Goal: Task Accomplishment & Management: Use online tool/utility

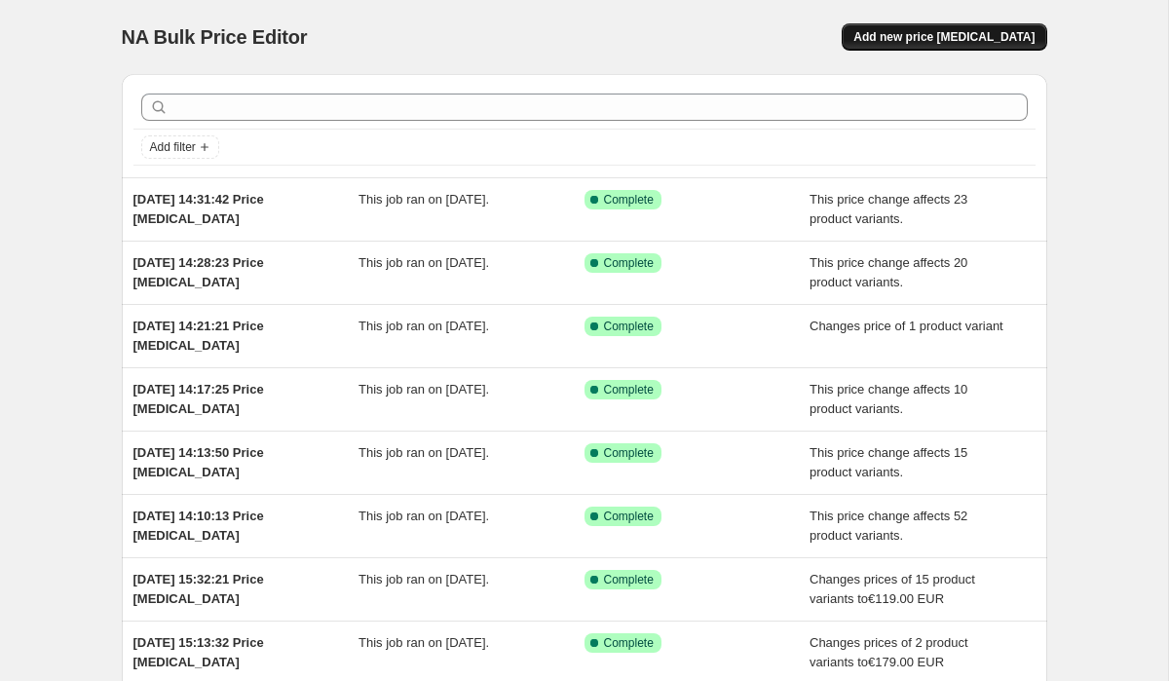
click at [934, 36] on span "Add new price [MEDICAL_DATA]" at bounding box center [943, 37] width 181 height 16
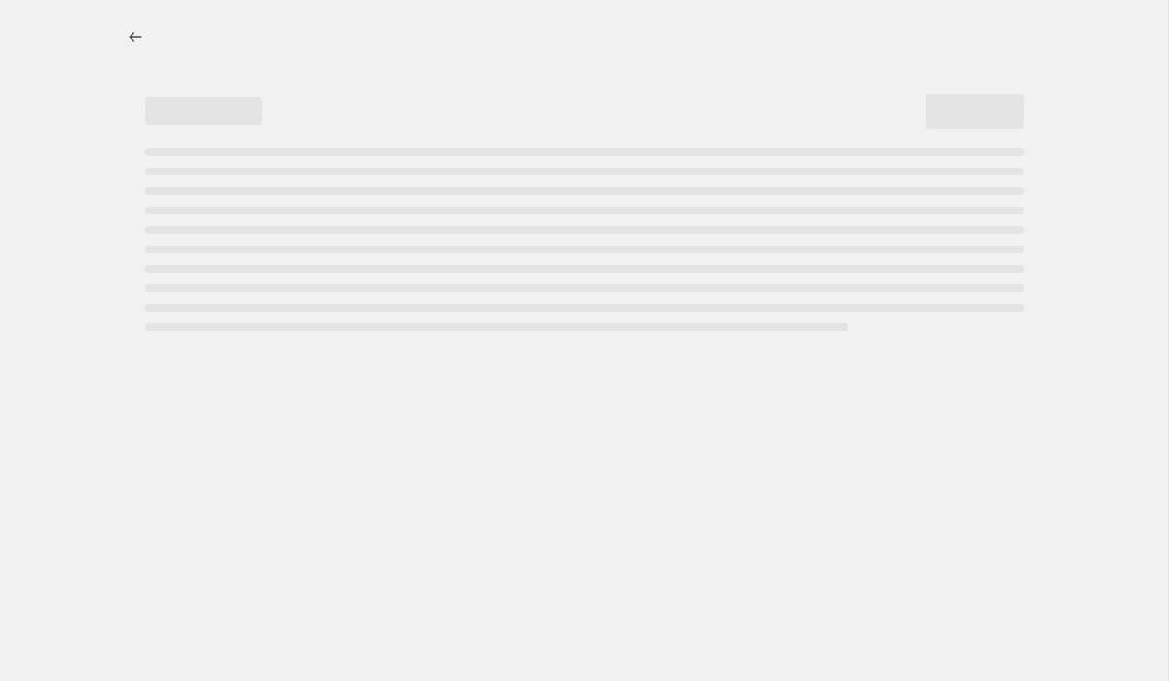
select select "percentage"
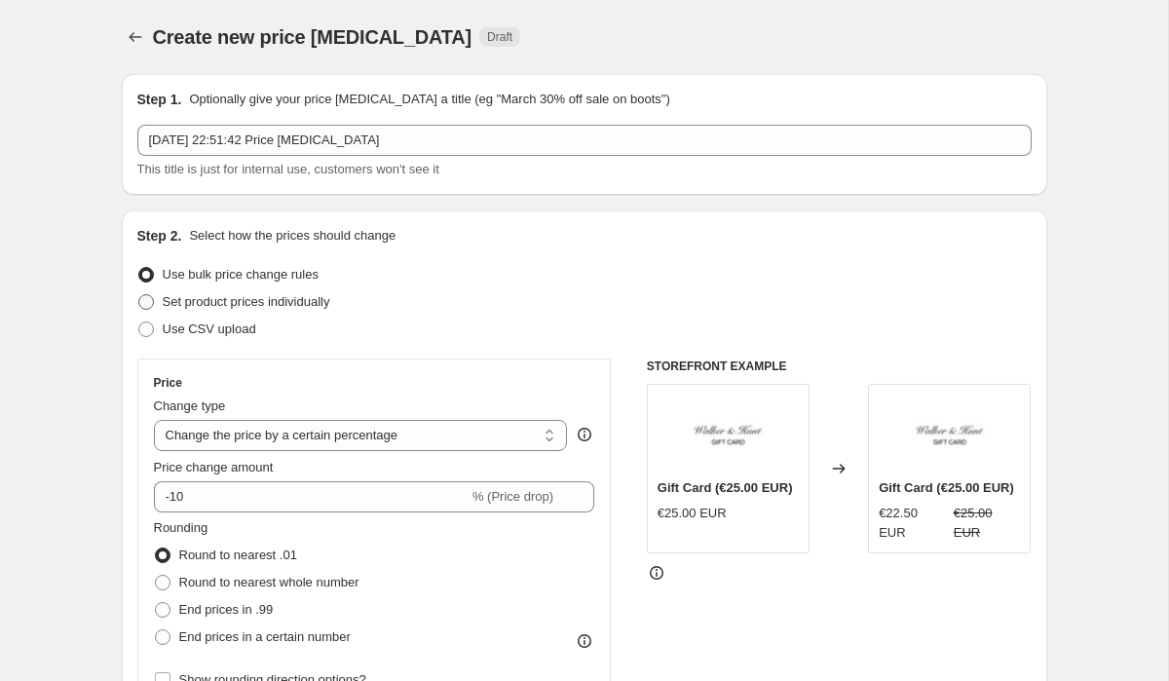
click at [147, 307] on span at bounding box center [146, 302] width 16 height 16
click at [139, 295] on input "Set product prices individually" at bounding box center [138, 294] width 1 height 1
radio input "true"
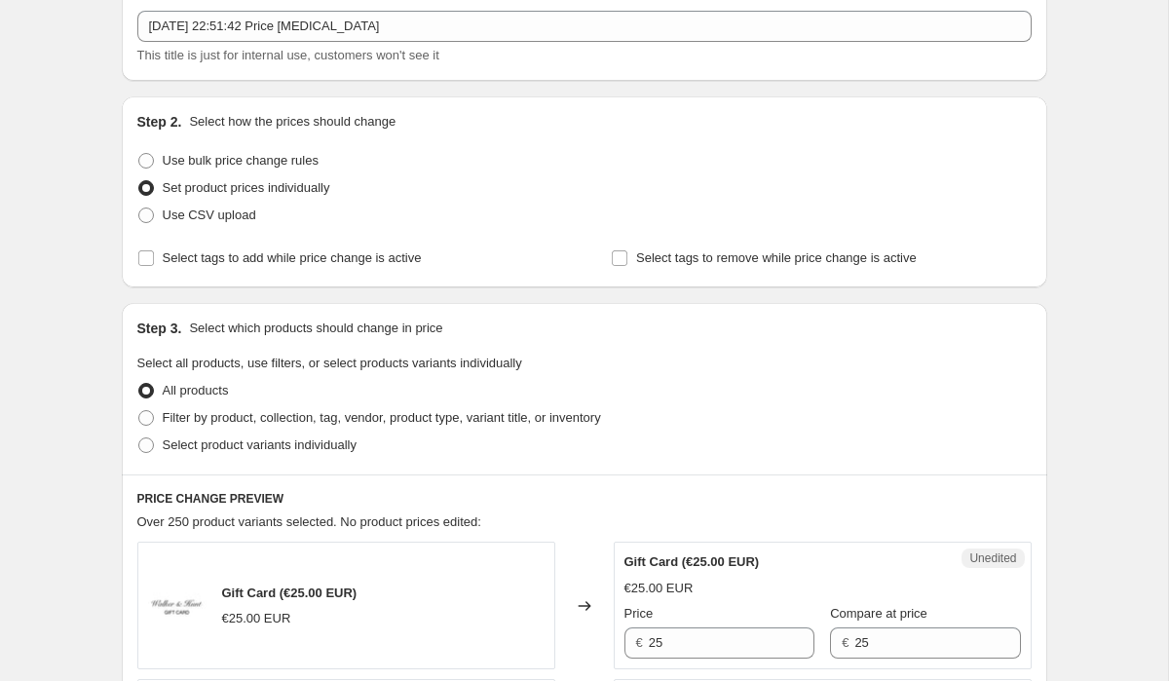
scroll to position [162, 0]
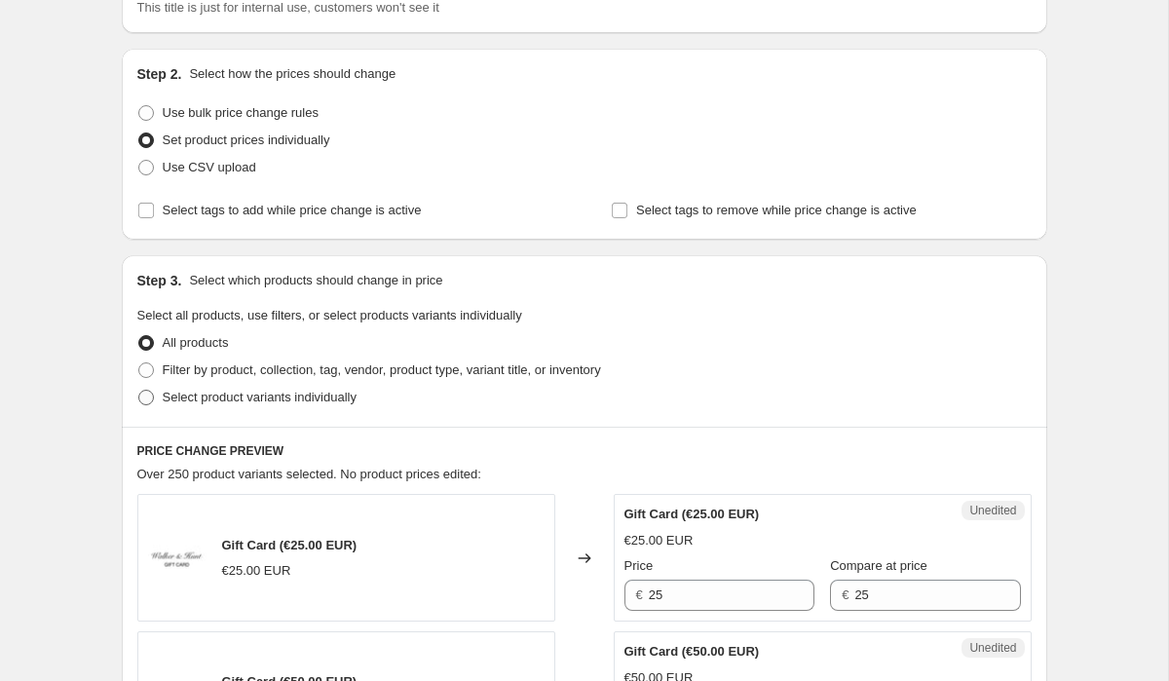
click at [140, 408] on label "Select product variants individually" at bounding box center [246, 397] width 219 height 27
click at [139, 391] on input "Select product variants individually" at bounding box center [138, 390] width 1 height 1
radio input "true"
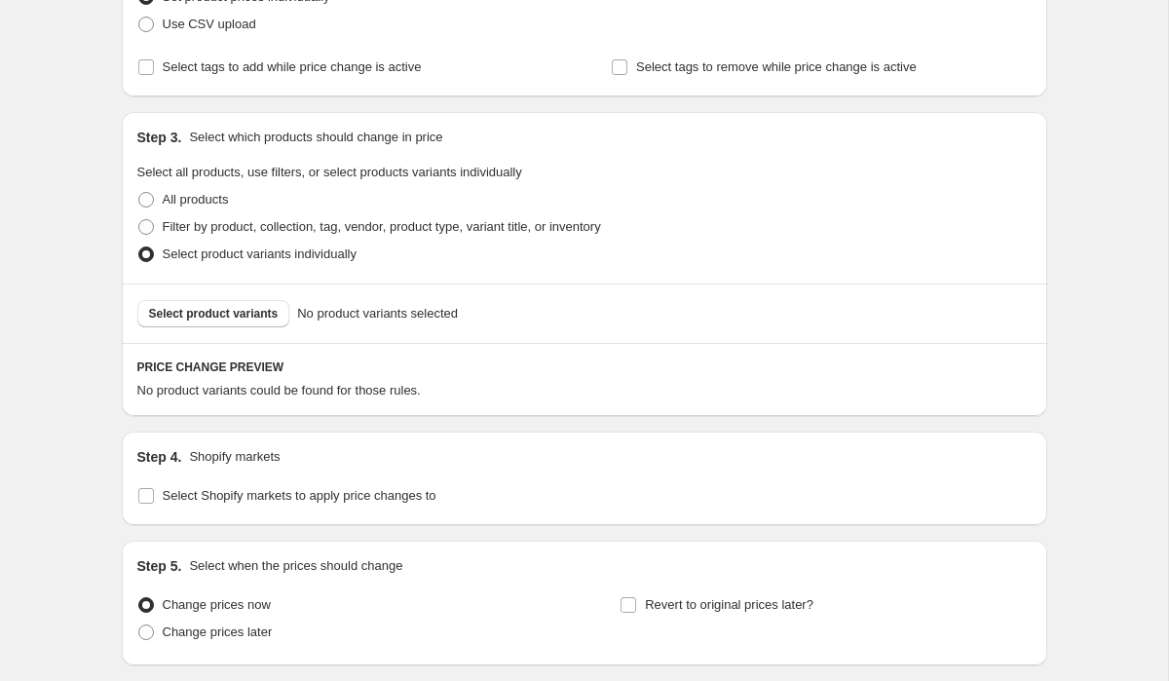
scroll to position [350, 0]
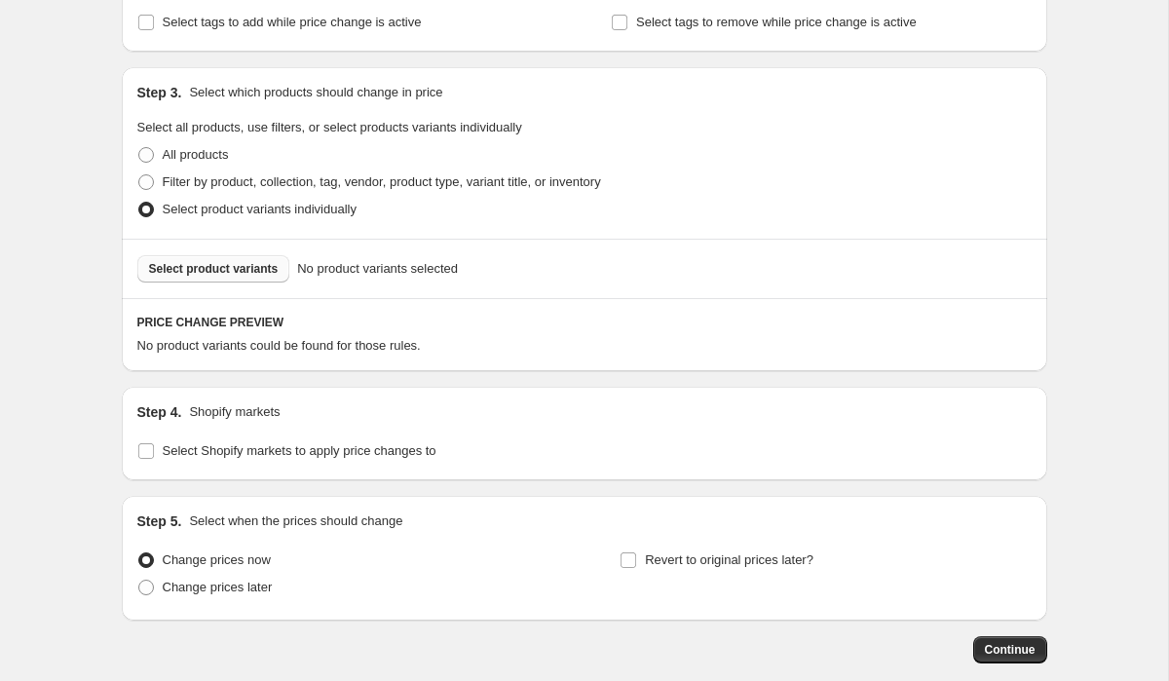
click at [188, 260] on button "Select product variants" at bounding box center [213, 268] width 153 height 27
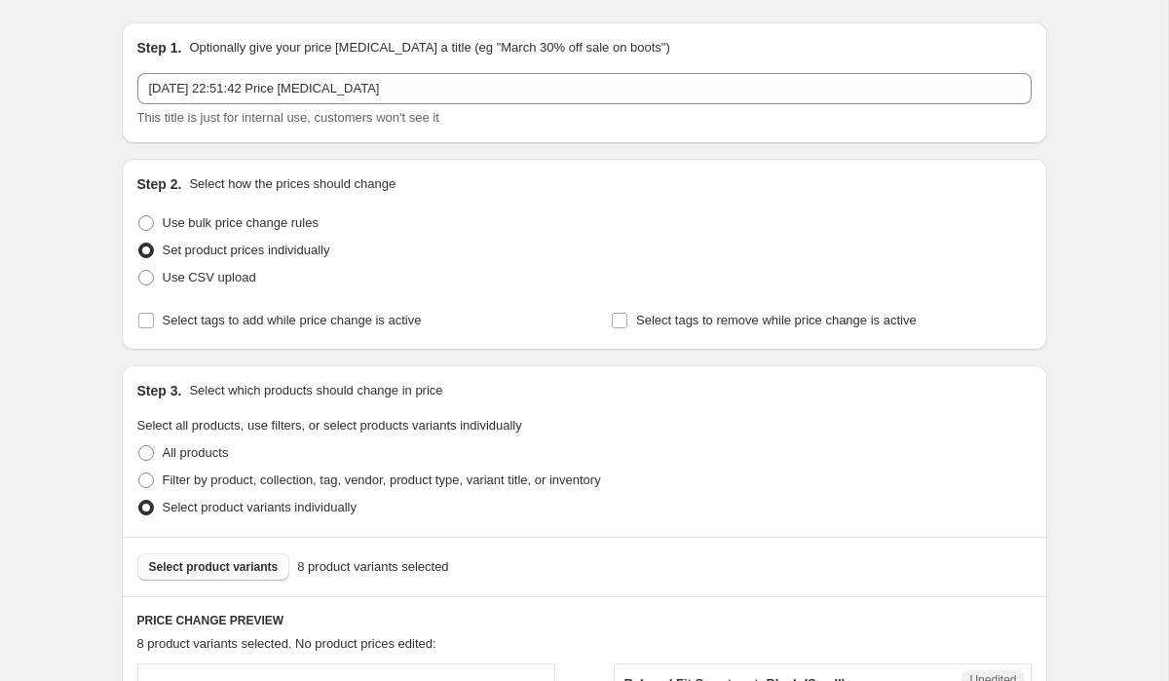
scroll to position [53, 0]
click at [144, 227] on span at bounding box center [146, 222] width 16 height 16
click at [139, 215] on input "Use bulk price change rules" at bounding box center [138, 214] width 1 height 1
radio input "true"
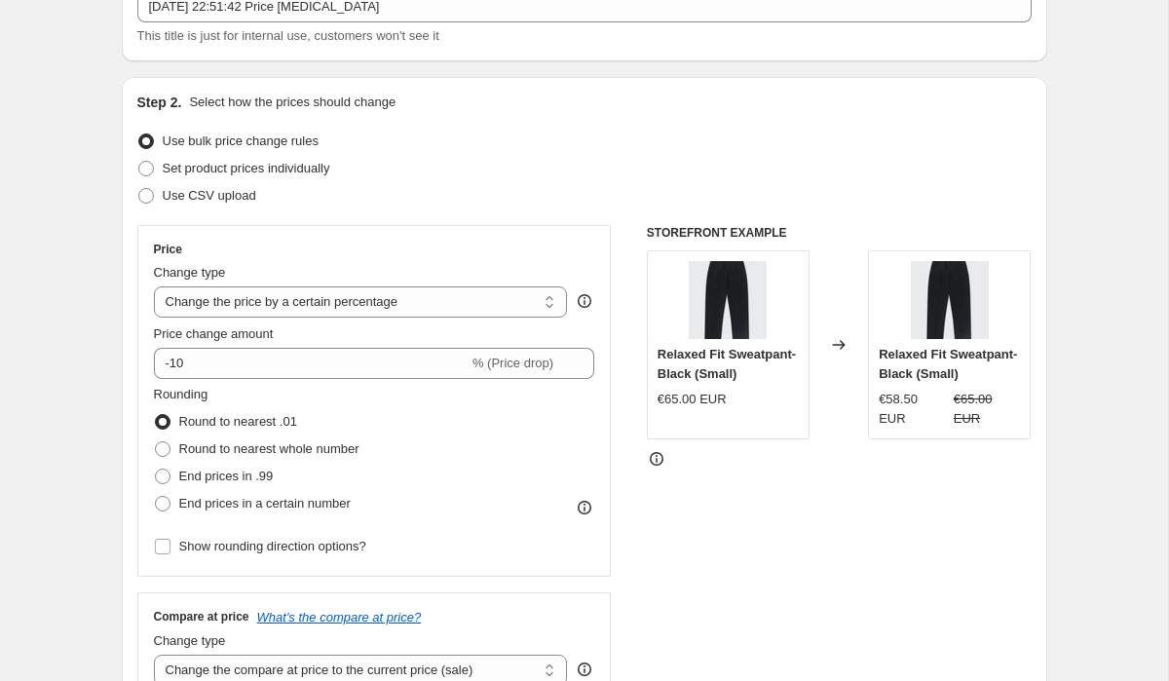
scroll to position [137, 0]
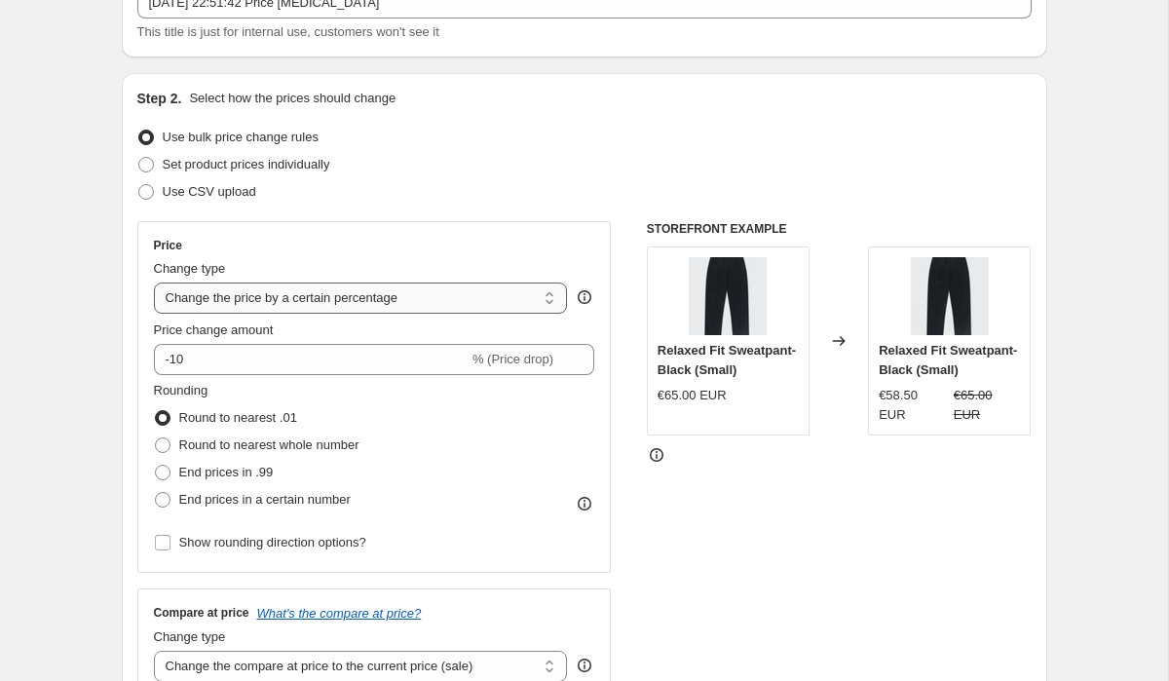
click at [210, 297] on select "Change the price to a certain amount Change the price by a certain amount Chang…" at bounding box center [361, 298] width 414 height 31
select select "to"
click at [154, 283] on select "Change the price to a certain amount Change the price by a certain amount Chang…" at bounding box center [361, 298] width 414 height 31
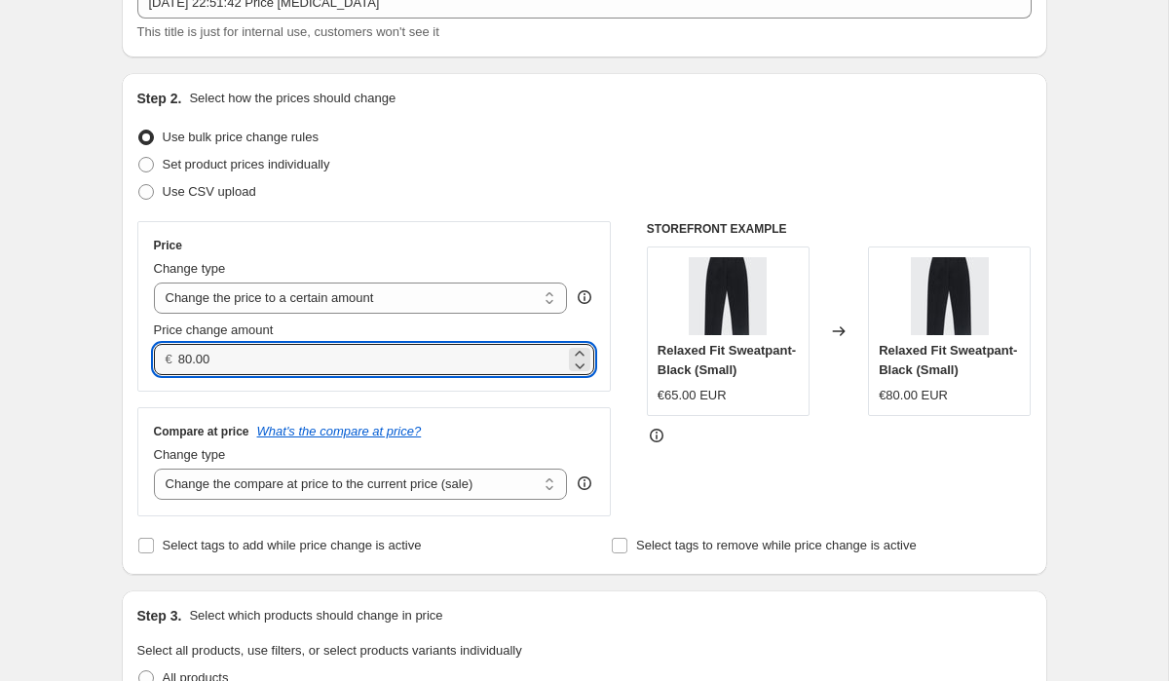
drag, startPoint x: 238, startPoint y: 353, endPoint x: 145, endPoint y: 362, distance: 93.1
click at [154, 362] on div "€ 80.00" at bounding box center [374, 359] width 441 height 31
type input "89.00"
click at [208, 482] on select "Change the compare at price to the current price (sale) Change the compare at p…" at bounding box center [361, 484] width 414 height 31
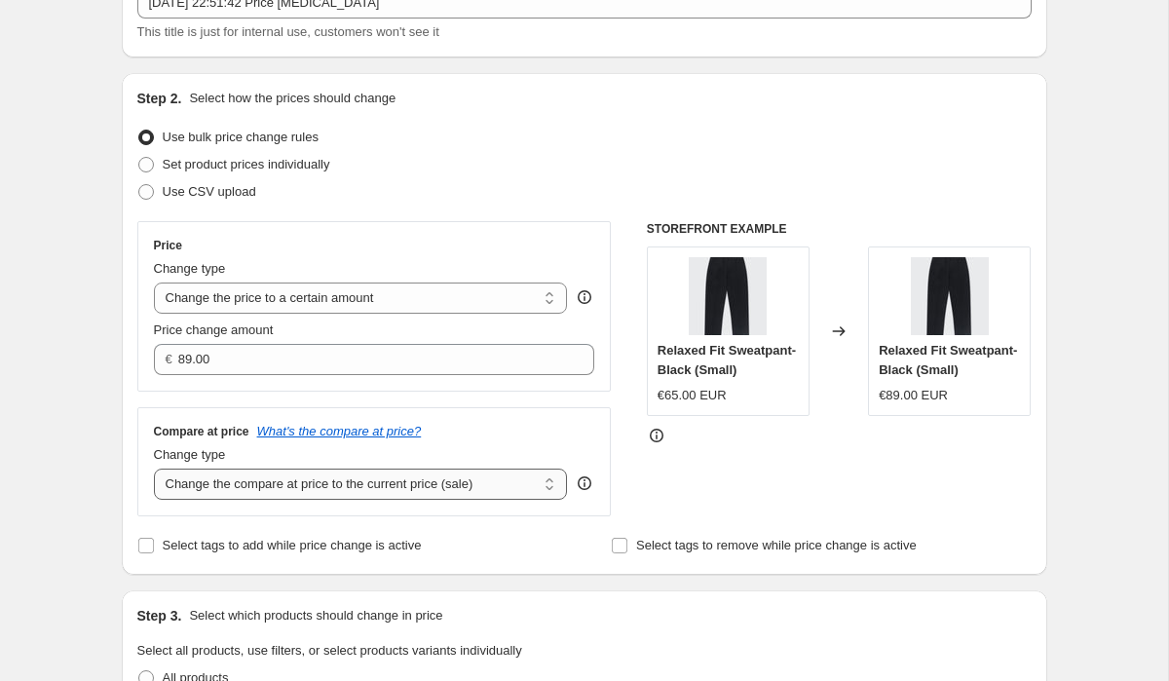
select select "to"
click at [154, 469] on select "Change the compare at price to the current price (sale) Change the compare at p…" at bounding box center [361, 484] width 414 height 31
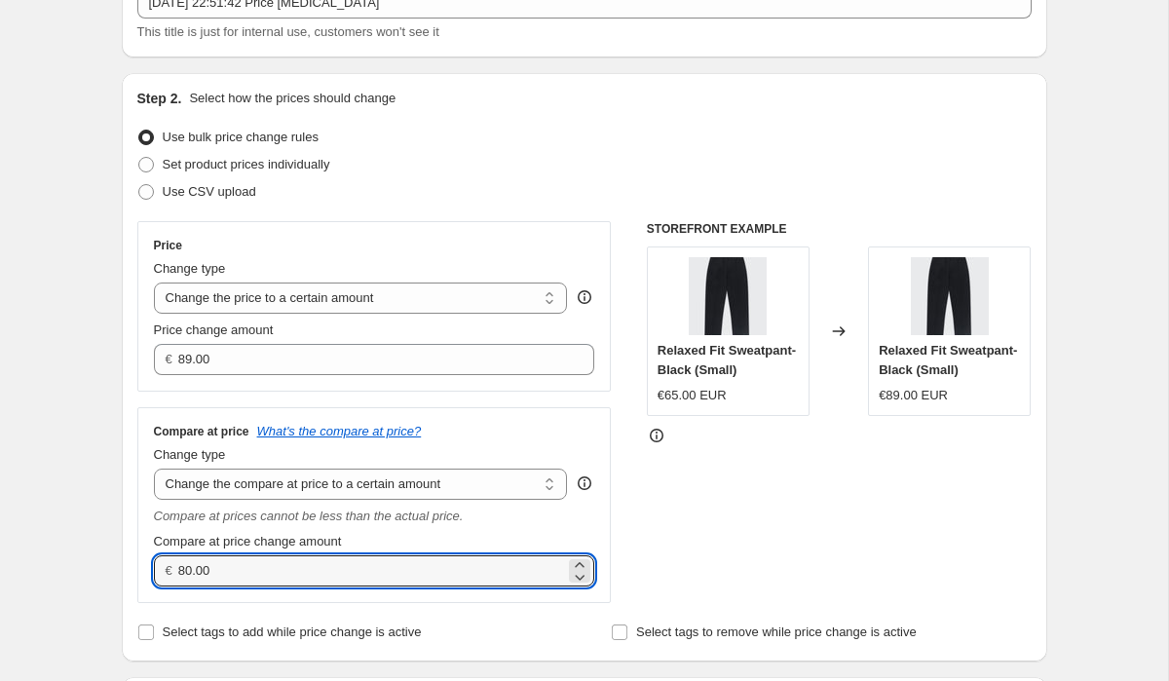
drag, startPoint x: 230, startPoint y: 570, endPoint x: 105, endPoint y: 570, distance: 124.7
type input "89.00"
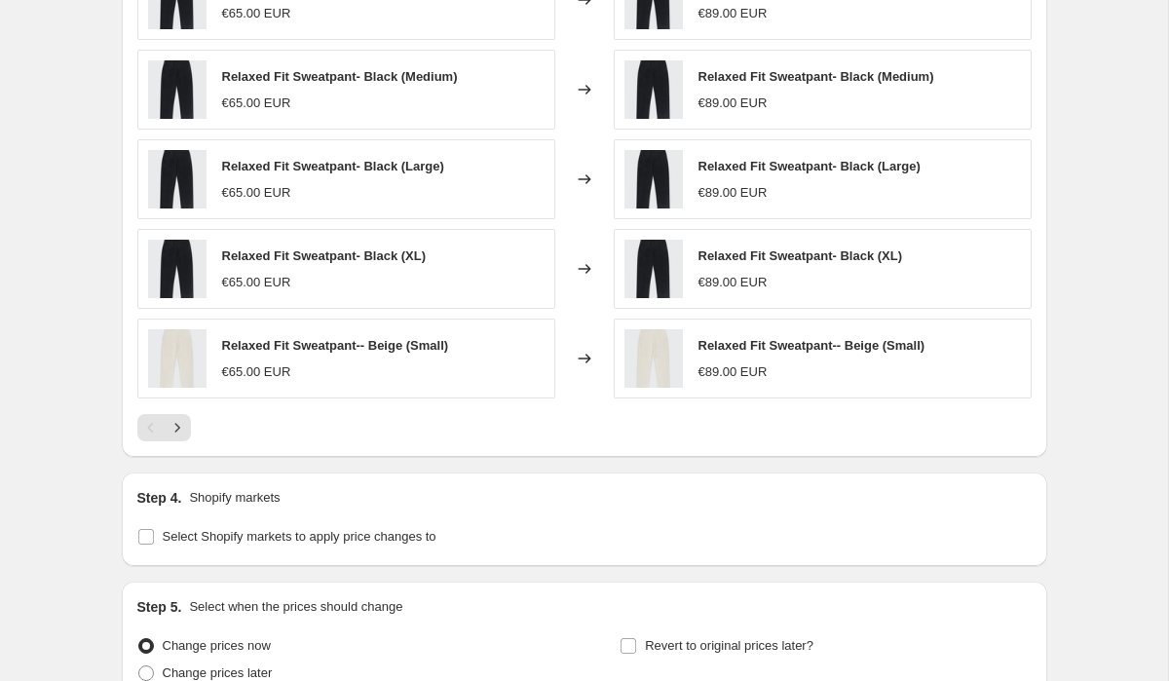
scroll to position [1340, 0]
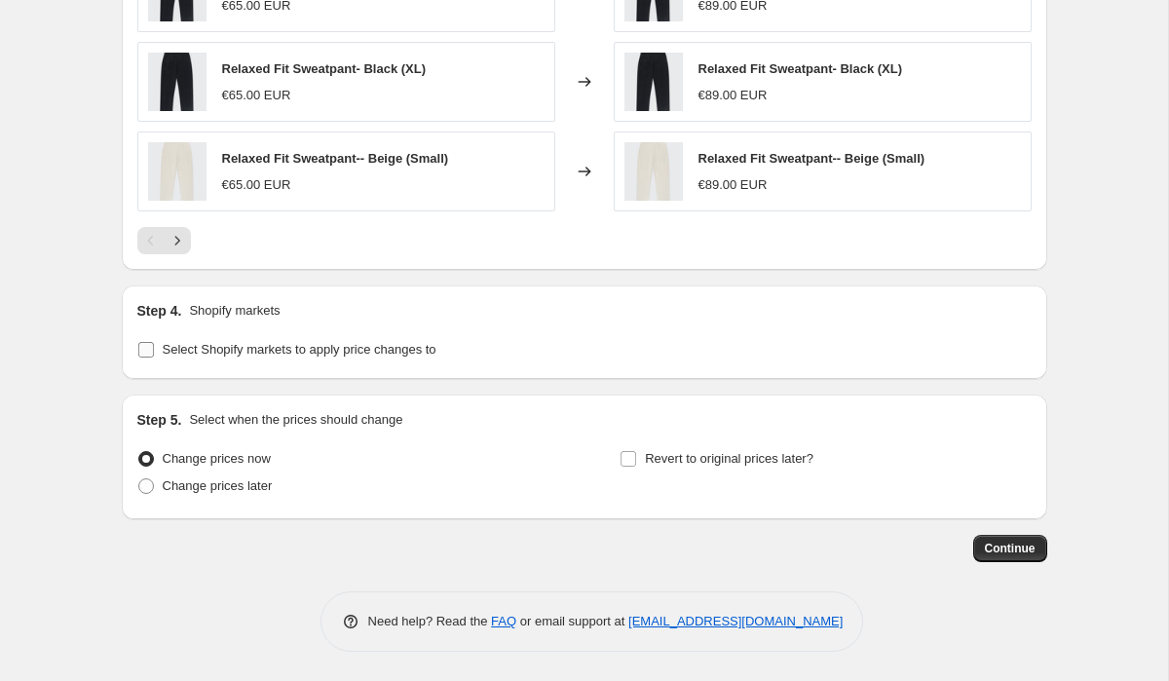
click at [145, 354] on input "Select Shopify markets to apply price changes to" at bounding box center [146, 350] width 16 height 16
checkbox input "true"
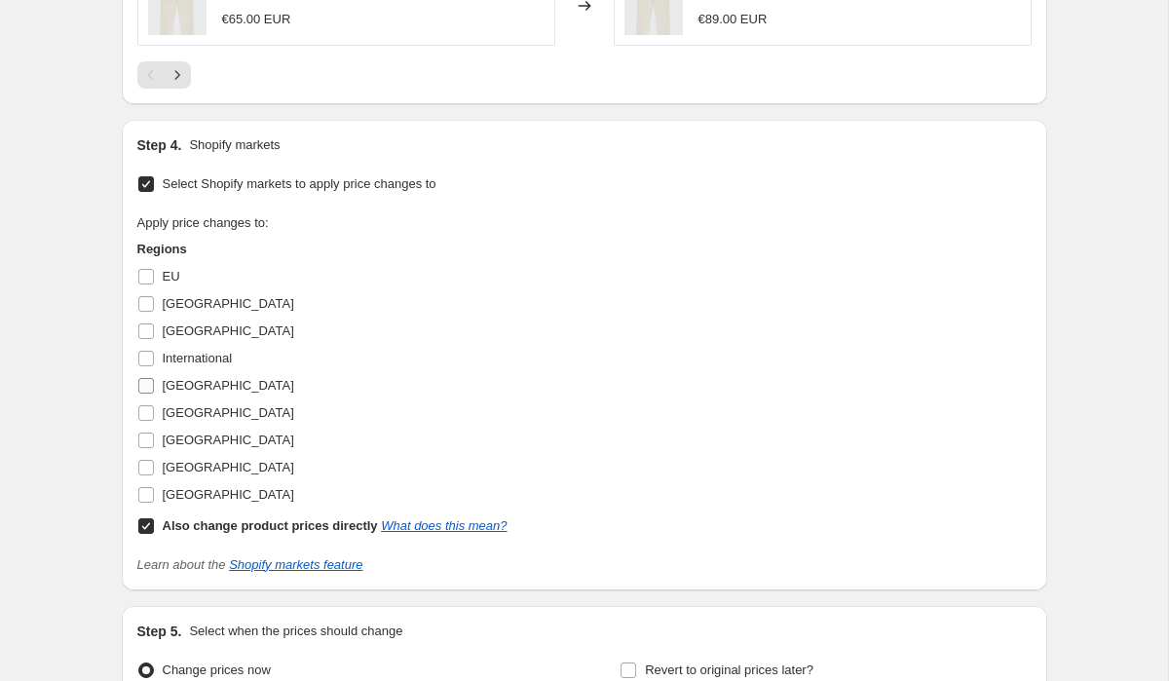
scroll to position [1516, 0]
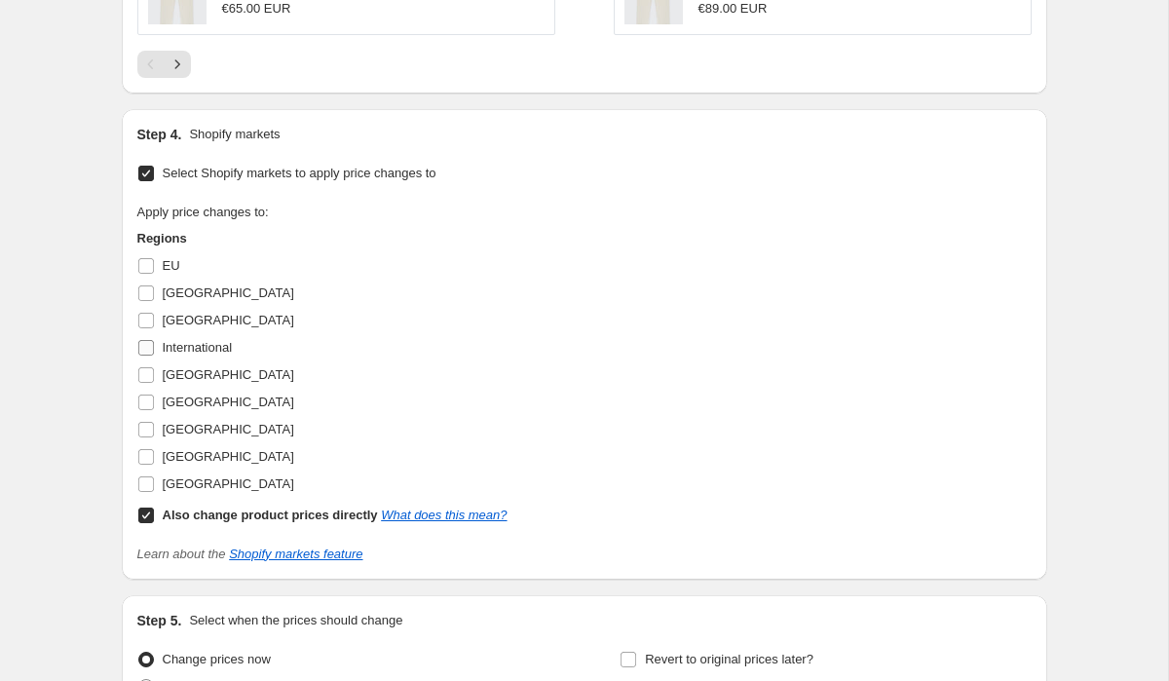
click at [150, 341] on input "International" at bounding box center [146, 348] width 16 height 16
checkbox input "true"
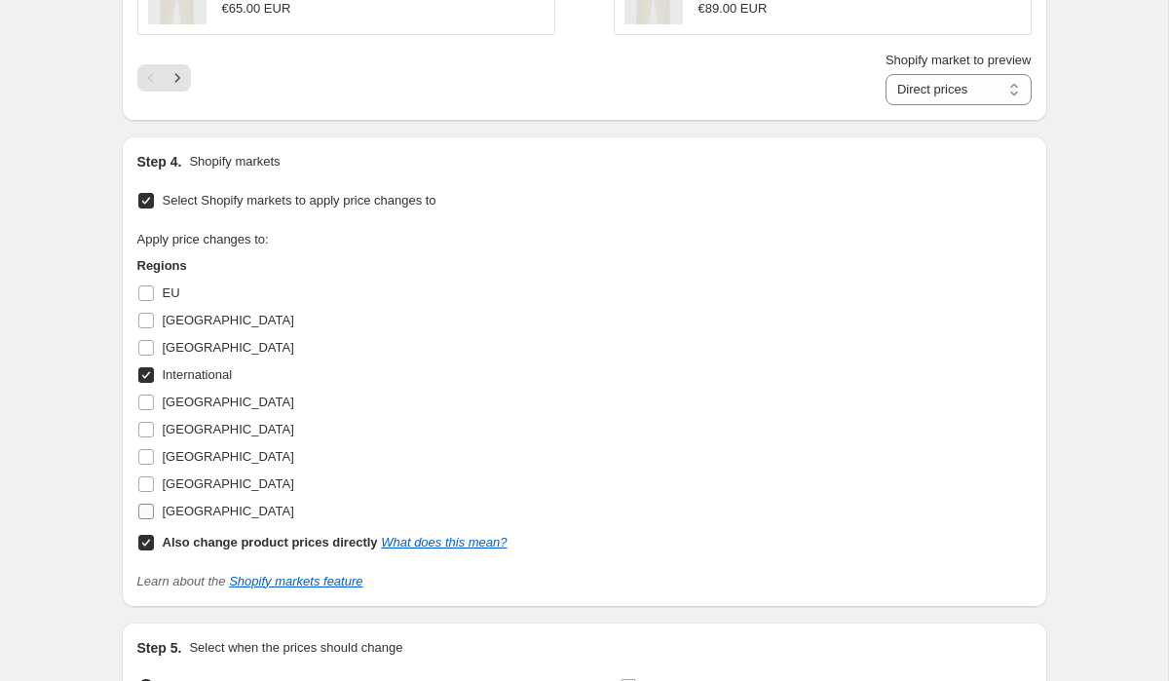
click at [148, 512] on input "[GEOGRAPHIC_DATA]" at bounding box center [146, 512] width 16 height 16
checkbox input "true"
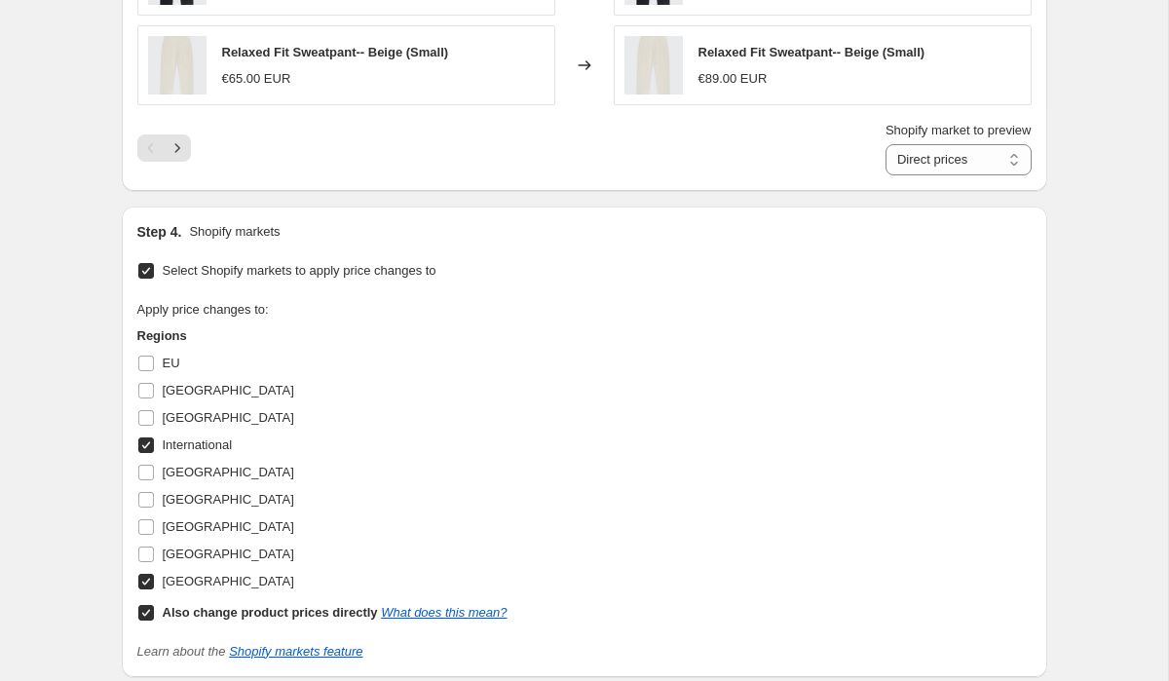
scroll to position [1425, 0]
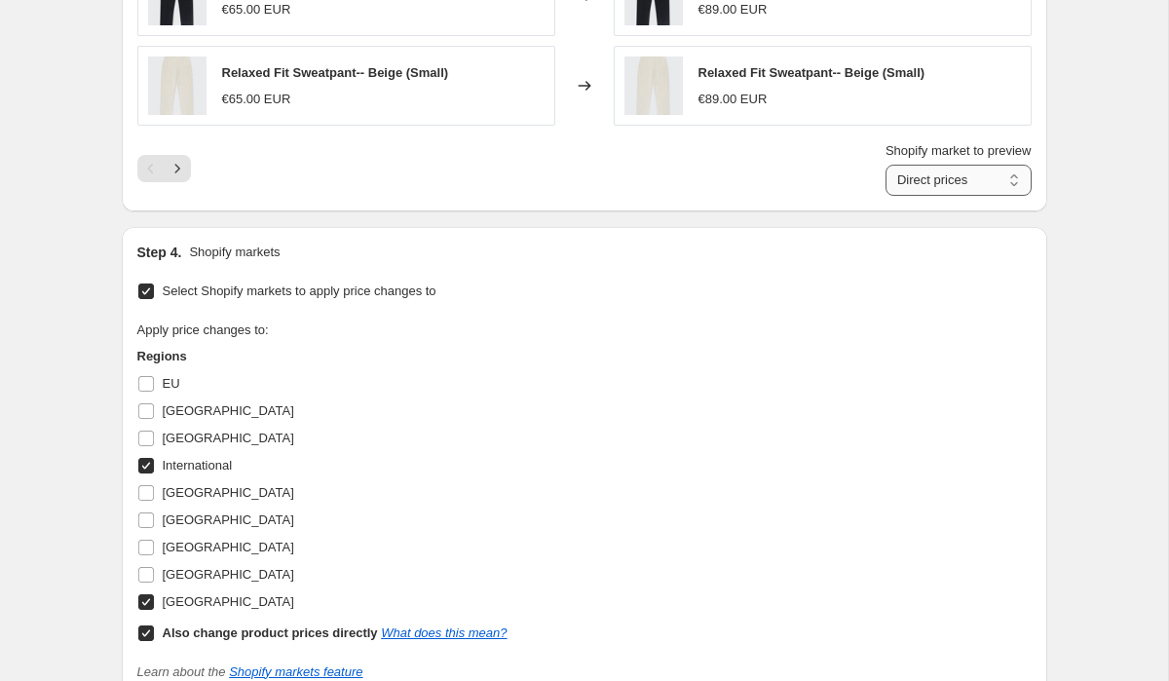
click at [977, 192] on select "Direct prices International United States" at bounding box center [959, 180] width 146 height 31
select select "20709474"
click at [886, 165] on select "Direct prices International United States" at bounding box center [959, 180] width 146 height 31
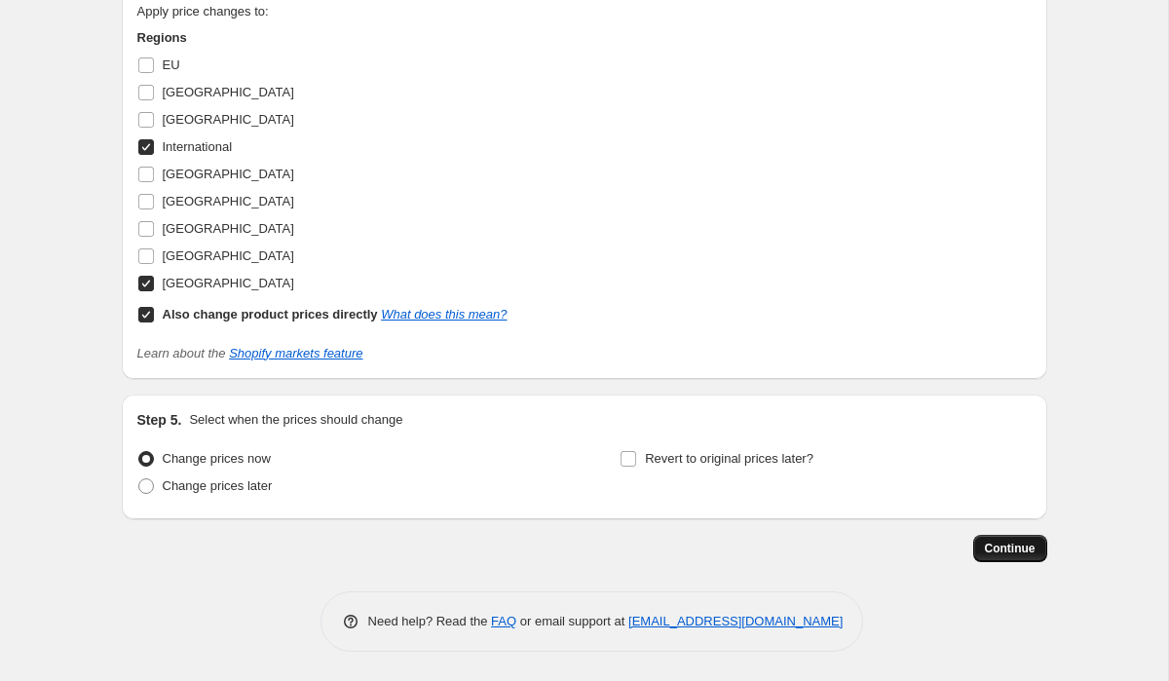
click at [1031, 550] on span "Continue" at bounding box center [1010, 549] width 51 height 16
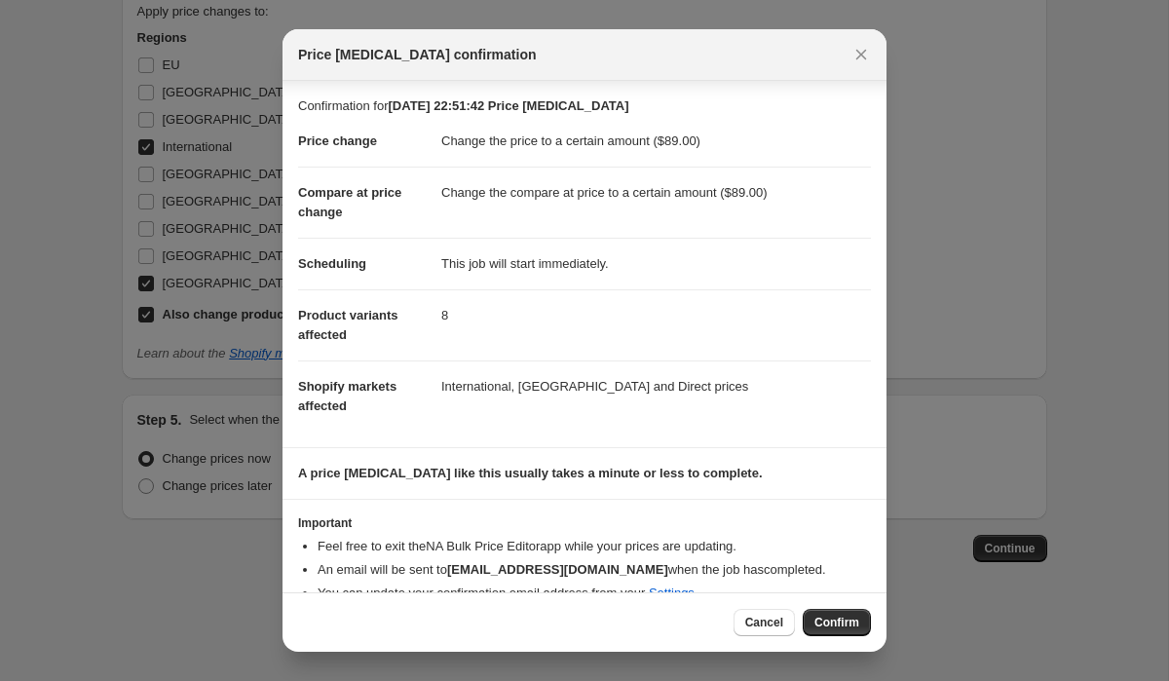
scroll to position [50, 0]
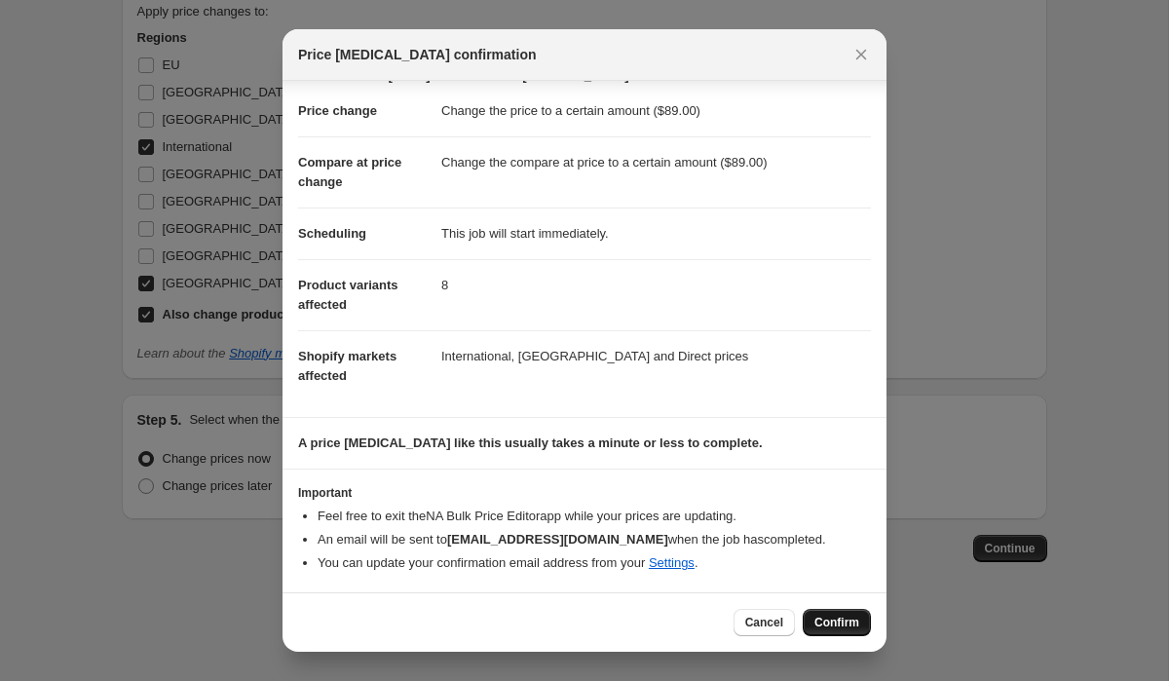
click at [826, 621] on span "Confirm" at bounding box center [837, 623] width 45 height 16
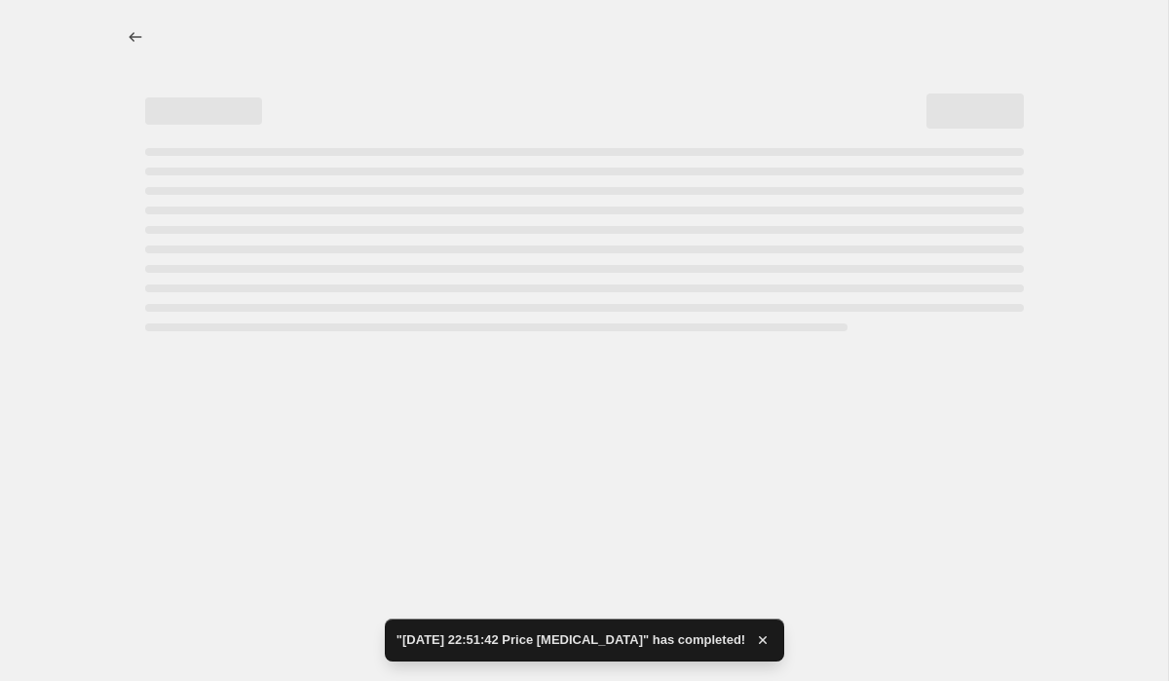
select select "to"
select select "20709474"
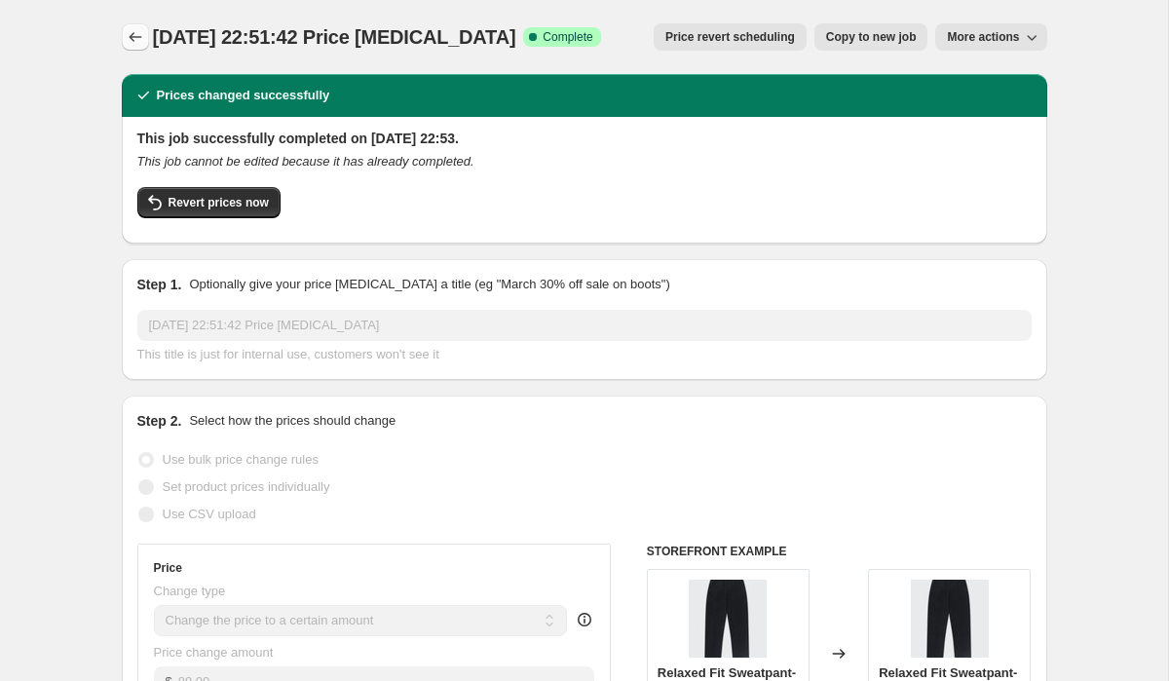
click at [132, 40] on icon "Price change jobs" at bounding box center [135, 37] width 13 height 10
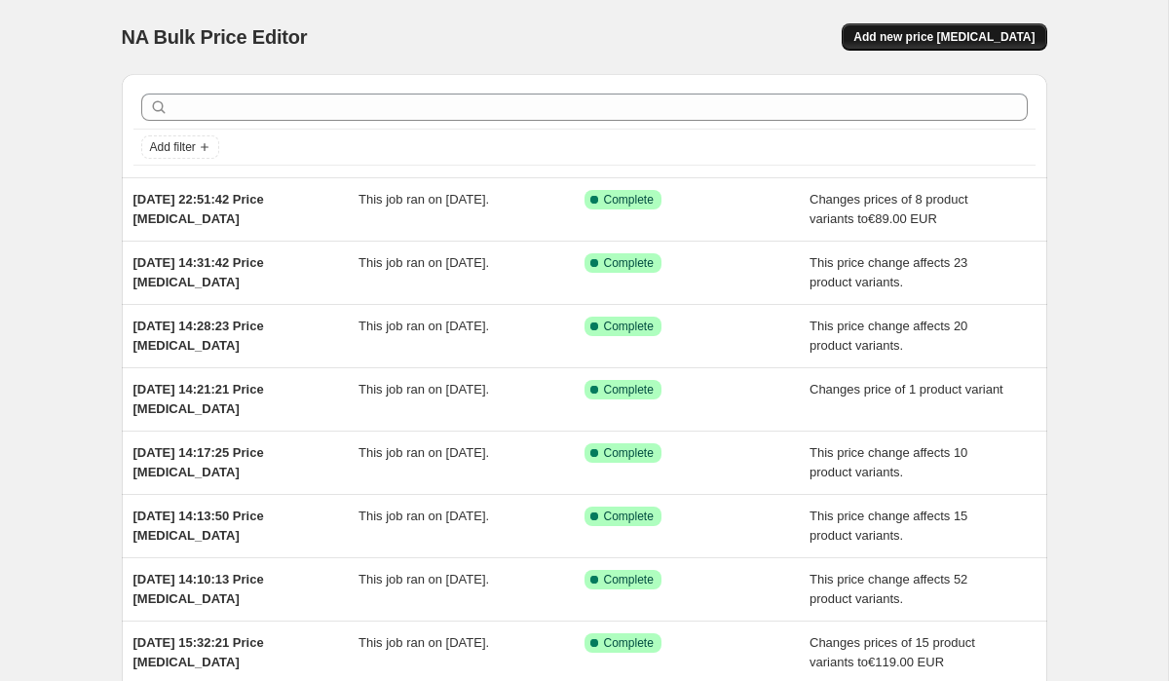
click at [889, 31] on span "Add new price [MEDICAL_DATA]" at bounding box center [943, 37] width 181 height 16
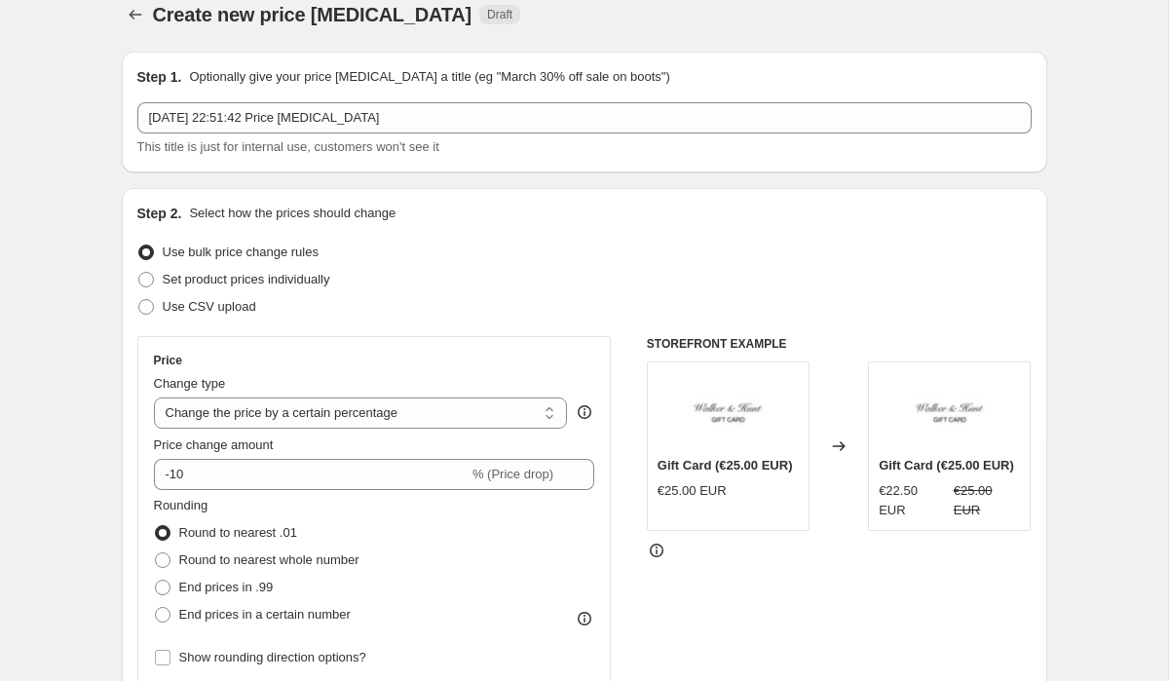
scroll to position [36, 0]
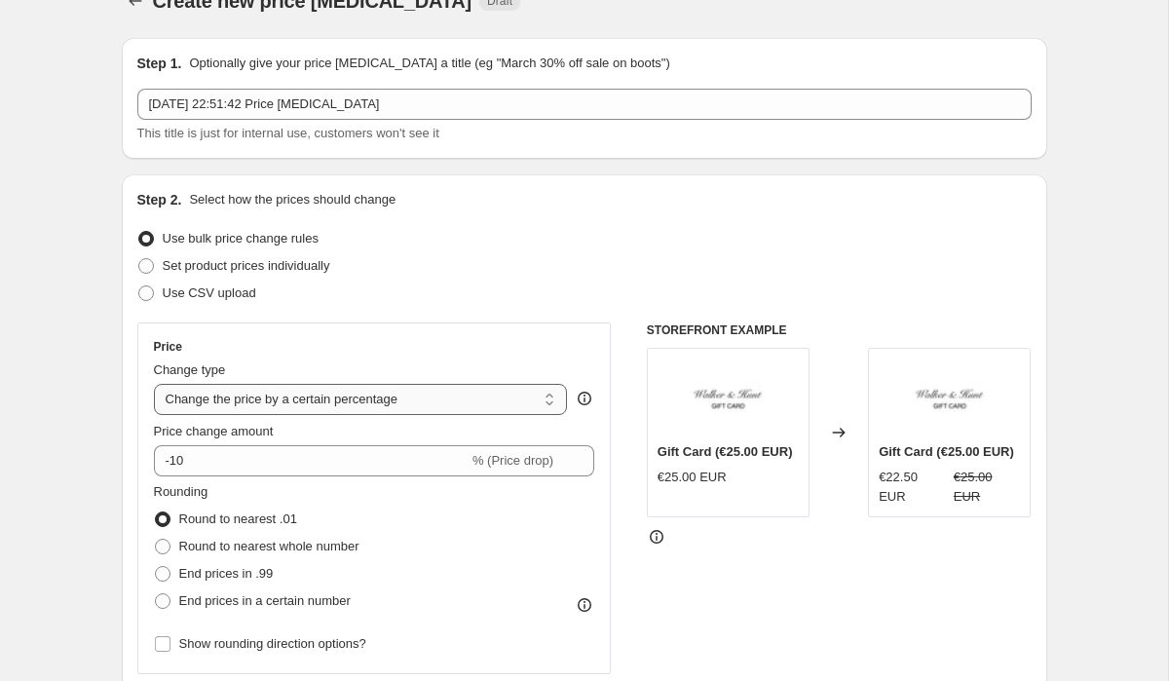
click at [249, 395] on select "Change the price to a certain amount Change the price by a certain amount Chang…" at bounding box center [361, 399] width 414 height 31
select select "to"
click at [154, 384] on select "Change the price to a certain amount Change the price by a certain amount Chang…" at bounding box center [361, 399] width 414 height 31
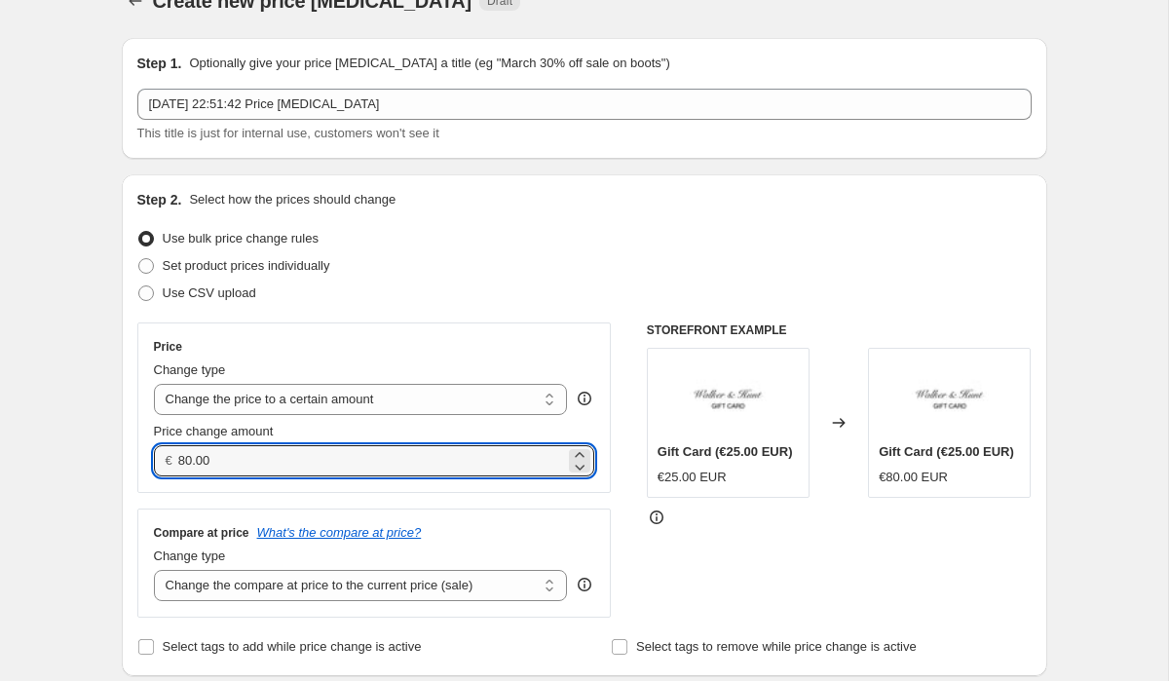
drag, startPoint x: 228, startPoint y: 462, endPoint x: 89, endPoint y: 457, distance: 139.4
type input "89.00"
click at [224, 580] on select "Change the compare at price to the current price (sale) Change the compare at p…" at bounding box center [361, 585] width 414 height 31
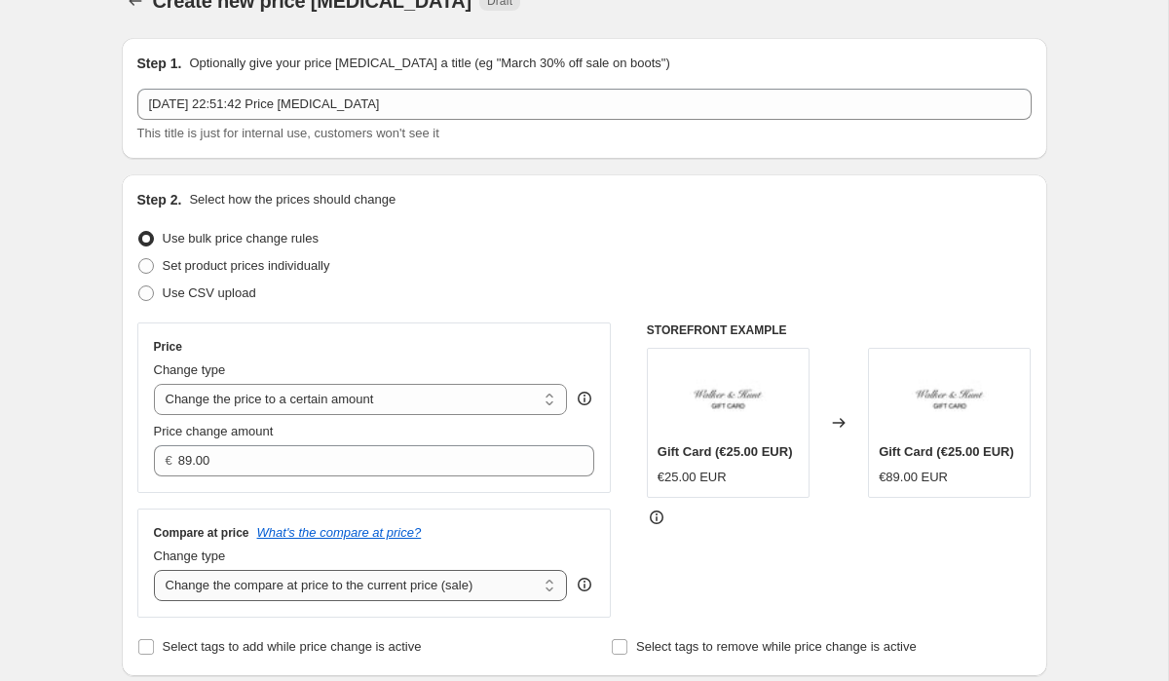
select select "to"
click at [154, 570] on select "Change the compare at price to the current price (sale) Change the compare at p…" at bounding box center [361, 585] width 414 height 31
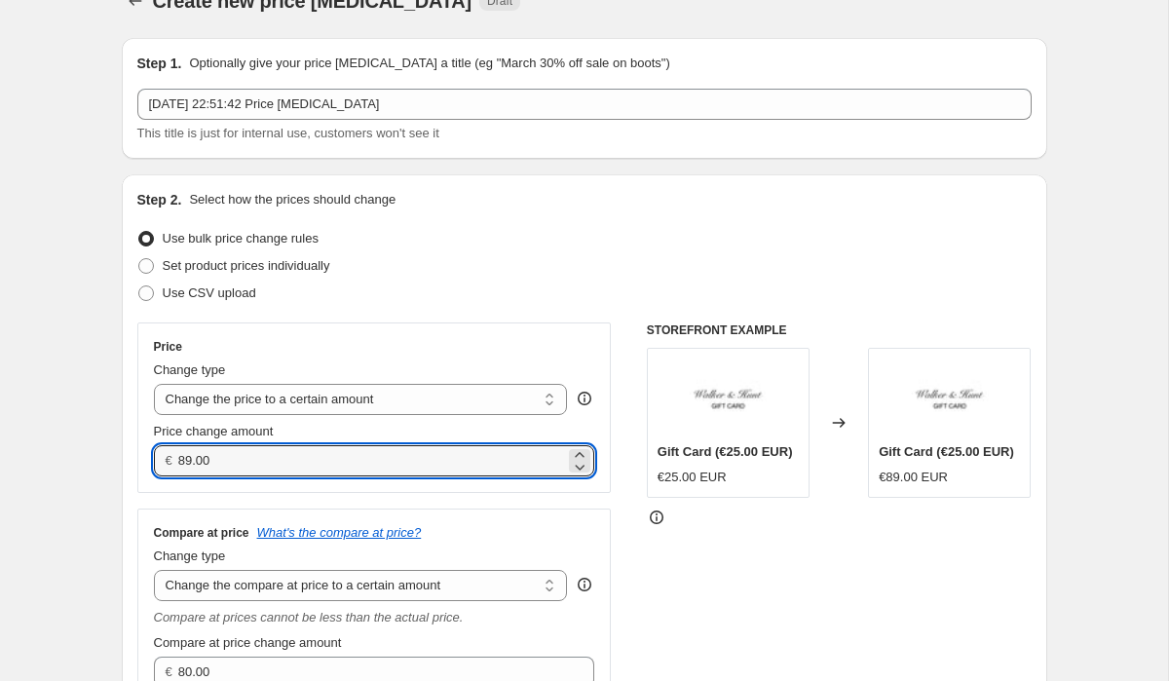
drag, startPoint x: 238, startPoint y: 463, endPoint x: 167, endPoint y: 463, distance: 71.1
click at [167, 463] on div "€ 89.00" at bounding box center [374, 460] width 441 height 31
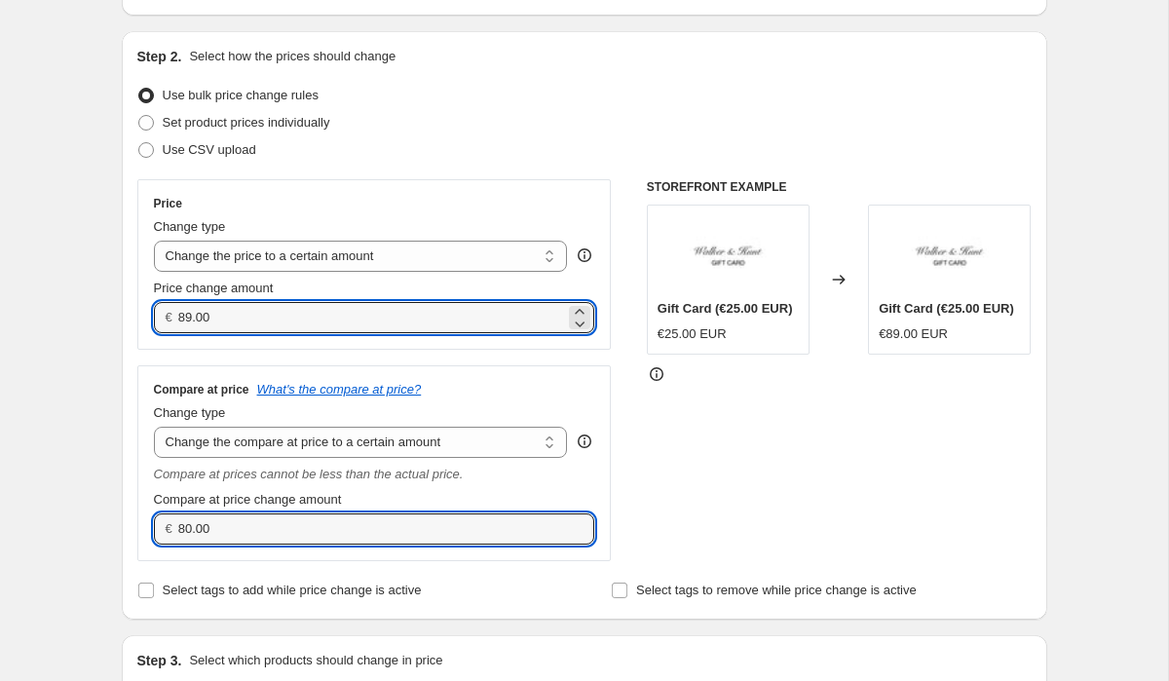
drag, startPoint x: 220, startPoint y: 537, endPoint x: 150, endPoint y: 532, distance: 70.3
click at [151, 532] on div "Compare at price What's the compare at price? Change type Change the compare at…" at bounding box center [374, 463] width 474 height 196
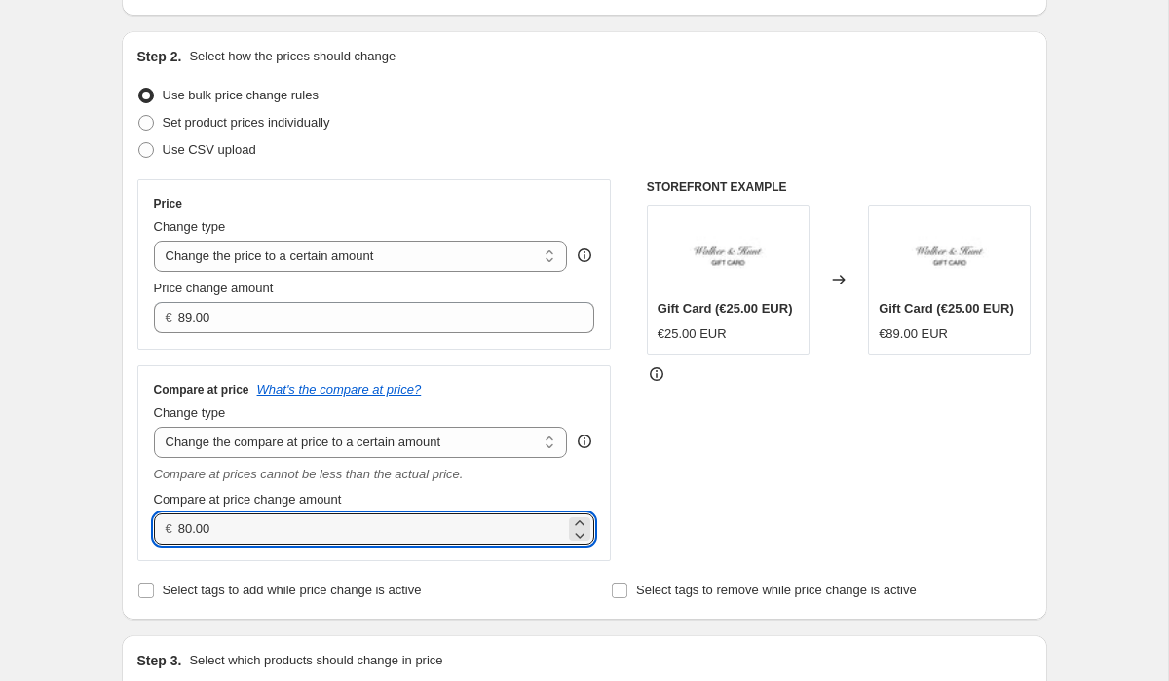
paste input "9"
type input "89.00"
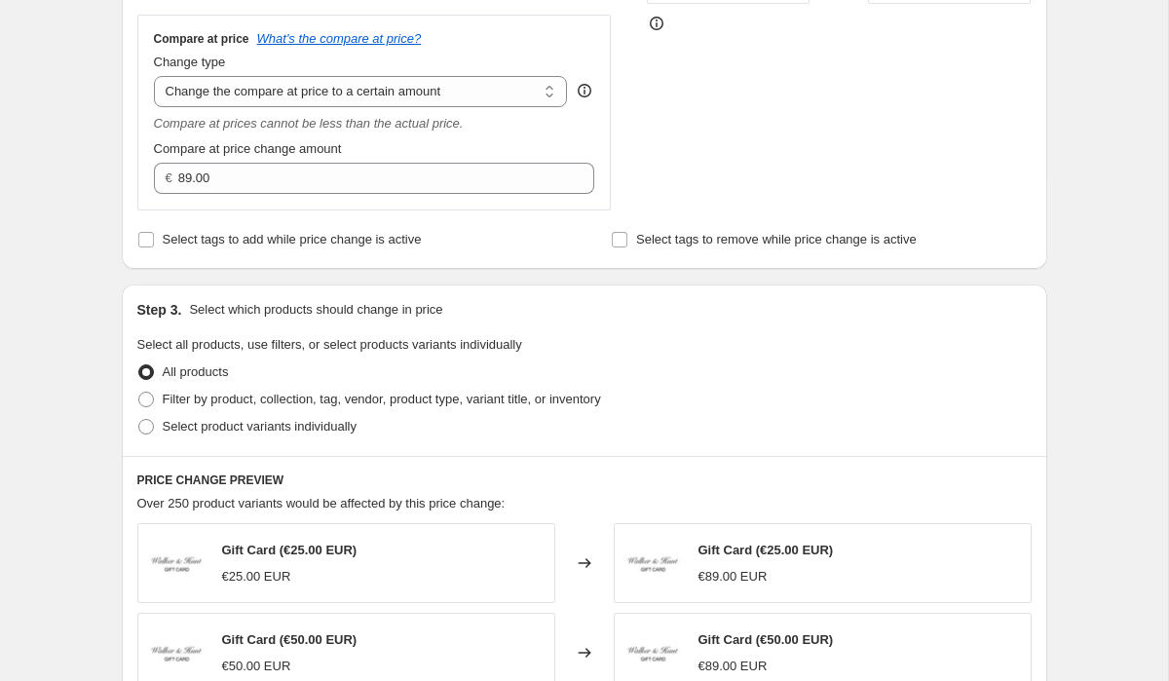
scroll to position [564, 0]
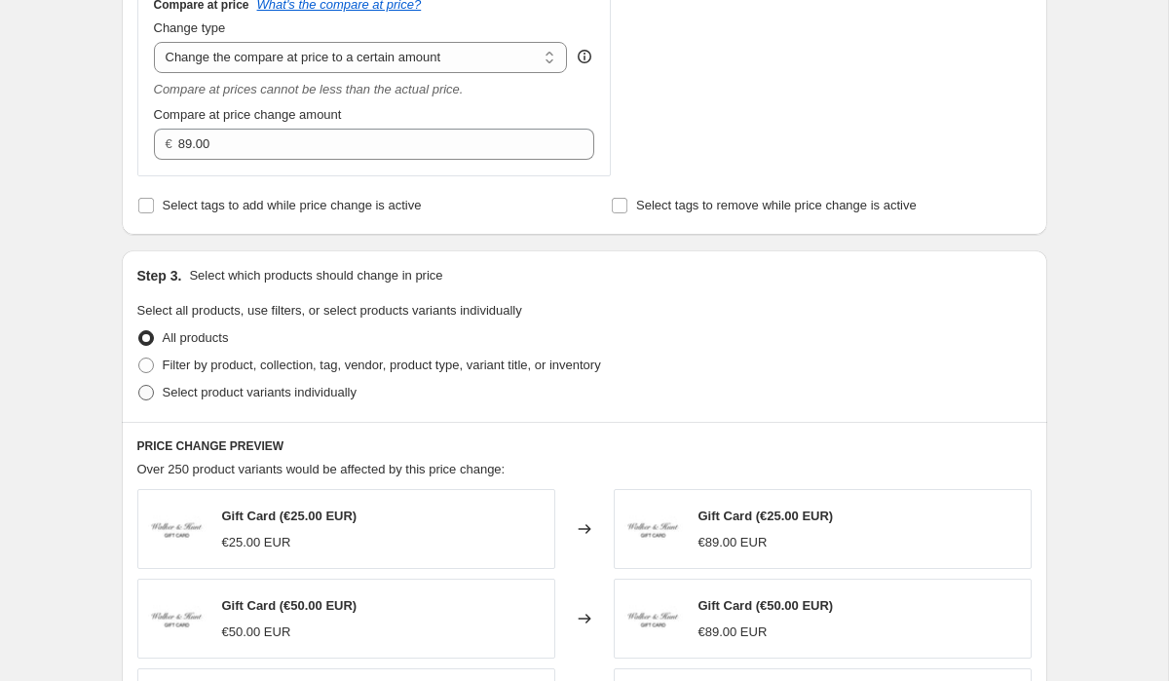
click at [143, 396] on span at bounding box center [146, 393] width 16 height 16
click at [139, 386] on input "Select product variants individually" at bounding box center [138, 385] width 1 height 1
radio input "true"
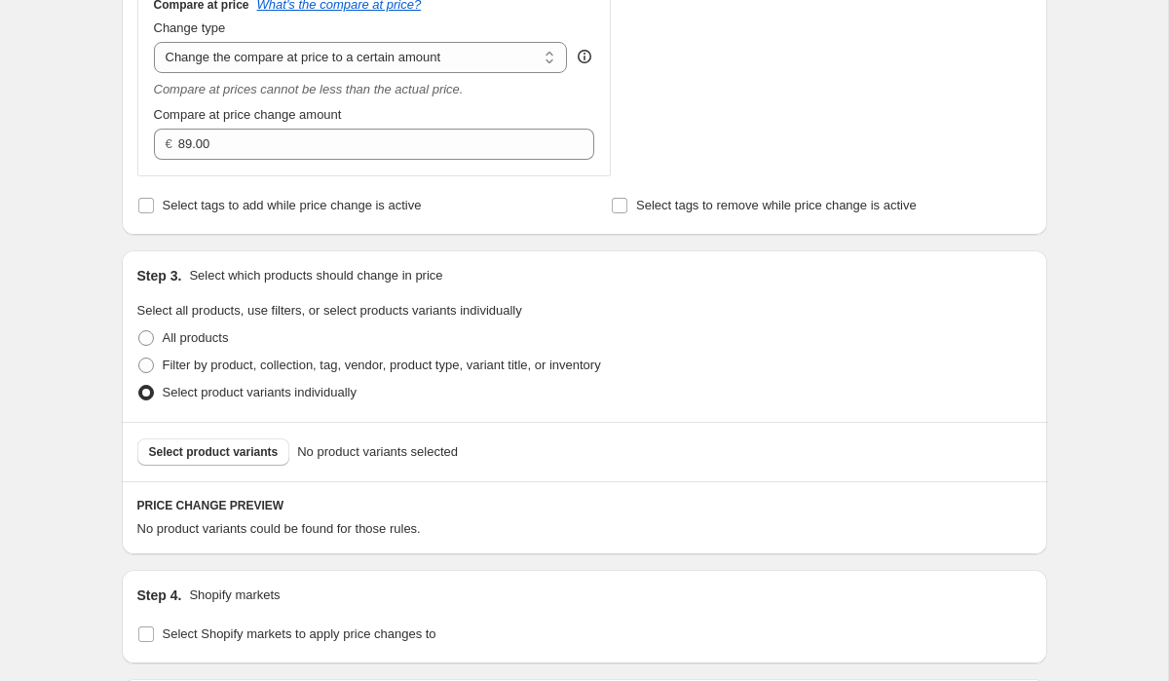
scroll to position [597, 0]
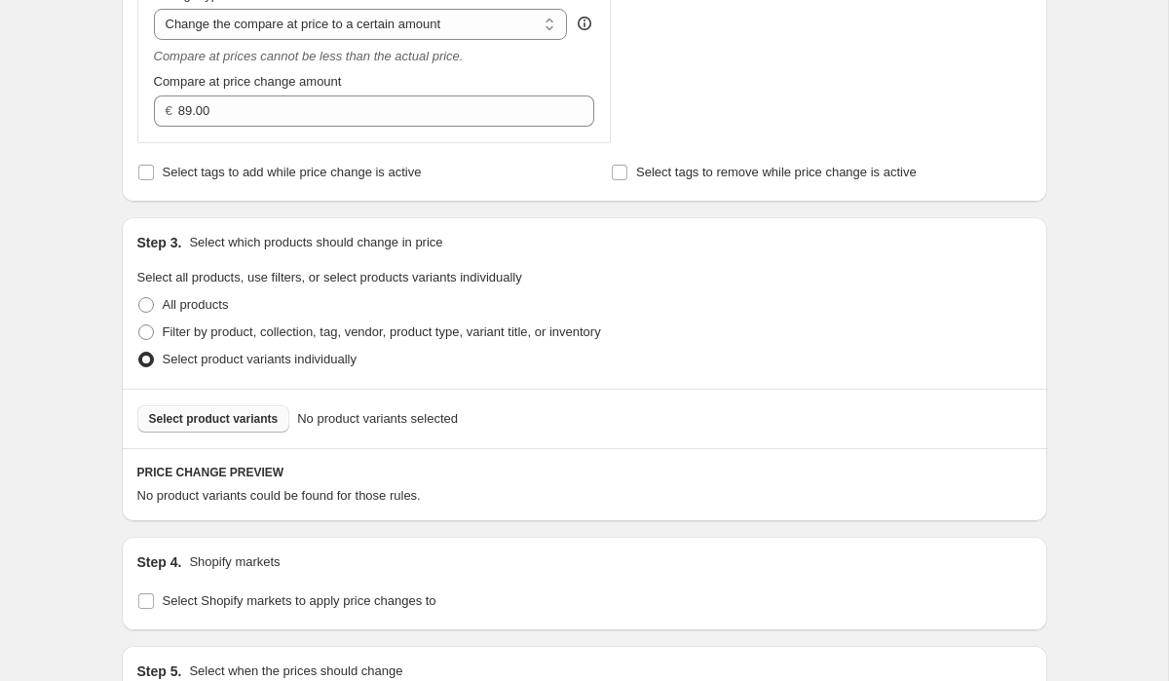
click at [217, 412] on span "Select product variants" at bounding box center [214, 419] width 130 height 16
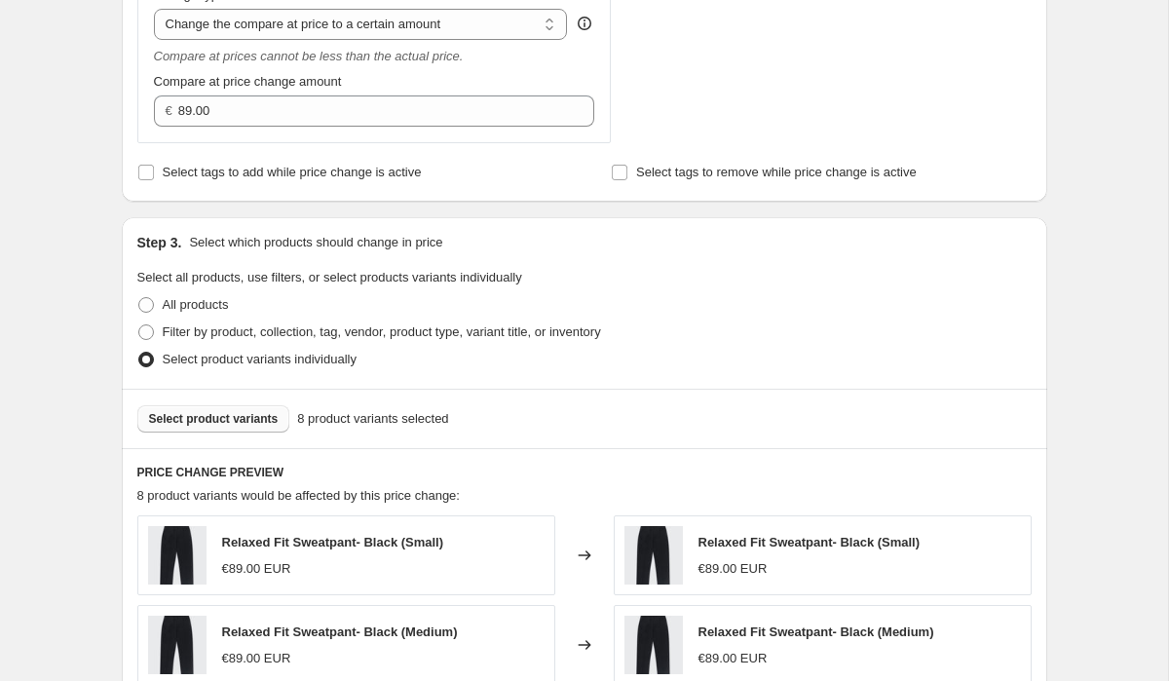
click at [234, 423] on span "Select product variants" at bounding box center [214, 419] width 130 height 16
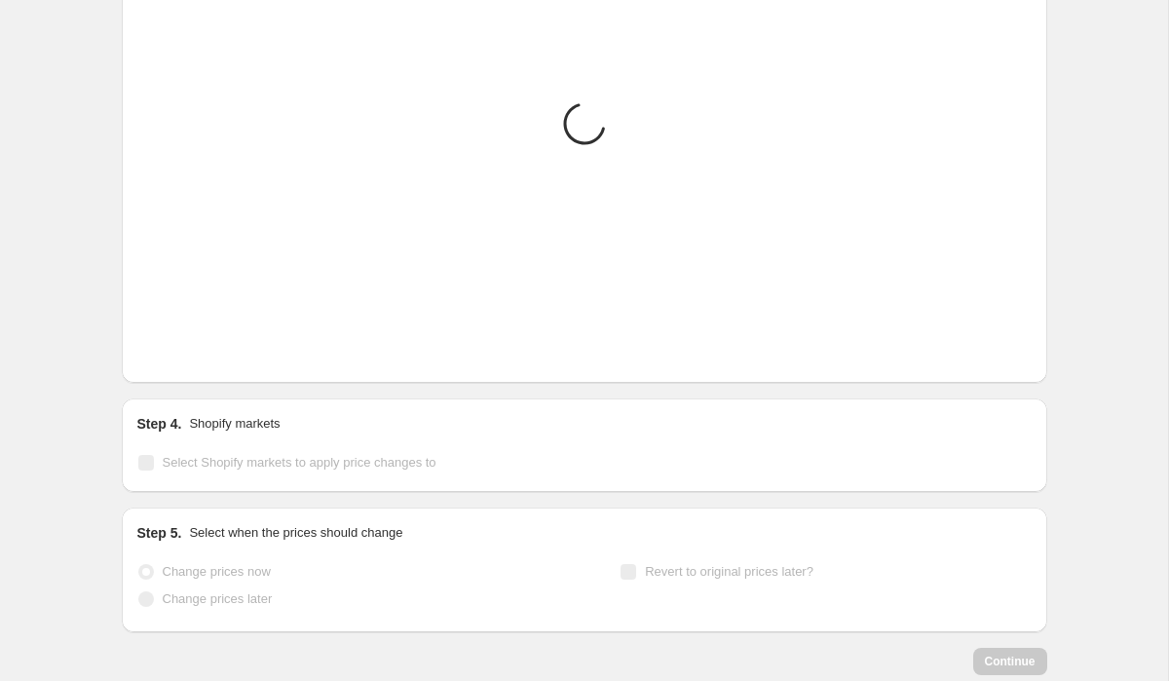
scroll to position [1340, 0]
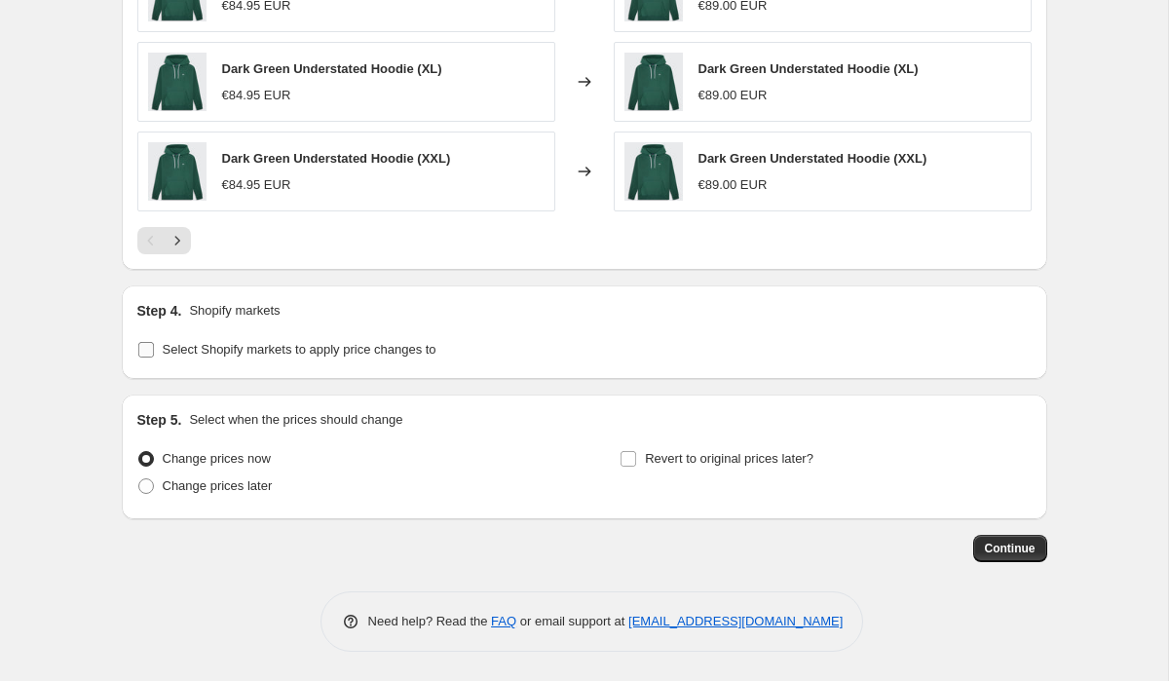
click at [141, 353] on input "Select Shopify markets to apply price changes to" at bounding box center [146, 350] width 16 height 16
checkbox input "true"
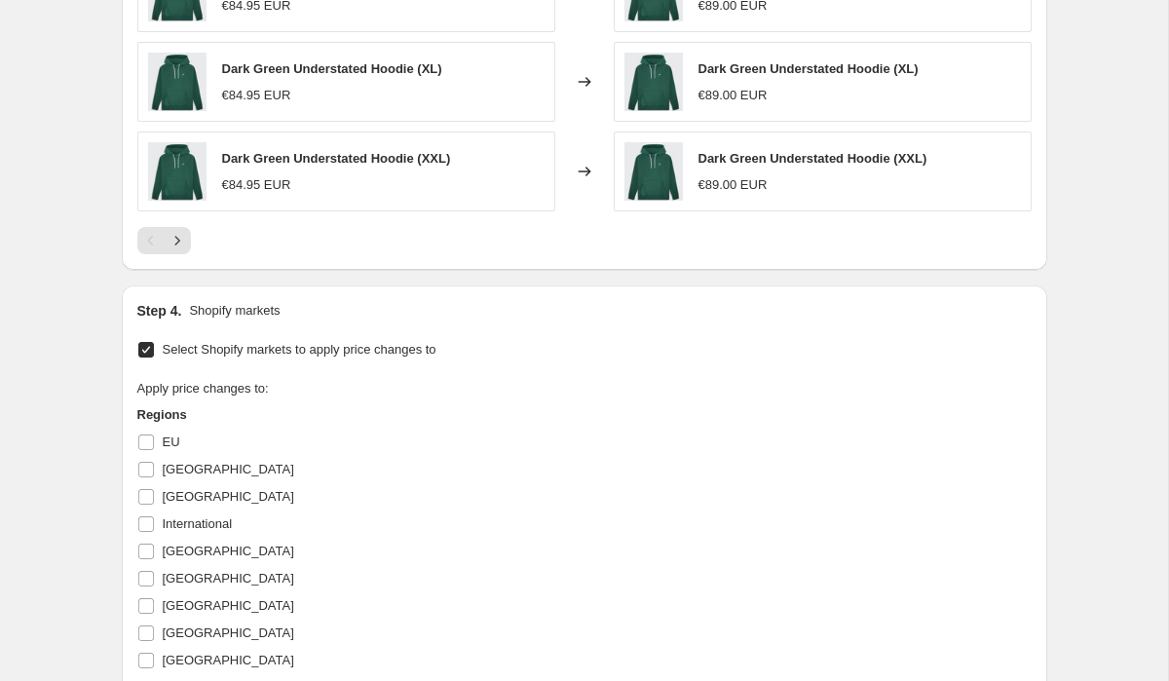
scroll to position [1504, 0]
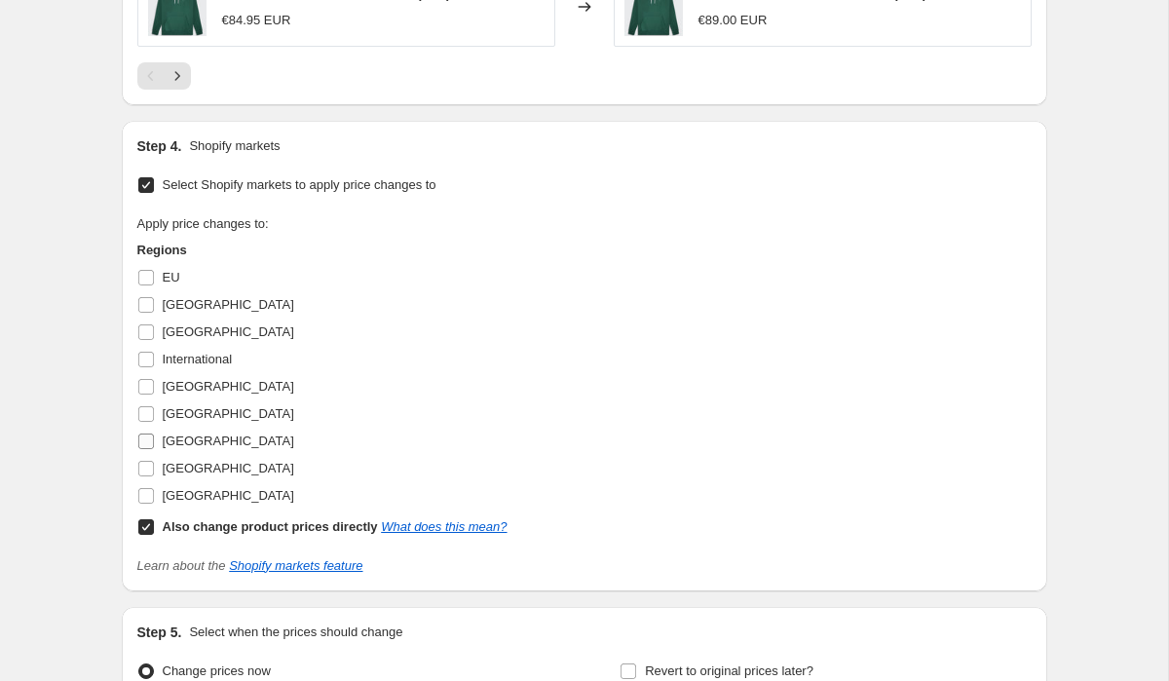
click at [143, 442] on input "[GEOGRAPHIC_DATA]" at bounding box center [146, 442] width 16 height 16
checkbox input "true"
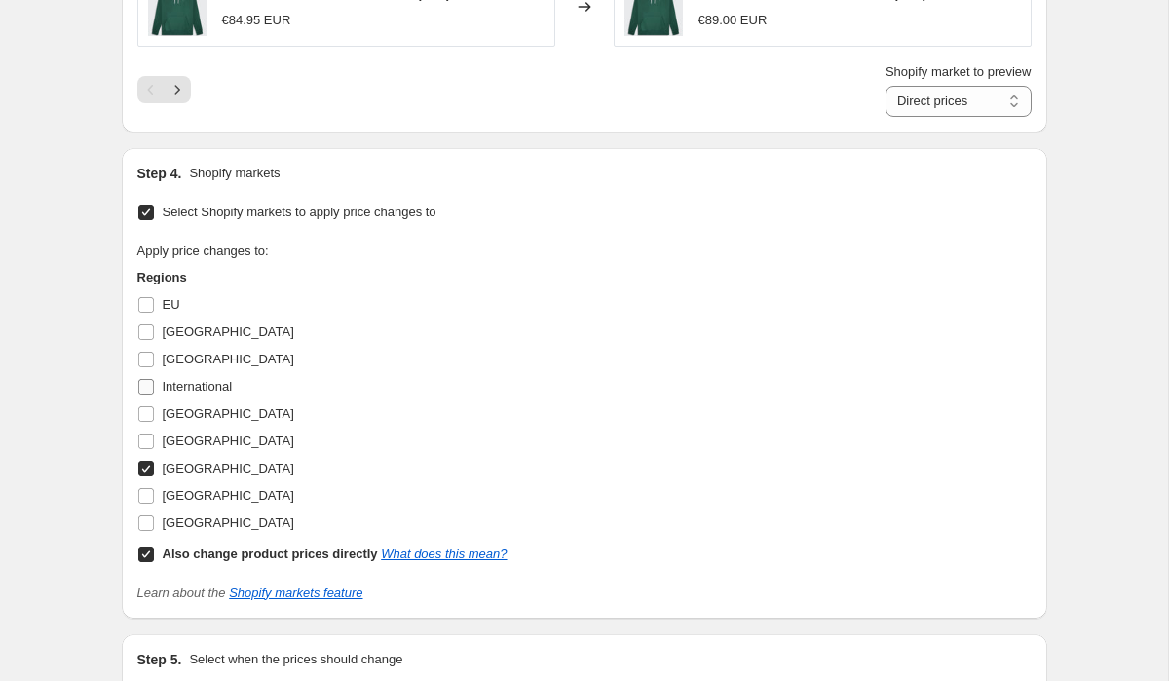
click at [156, 392] on label "International" at bounding box center [184, 386] width 95 height 27
click at [154, 392] on input "International" at bounding box center [146, 387] width 16 height 16
checkbox input "true"
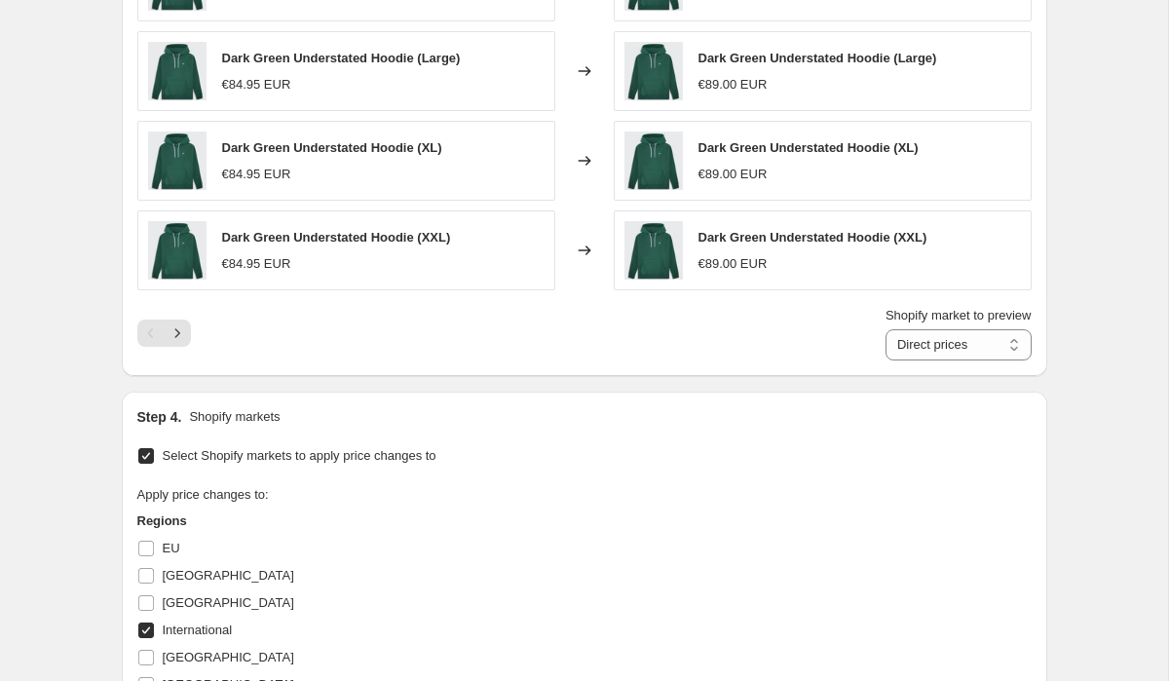
scroll to position [1465, 0]
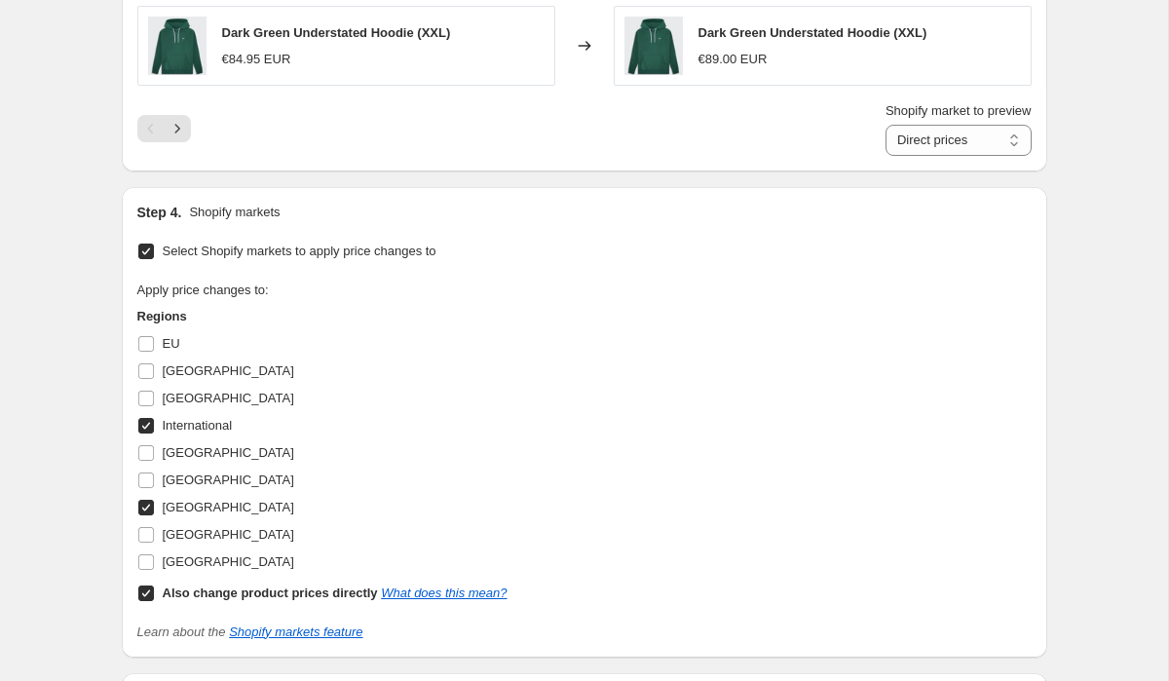
click at [141, 596] on input "Also change product prices directly What does this mean?" at bounding box center [146, 594] width 16 height 16
checkbox input "false"
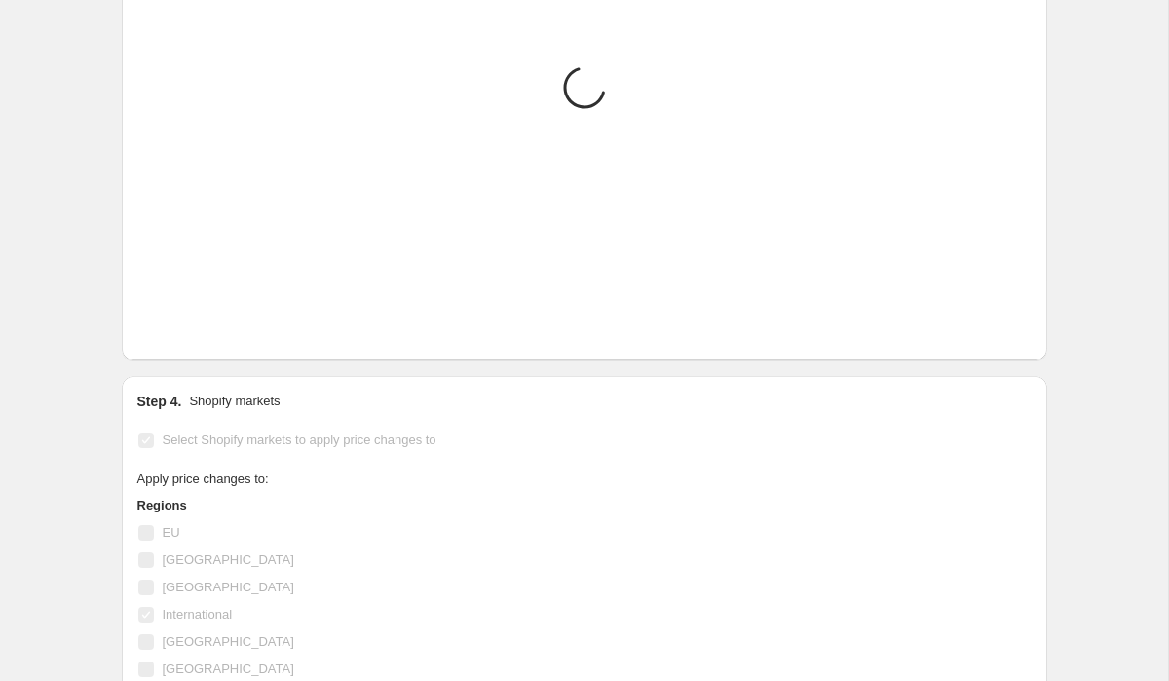
scroll to position [1234, 0]
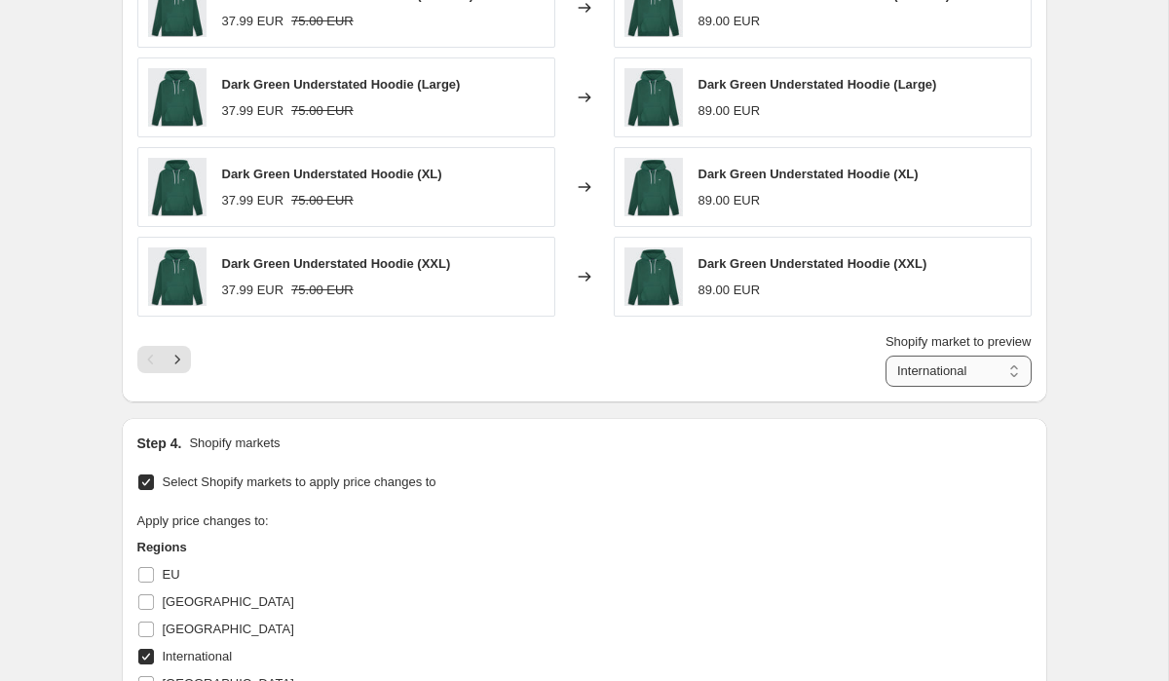
click at [931, 371] on select "International UAE" at bounding box center [959, 371] width 146 height 31
select select "5981077602"
click at [886, 356] on select "International UAE" at bounding box center [959, 371] width 146 height 31
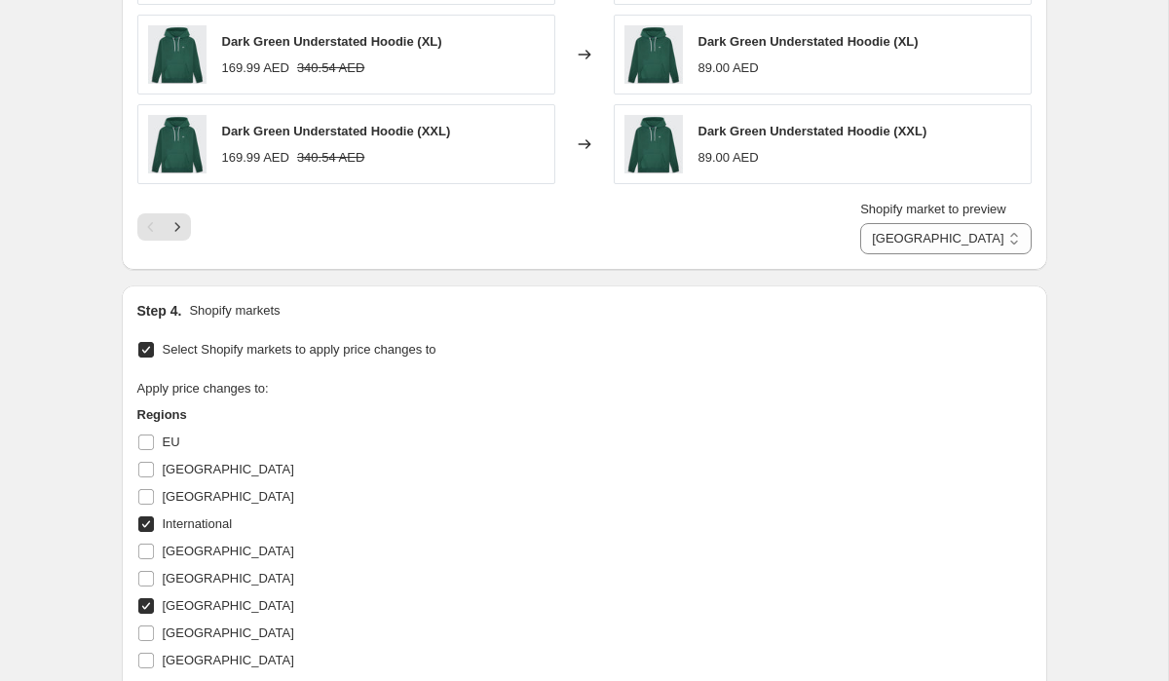
scroll to position [1392, 0]
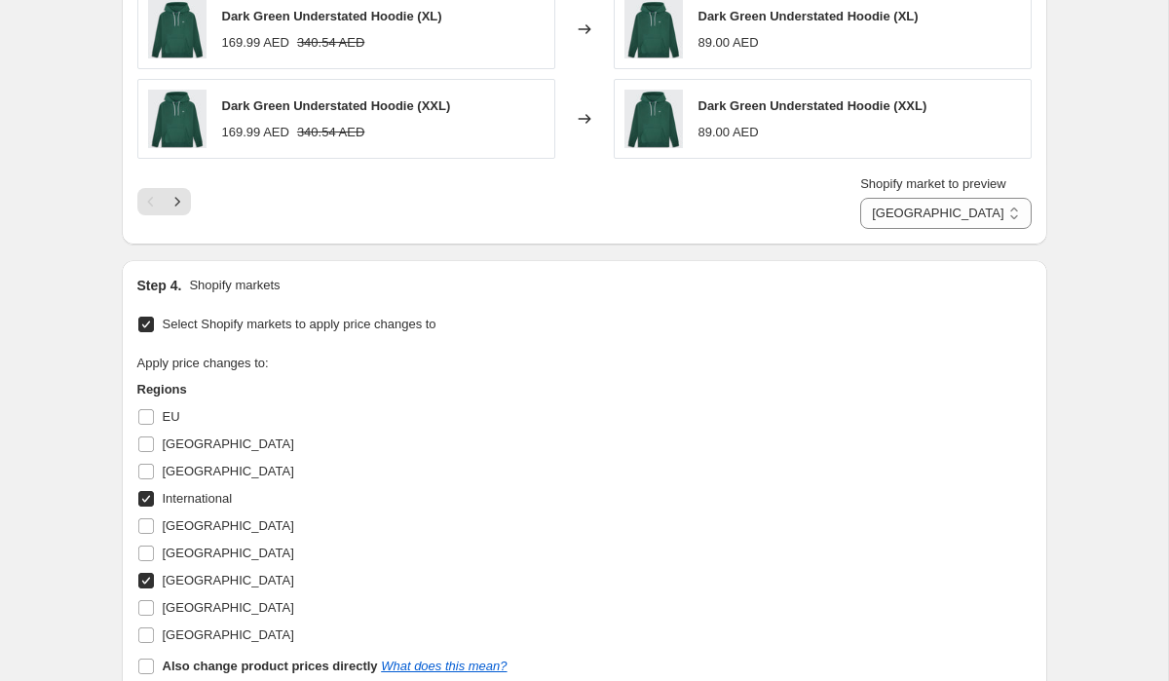
click at [150, 578] on input "[GEOGRAPHIC_DATA]" at bounding box center [146, 581] width 16 height 16
checkbox input "false"
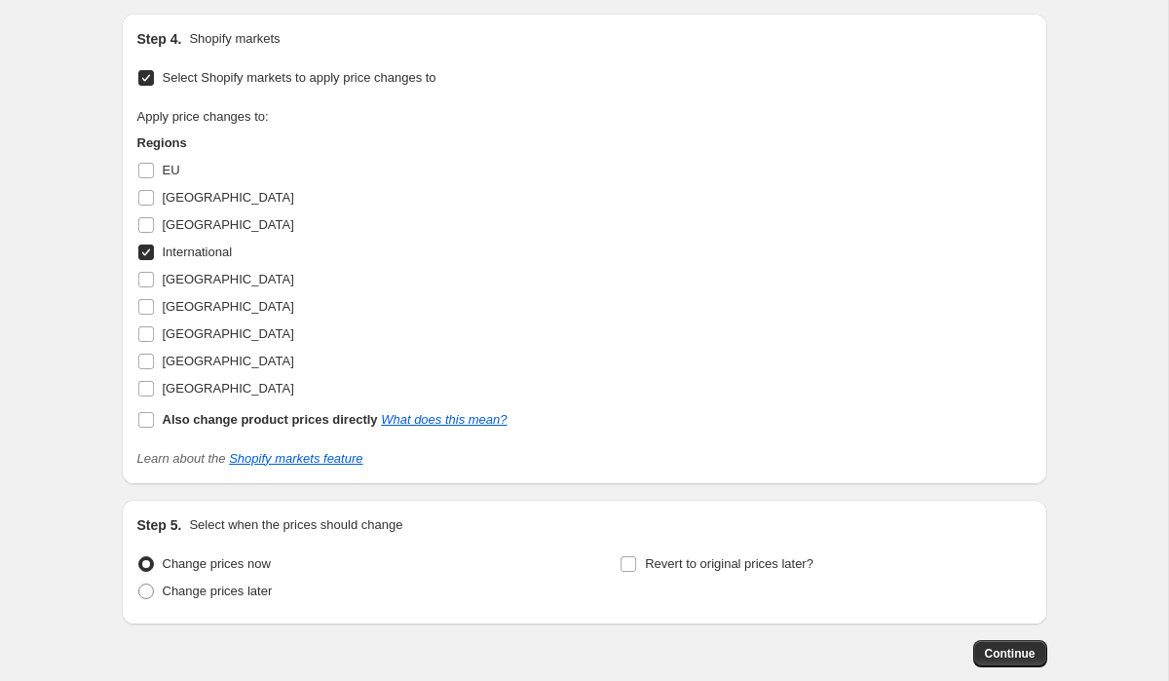
scroll to position [1668, 0]
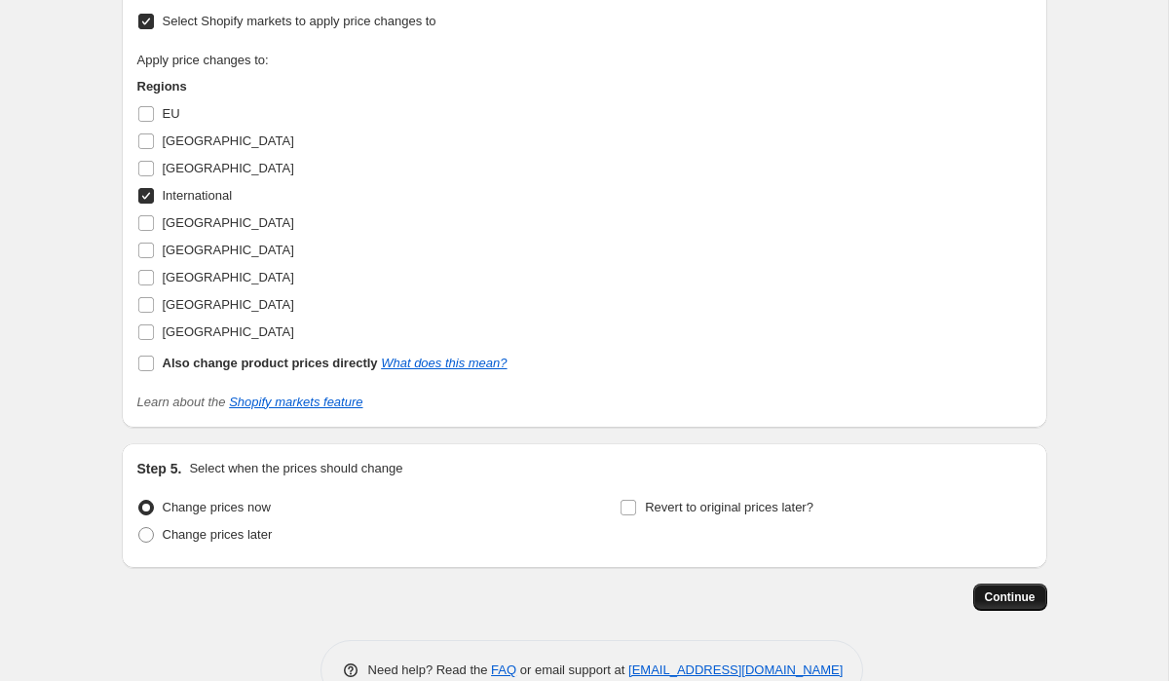
click at [1008, 599] on span "Continue" at bounding box center [1010, 597] width 51 height 16
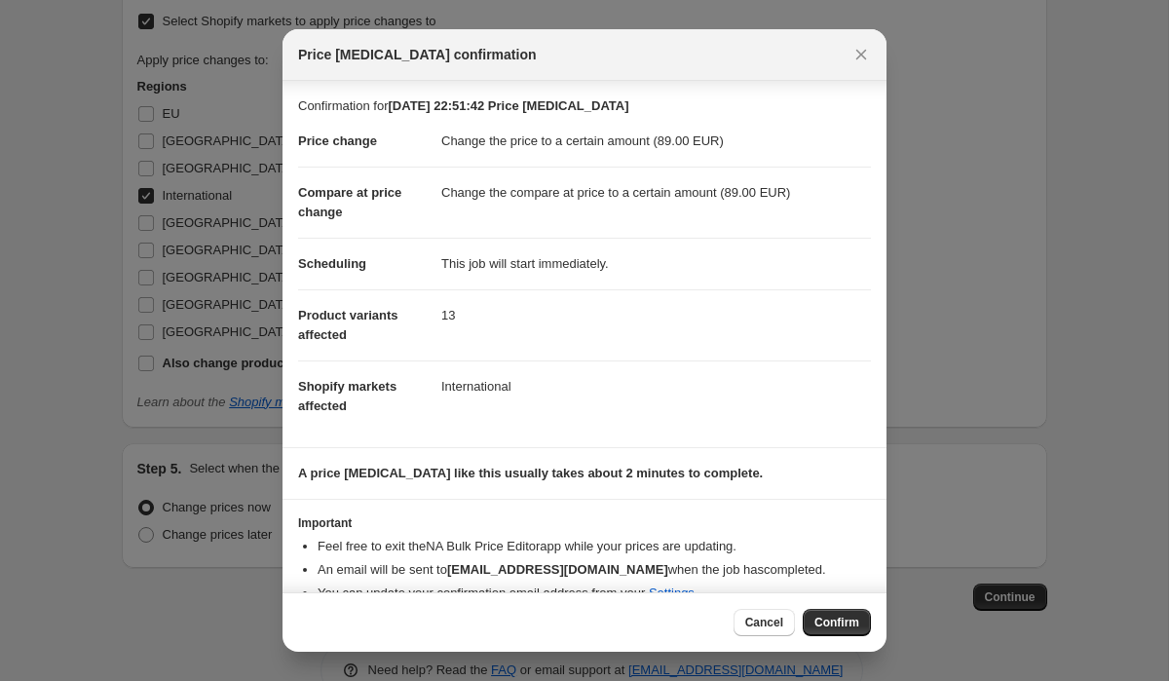
scroll to position [50, 0]
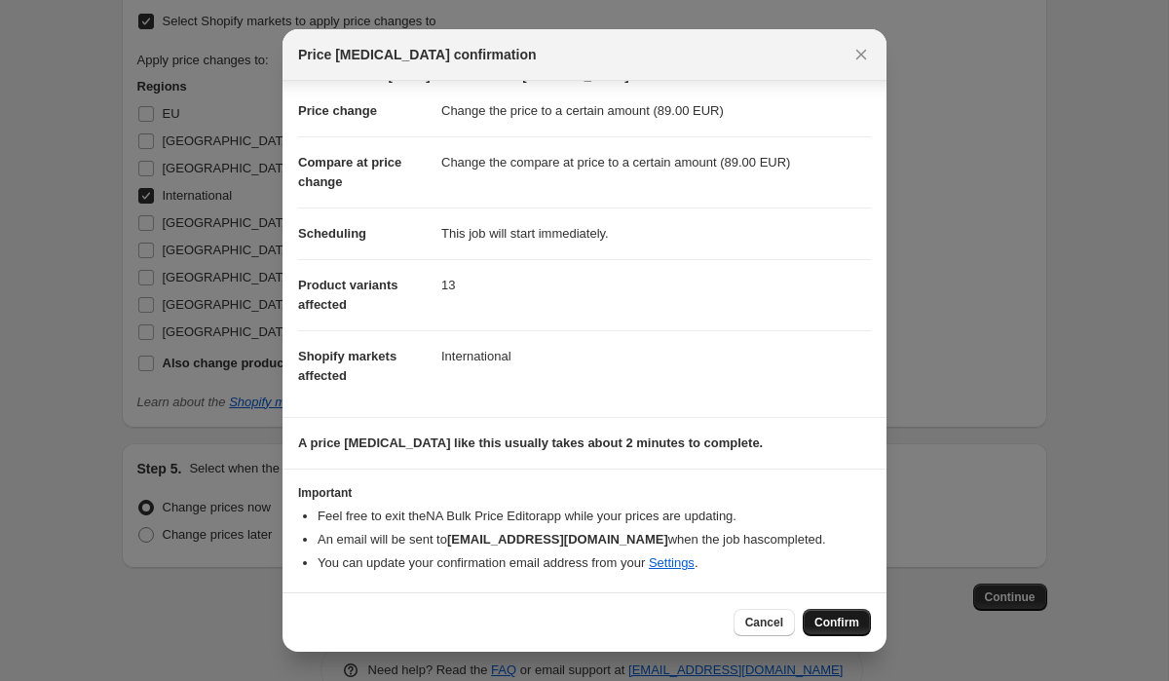
click at [849, 625] on span "Confirm" at bounding box center [837, 623] width 45 height 16
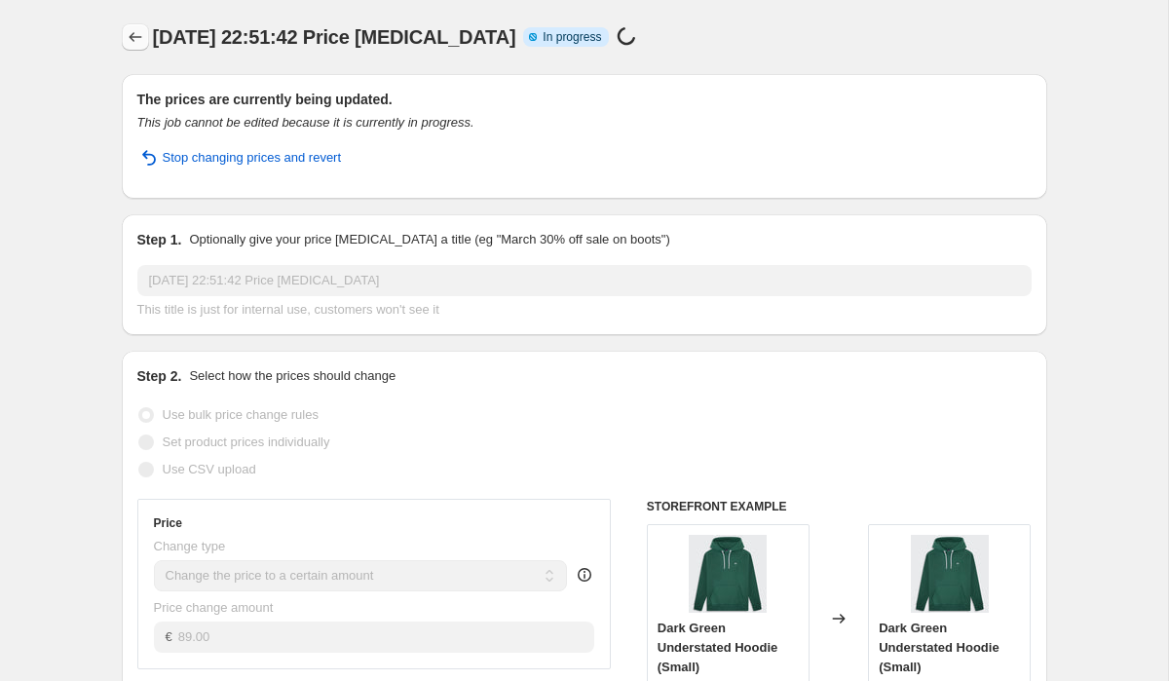
click at [126, 43] on icon "Price change jobs" at bounding box center [135, 36] width 19 height 19
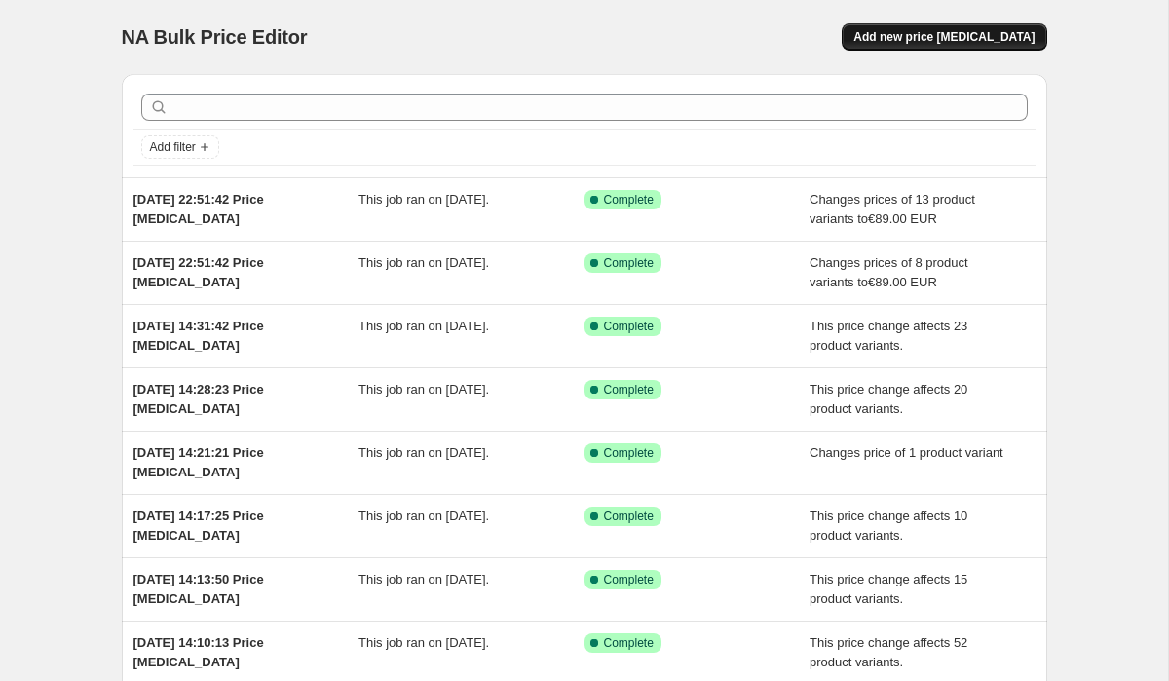
click at [941, 44] on span "Add new price [MEDICAL_DATA]" at bounding box center [943, 37] width 181 height 16
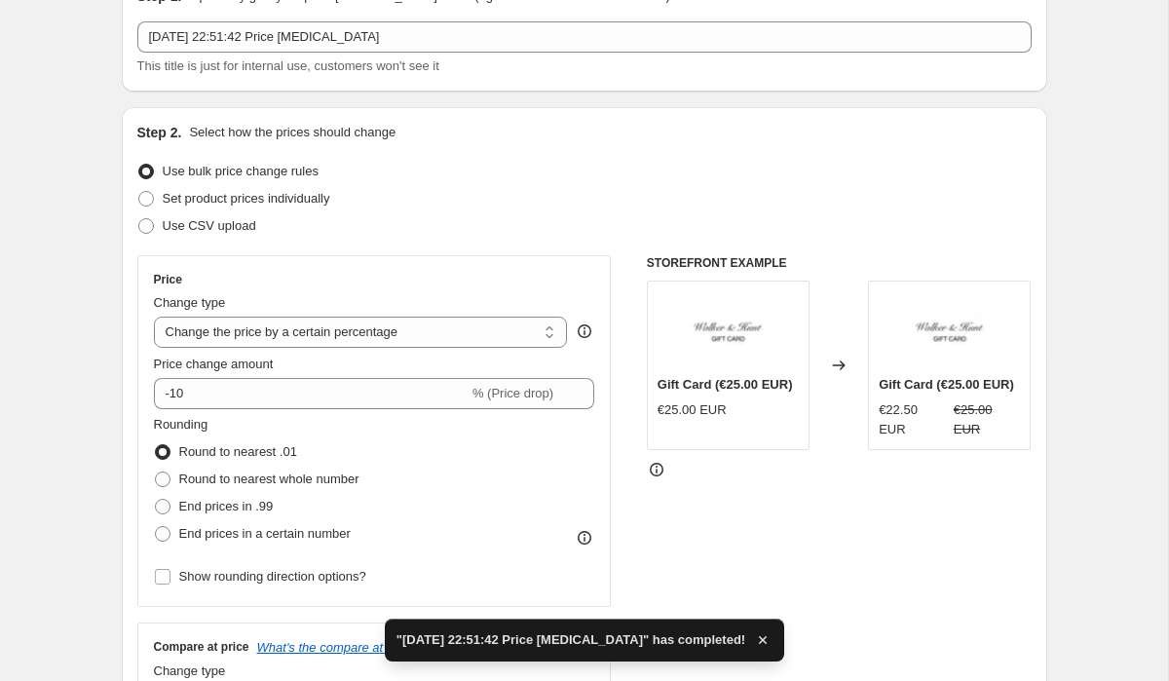
scroll to position [110, 0]
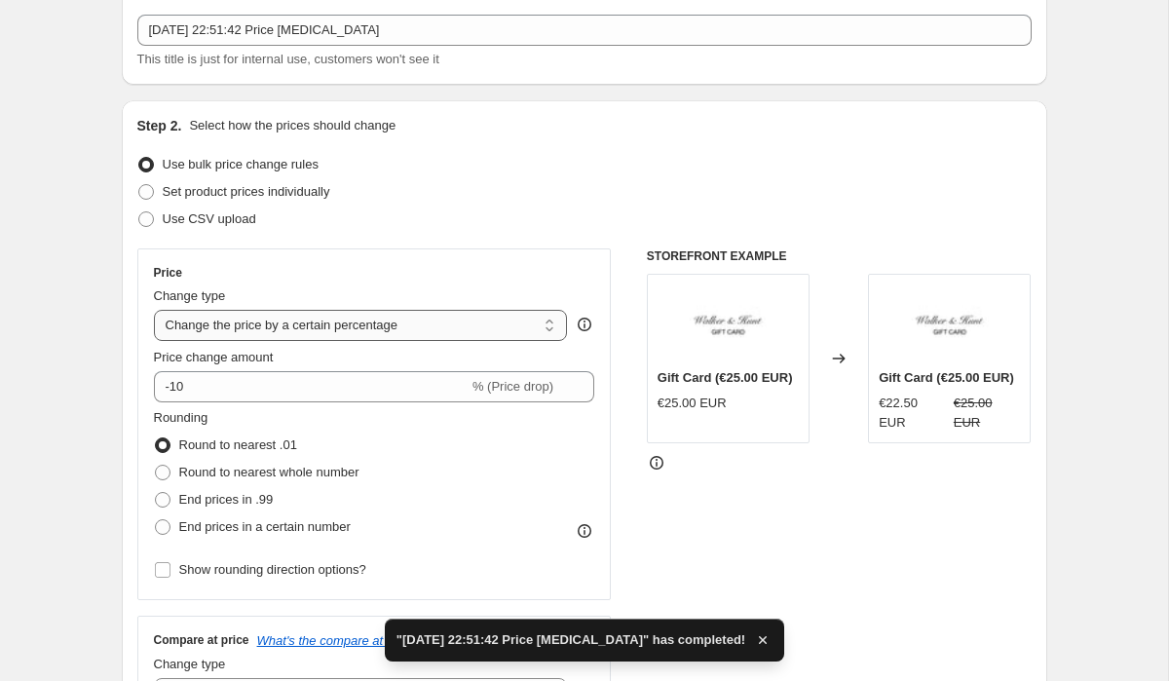
click at [251, 332] on select "Change the price to a certain amount Change the price by a certain amount Chang…" at bounding box center [361, 325] width 414 height 31
select select "to"
click at [154, 310] on select "Change the price to a certain amount Change the price by a certain amount Chang…" at bounding box center [361, 325] width 414 height 31
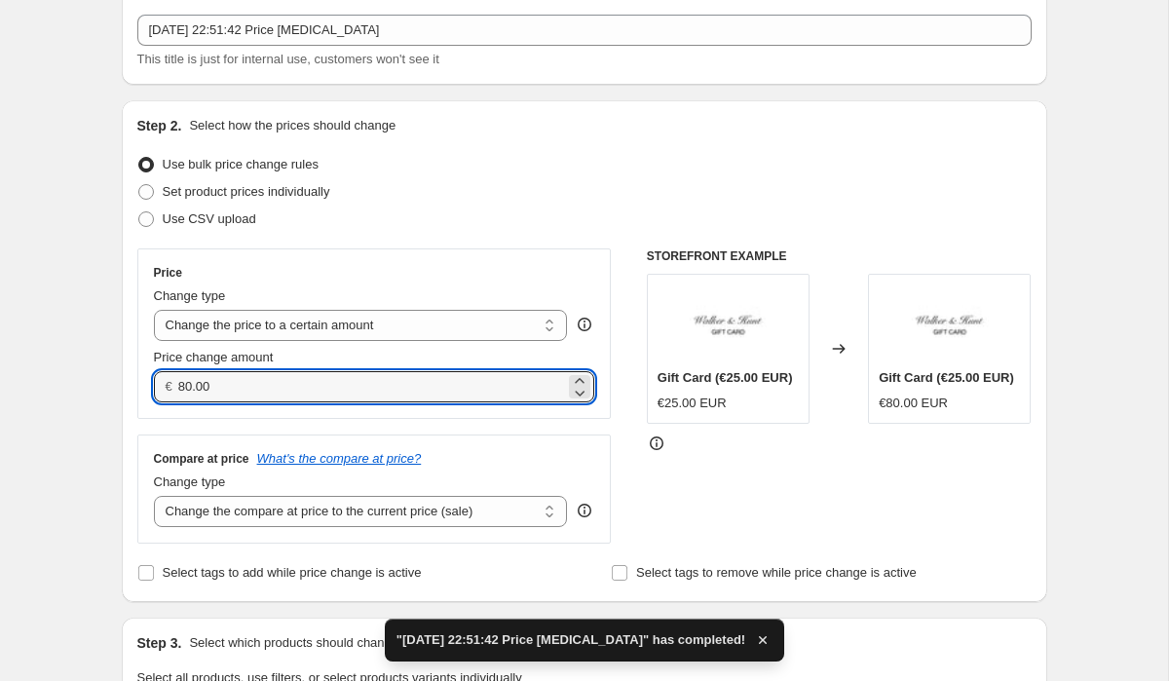
drag, startPoint x: 233, startPoint y: 386, endPoint x: 159, endPoint y: 386, distance: 74.0
click at [169, 386] on div "€ 80.00" at bounding box center [374, 386] width 441 height 31
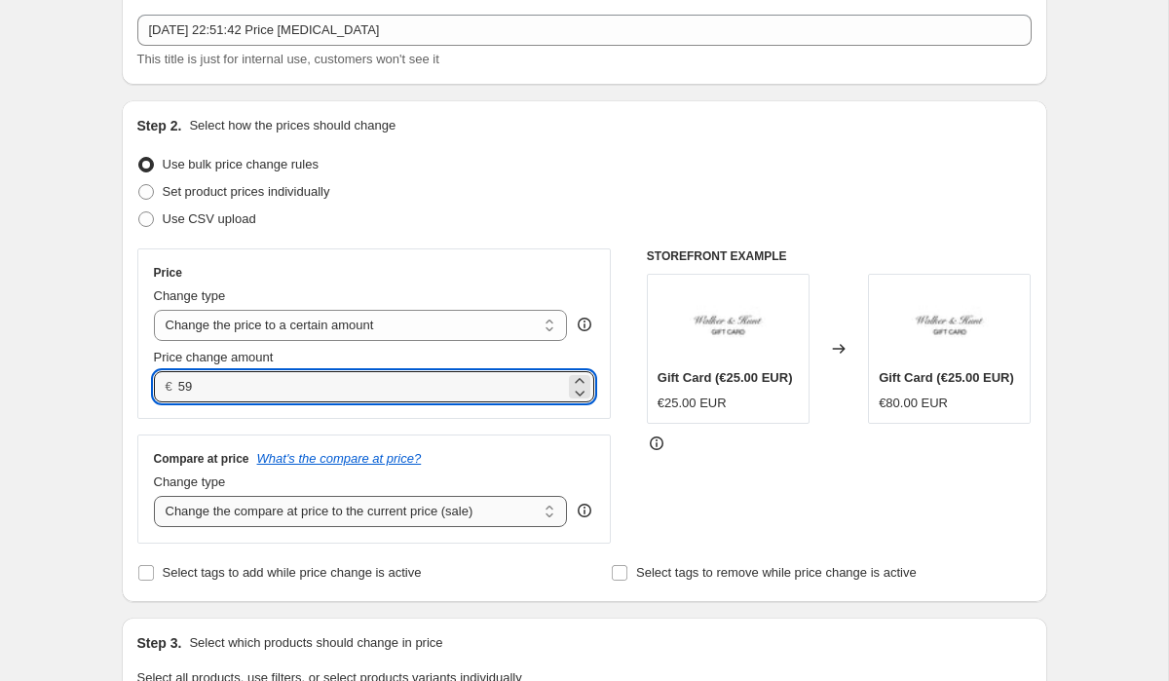
type input "59.00"
click at [223, 512] on select "Change the compare at price to the current price (sale) Change the compare at p…" at bounding box center [361, 511] width 414 height 31
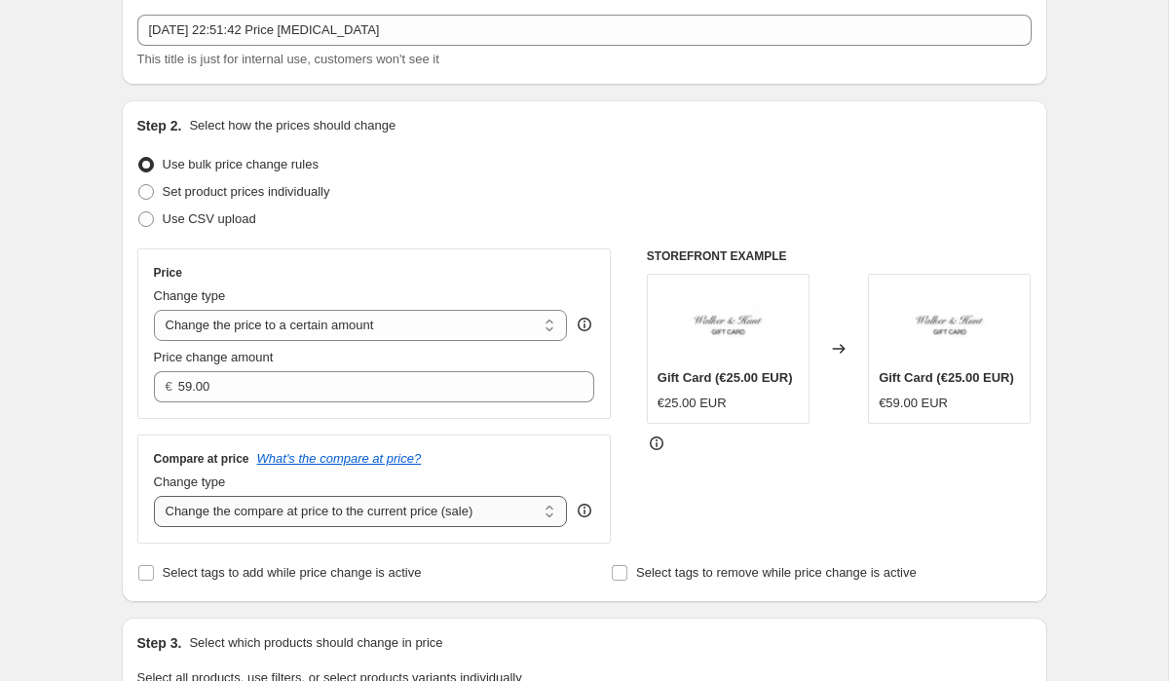
select select "to"
click at [154, 496] on select "Change the compare at price to the current price (sale) Change the compare at p…" at bounding box center [361, 511] width 414 height 31
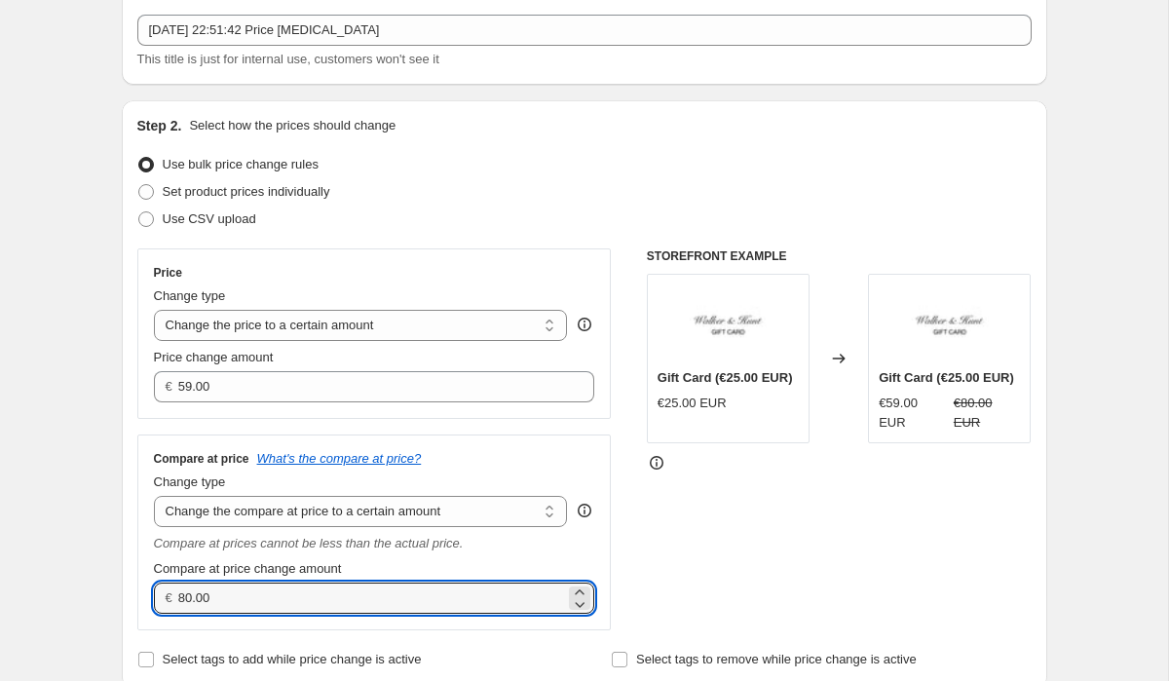
drag, startPoint x: 233, startPoint y: 600, endPoint x: 133, endPoint y: 598, distance: 100.4
click at [139, 600] on div "Compare at price What's the compare at price? Change type Change the compare at…" at bounding box center [374, 533] width 474 height 196
type input "59.00"
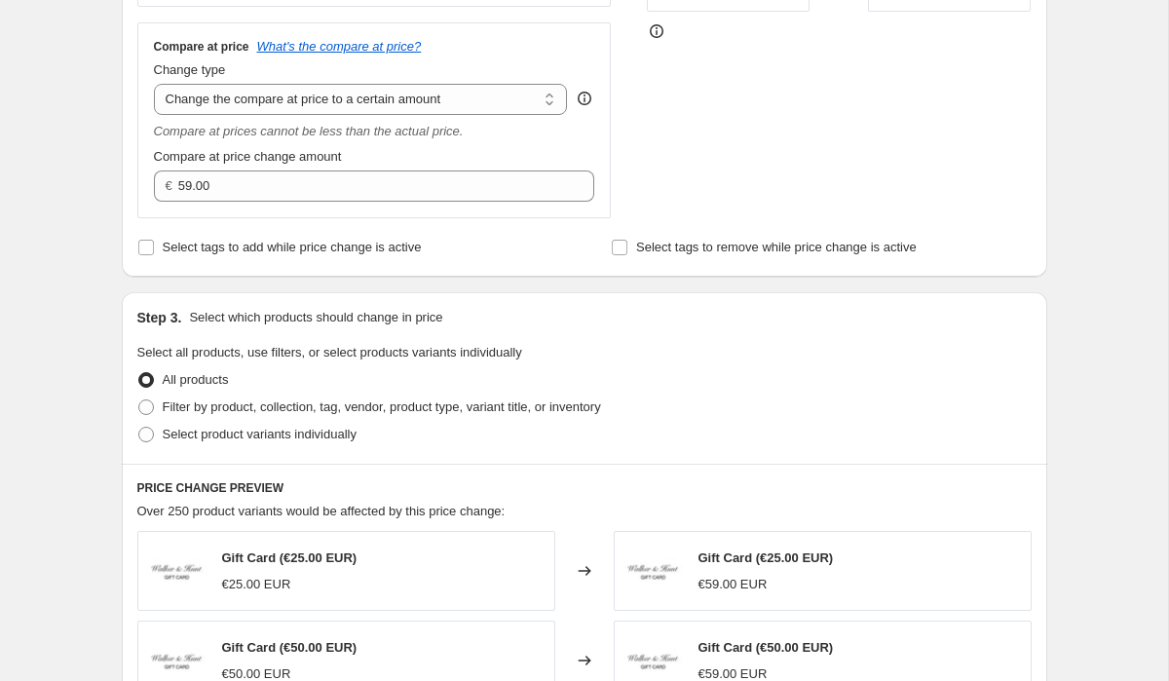
scroll to position [553, 0]
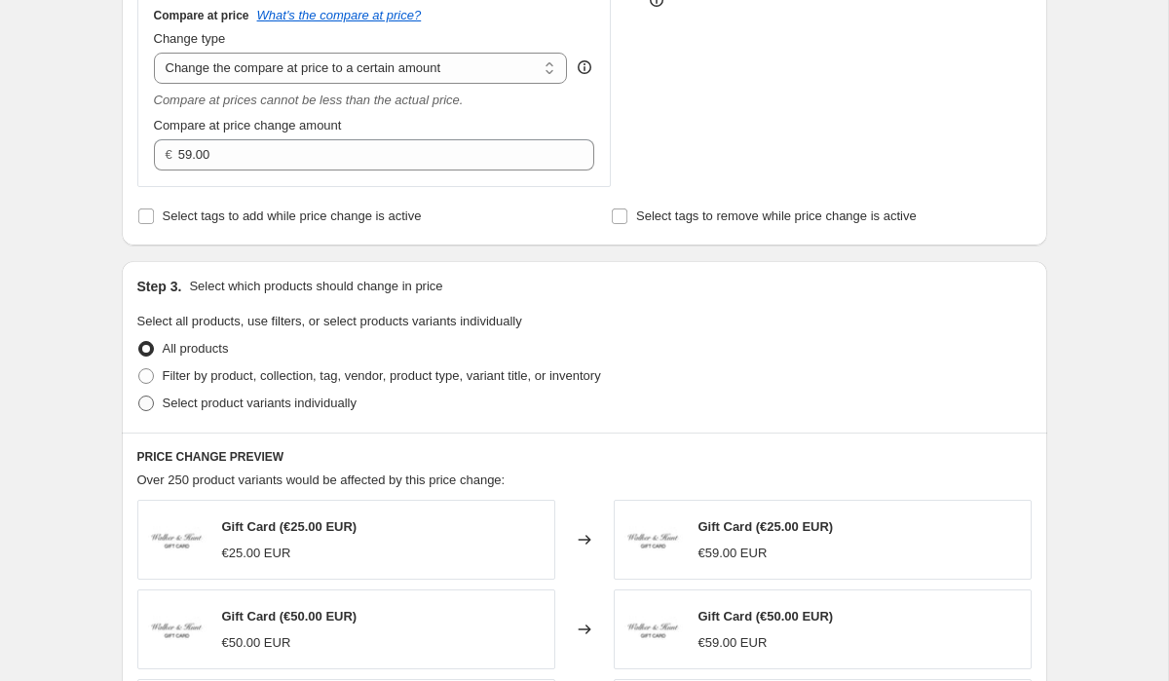
click at [155, 402] on label "Select product variants individually" at bounding box center [246, 403] width 219 height 27
click at [139, 397] on input "Select product variants individually" at bounding box center [138, 396] width 1 height 1
radio input "true"
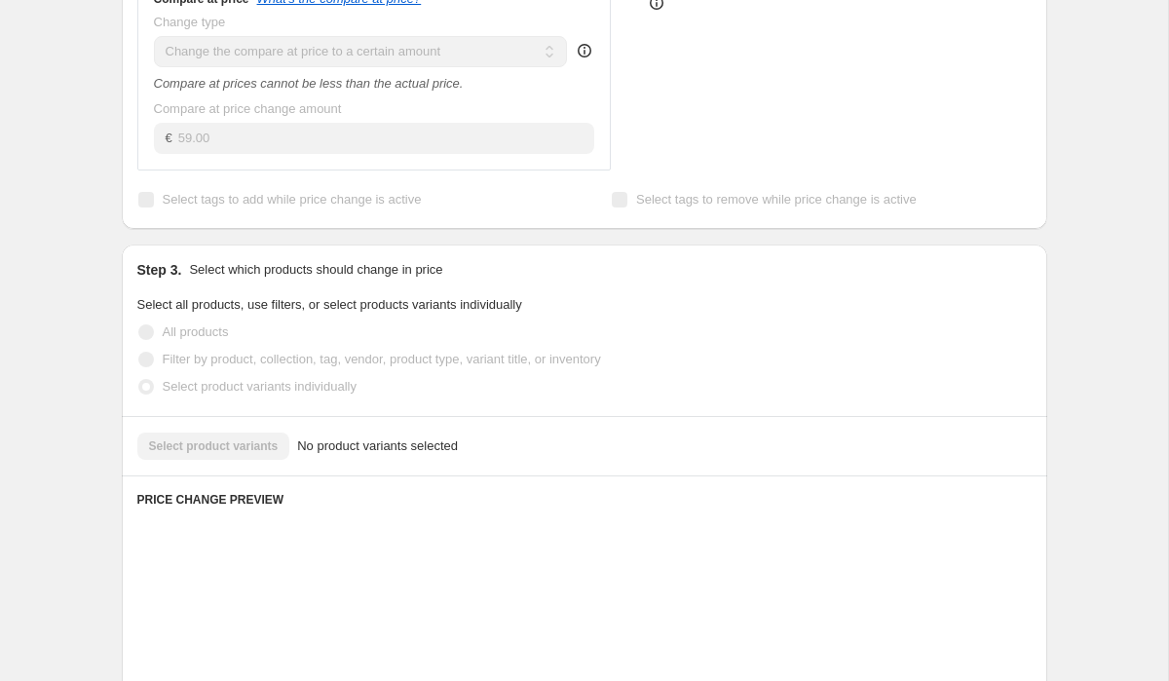
scroll to position [571, 0]
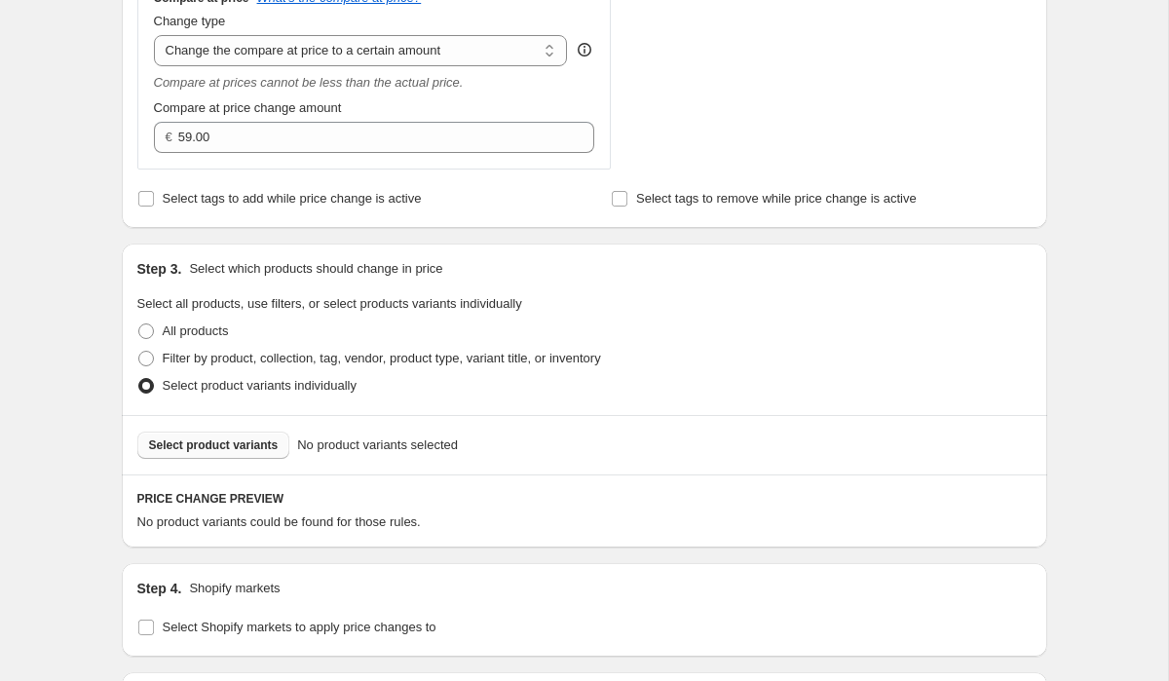
click at [185, 454] on button "Select product variants" at bounding box center [213, 445] width 153 height 27
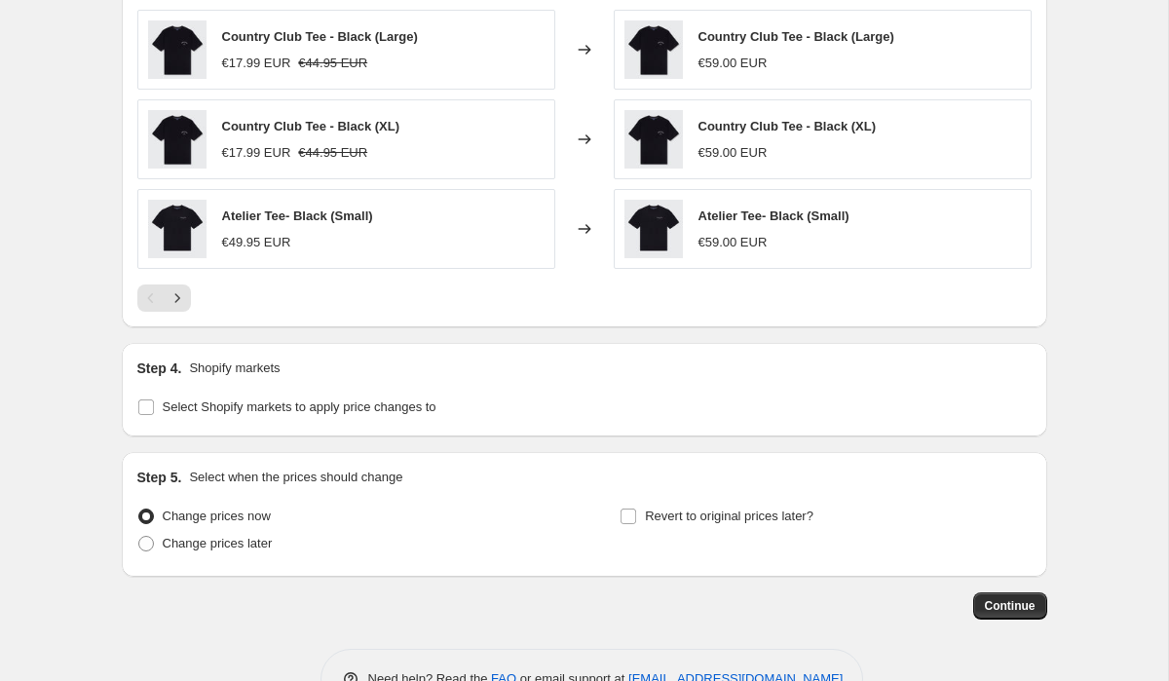
scroll to position [1311, 0]
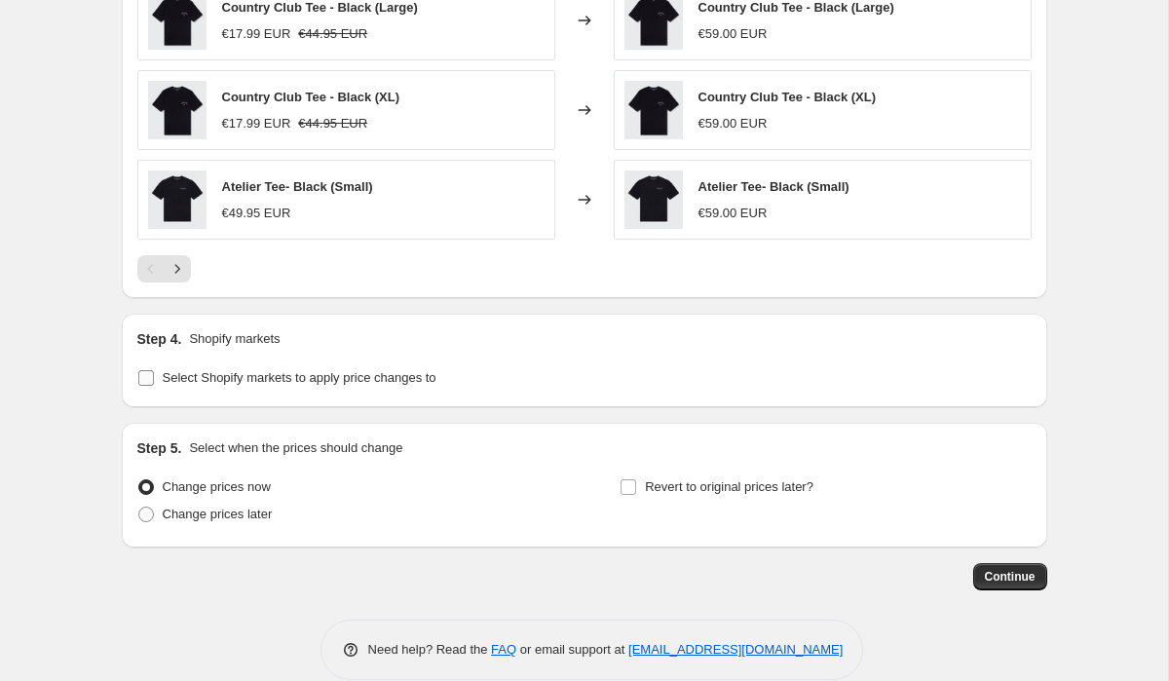
click at [159, 385] on label "Select Shopify markets to apply price changes to" at bounding box center [286, 377] width 299 height 27
click at [154, 385] on input "Select Shopify markets to apply price changes to" at bounding box center [146, 378] width 16 height 16
checkbox input "true"
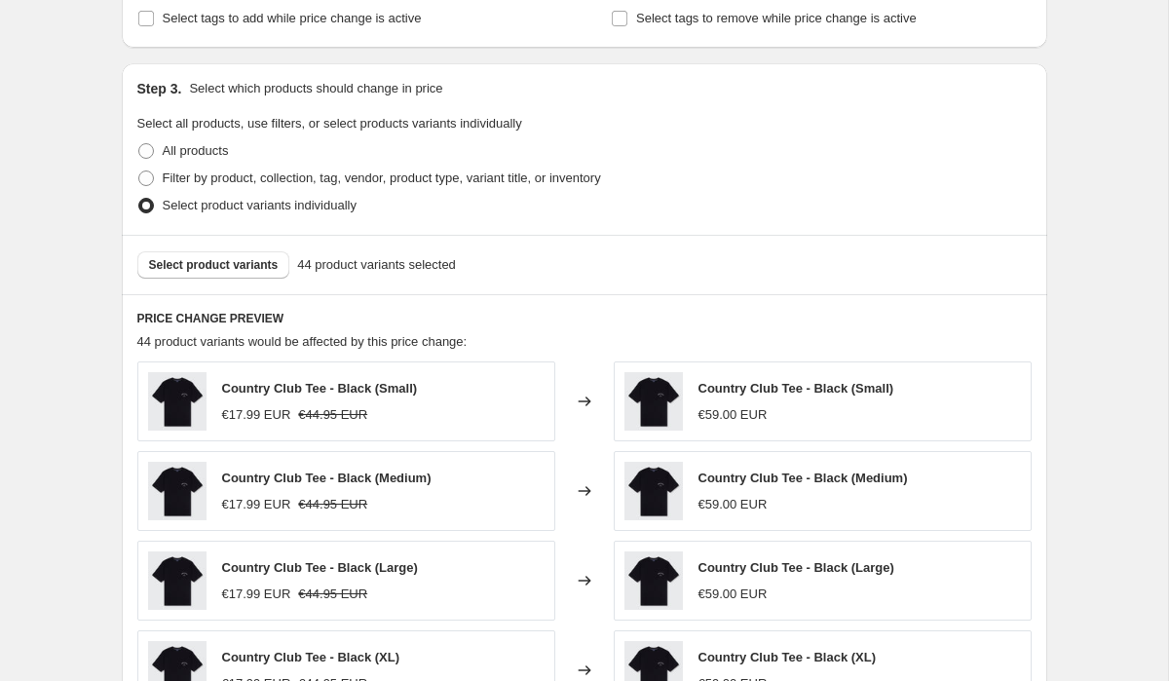
scroll to position [746, 0]
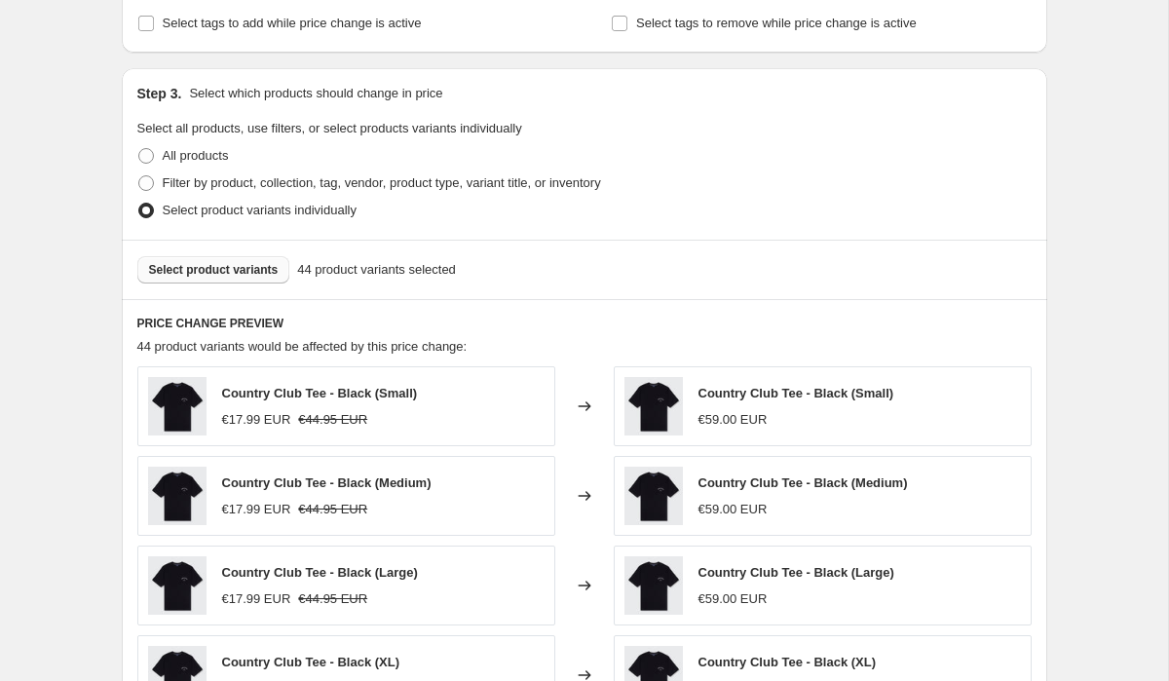
click at [203, 267] on span "Select product variants" at bounding box center [214, 270] width 130 height 16
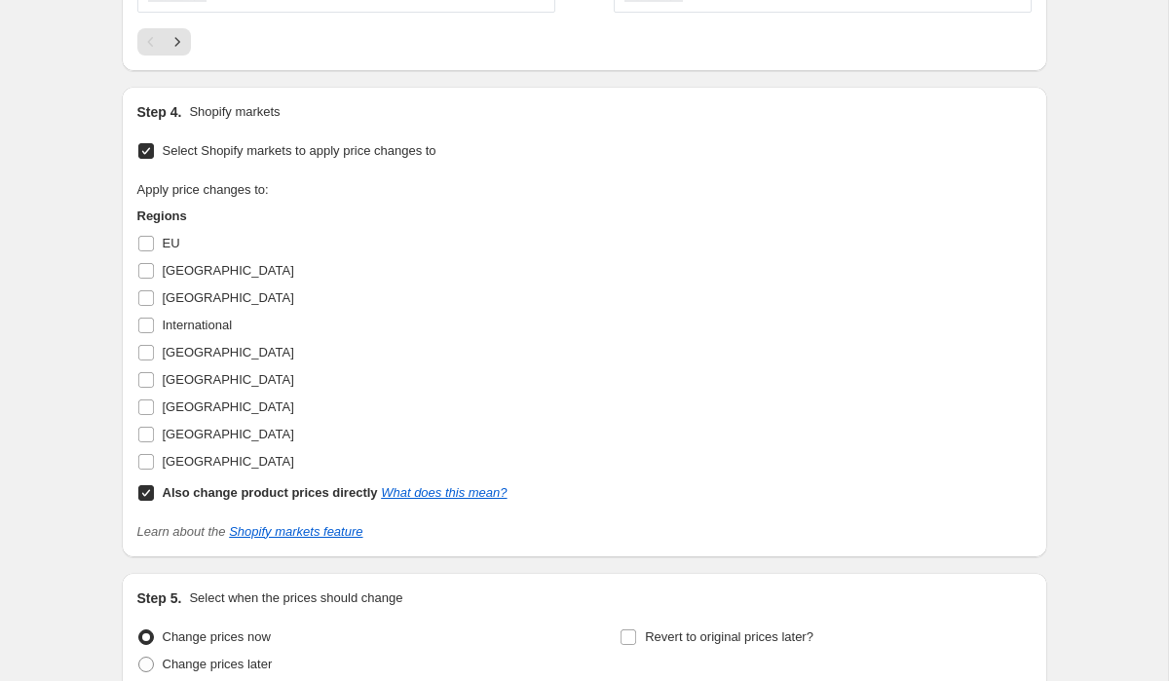
scroll to position [1686, 0]
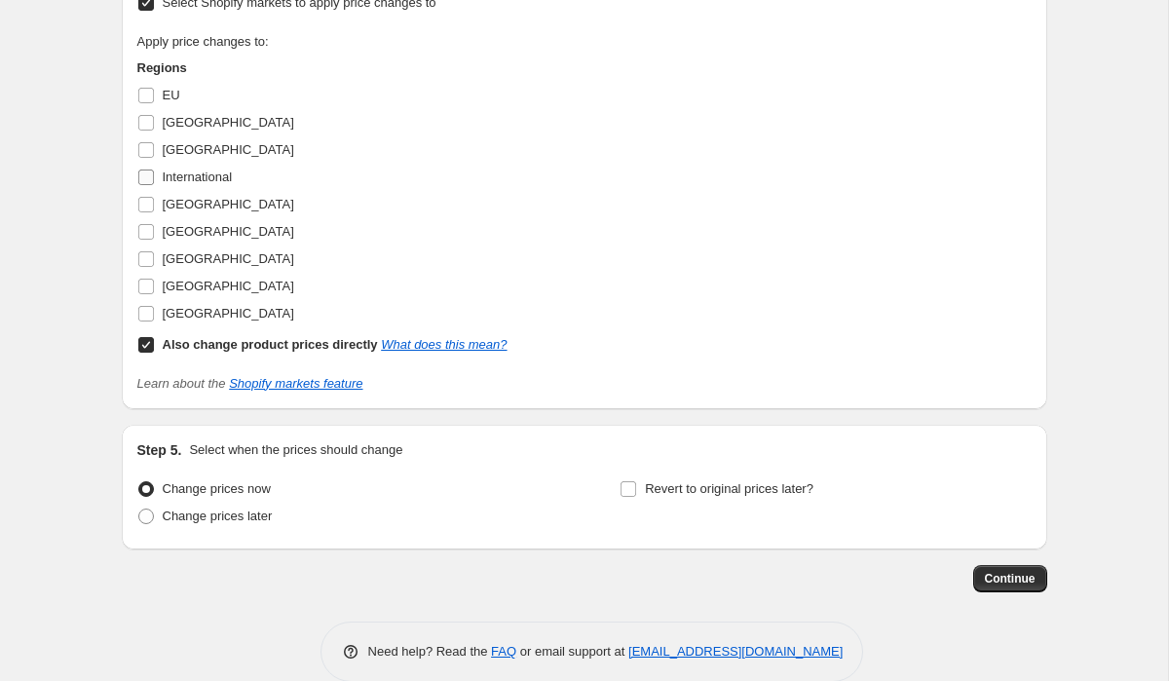
click at [143, 181] on input "International" at bounding box center [146, 178] width 16 height 16
checkbox input "true"
click at [145, 348] on input "Also change product prices directly What does this mean?" at bounding box center [146, 345] width 16 height 16
checkbox input "false"
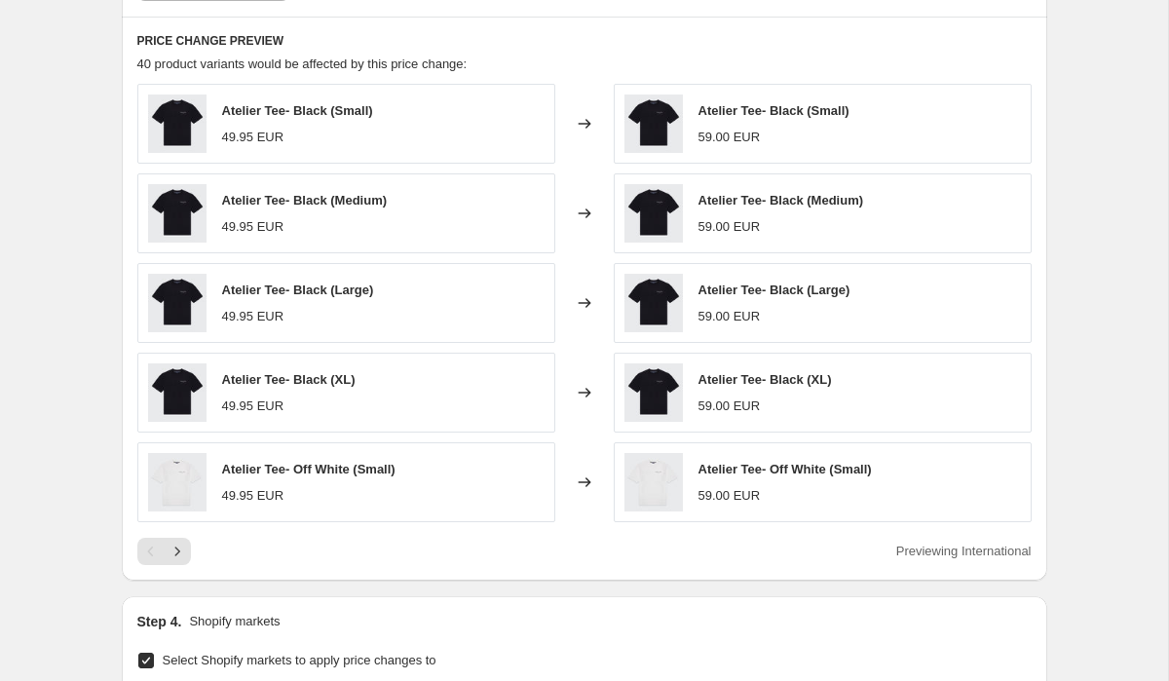
scroll to position [1026, 0]
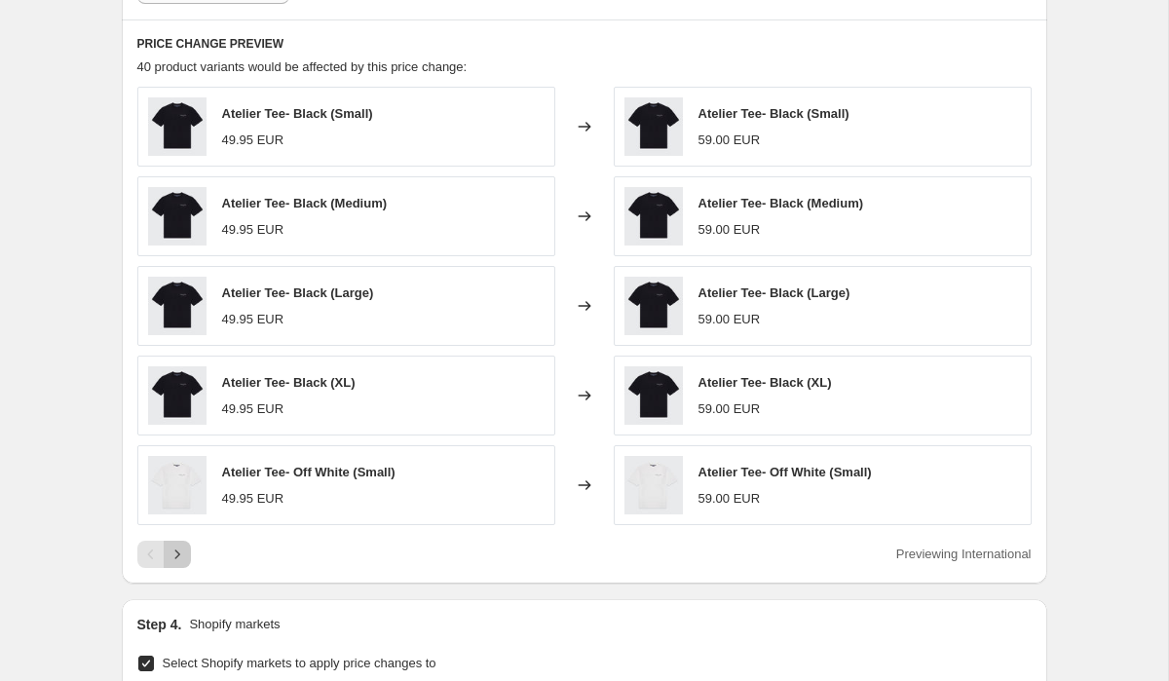
click at [181, 555] on icon "Next" at bounding box center [177, 554] width 19 height 19
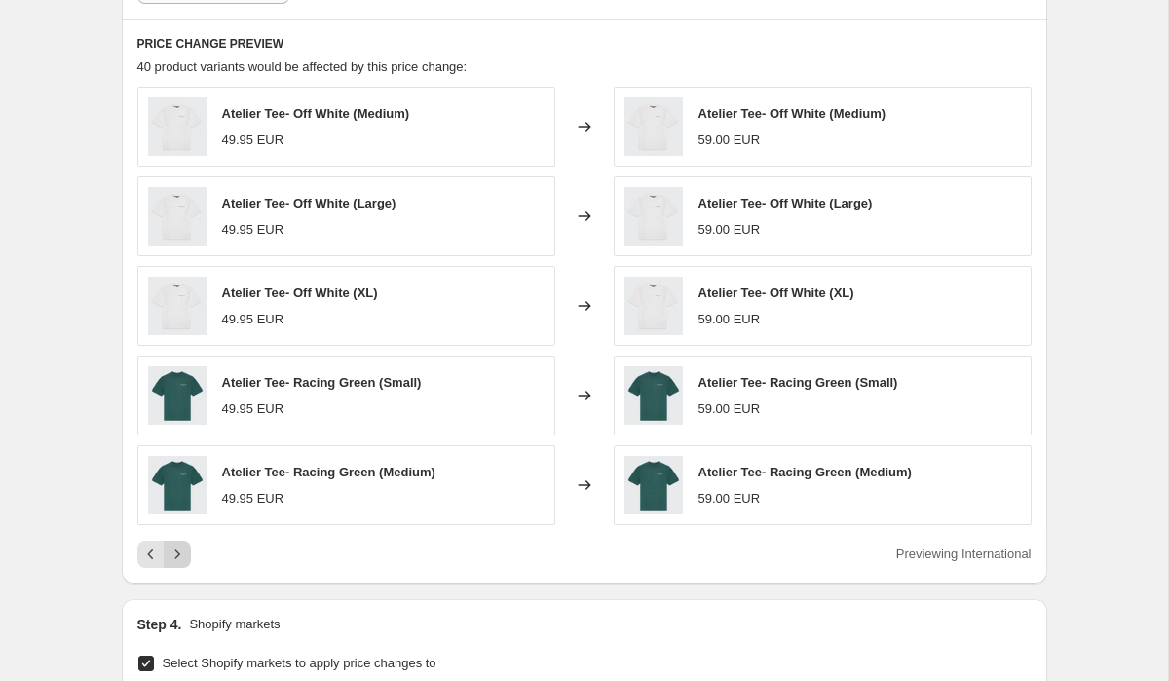
click at [181, 555] on icon "Next" at bounding box center [177, 554] width 19 height 19
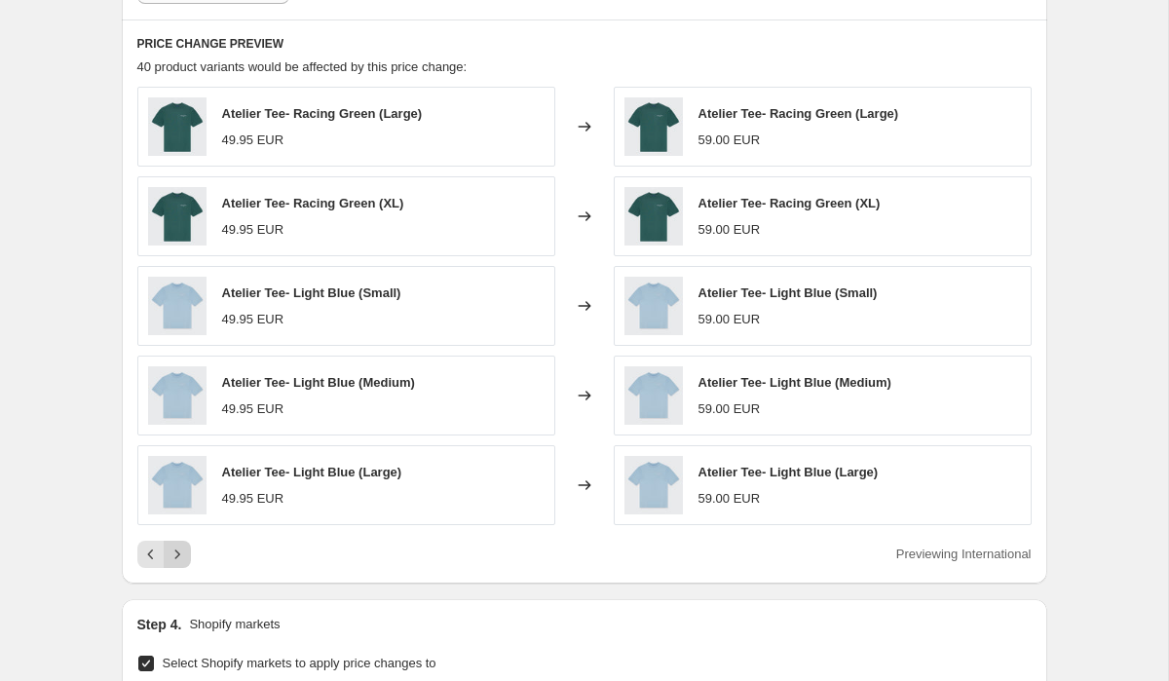
click at [181, 555] on icon "Next" at bounding box center [177, 554] width 19 height 19
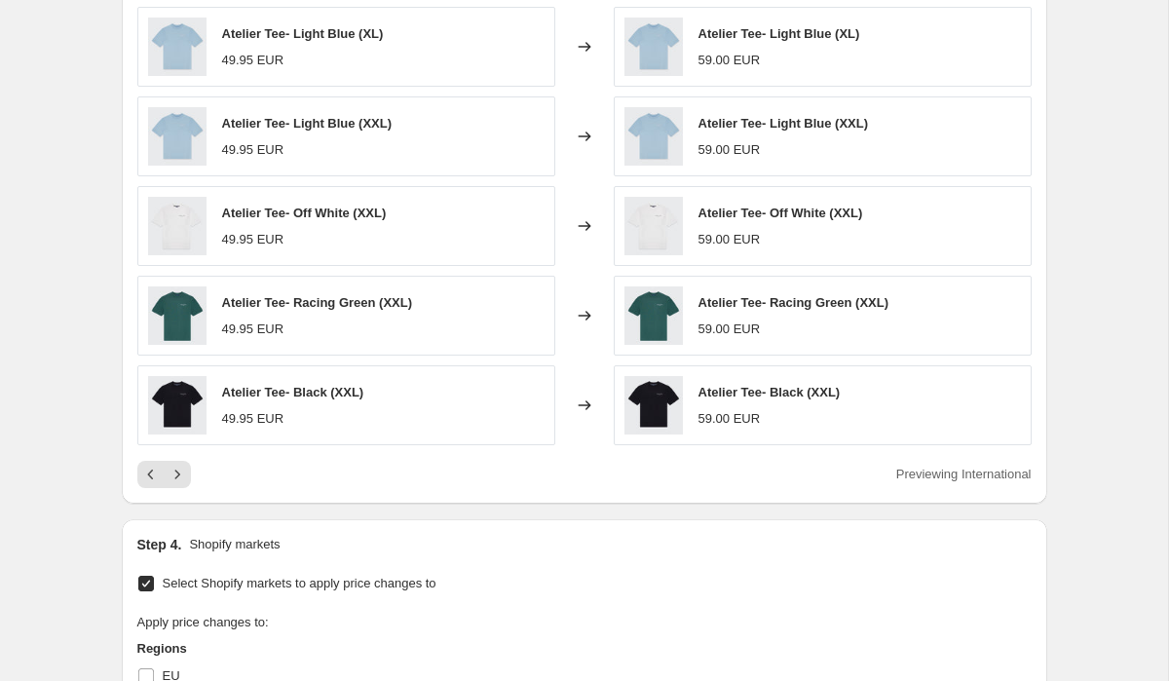
scroll to position [1115, 0]
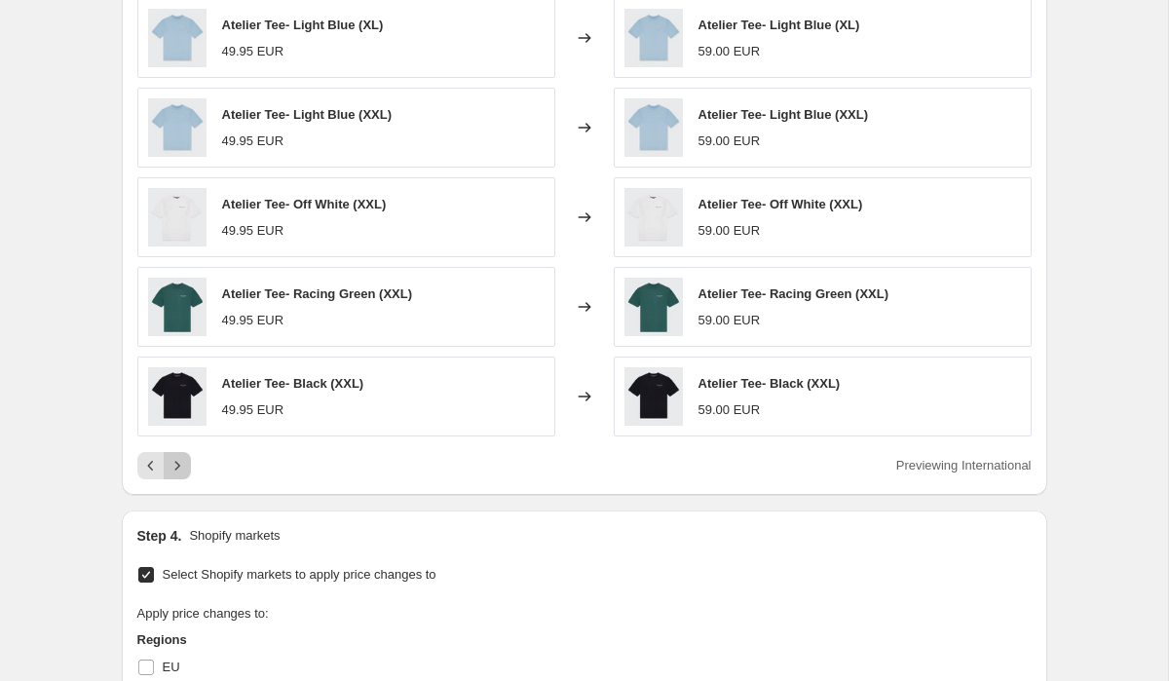
click at [181, 472] on icon "Next" at bounding box center [177, 465] width 19 height 19
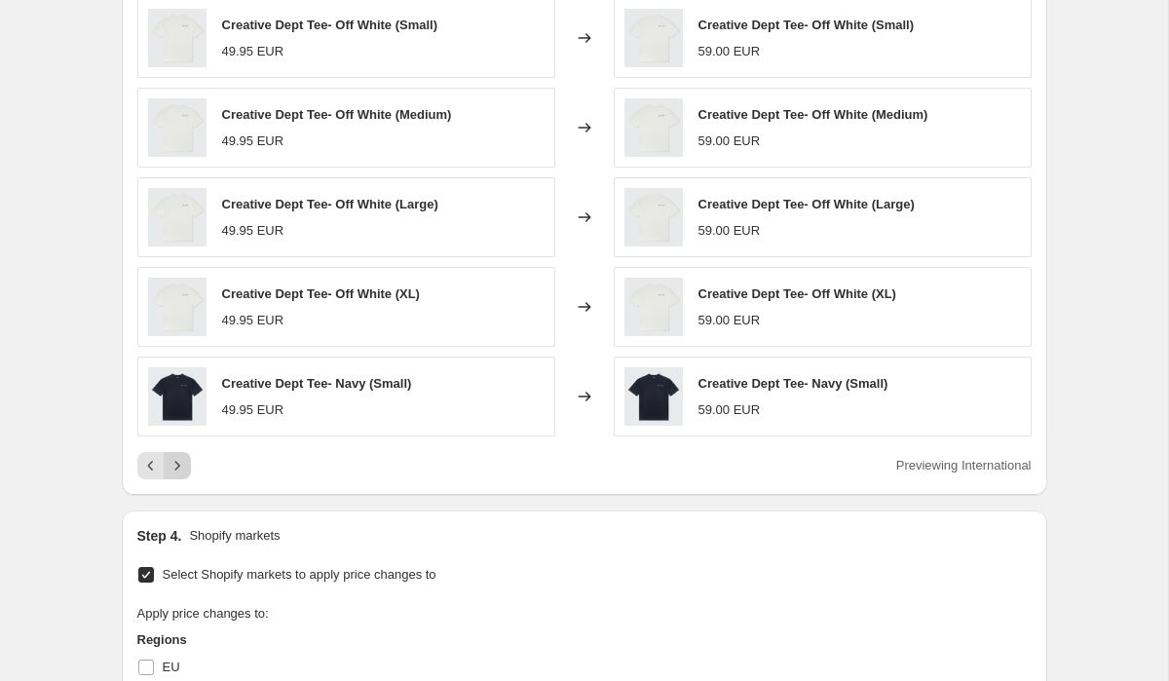
click at [181, 472] on icon "Next" at bounding box center [177, 465] width 19 height 19
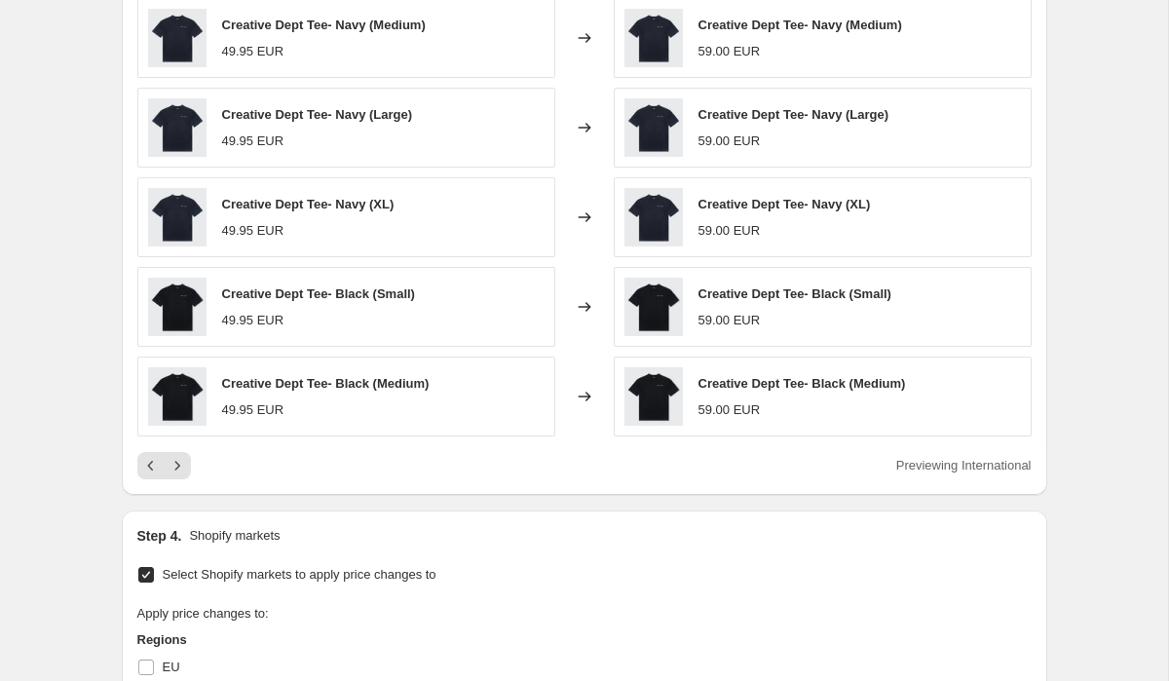
scroll to position [1717, 0]
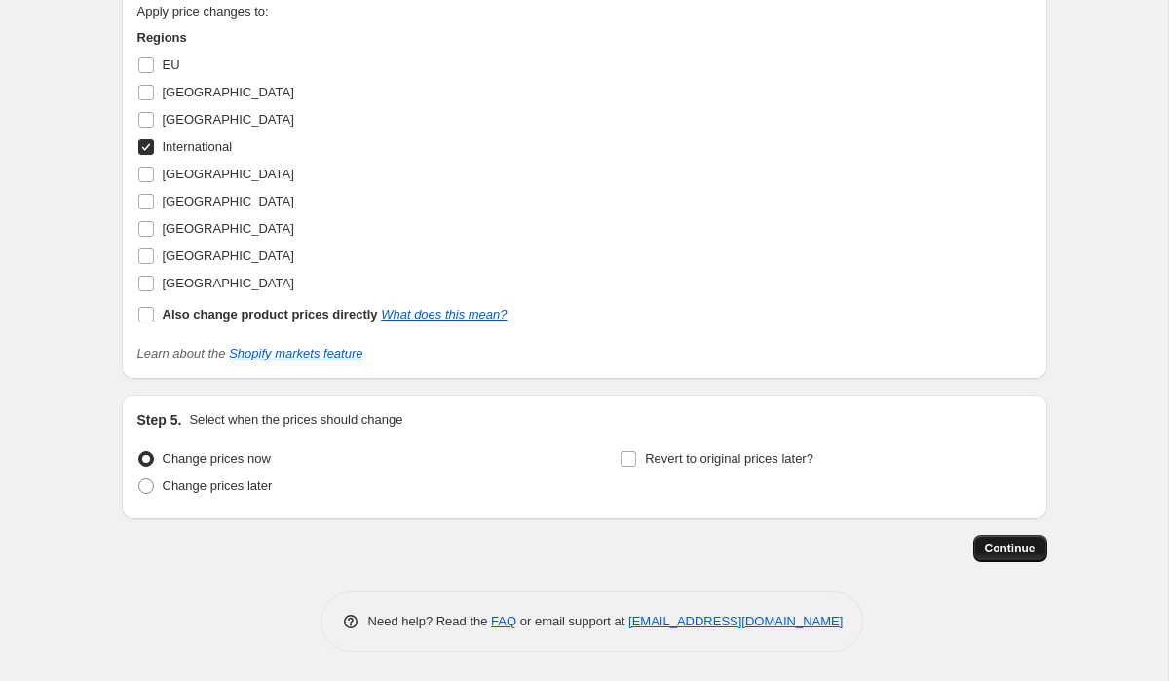
click at [1005, 556] on button "Continue" at bounding box center [1010, 548] width 74 height 27
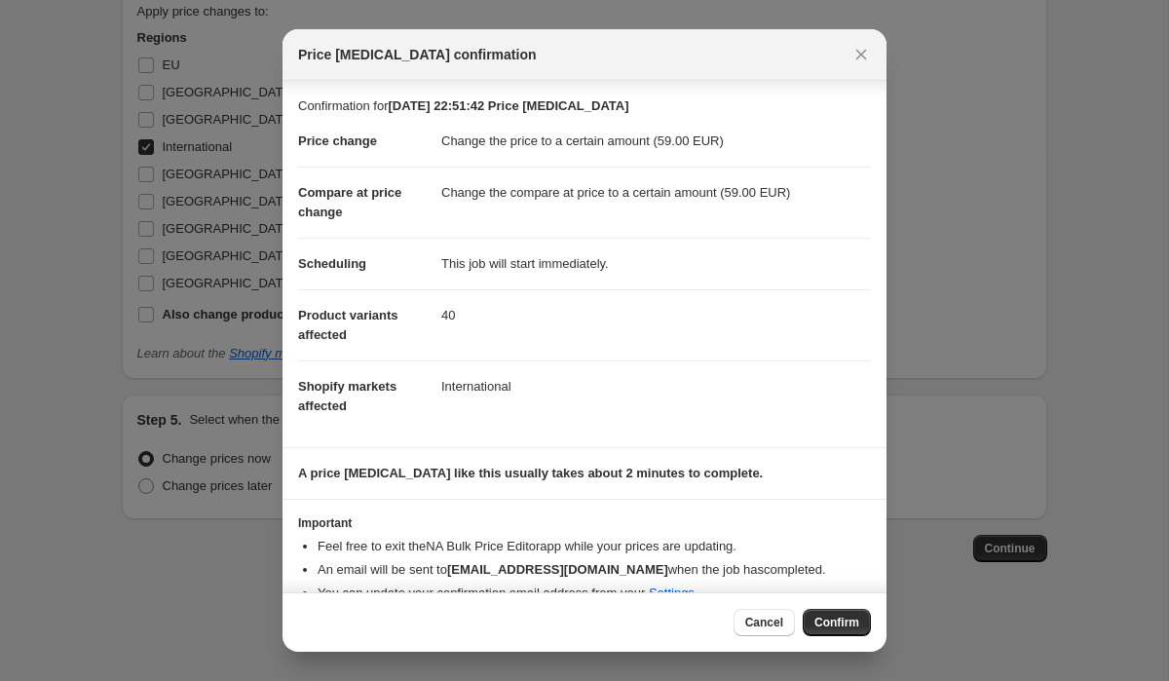
scroll to position [50, 0]
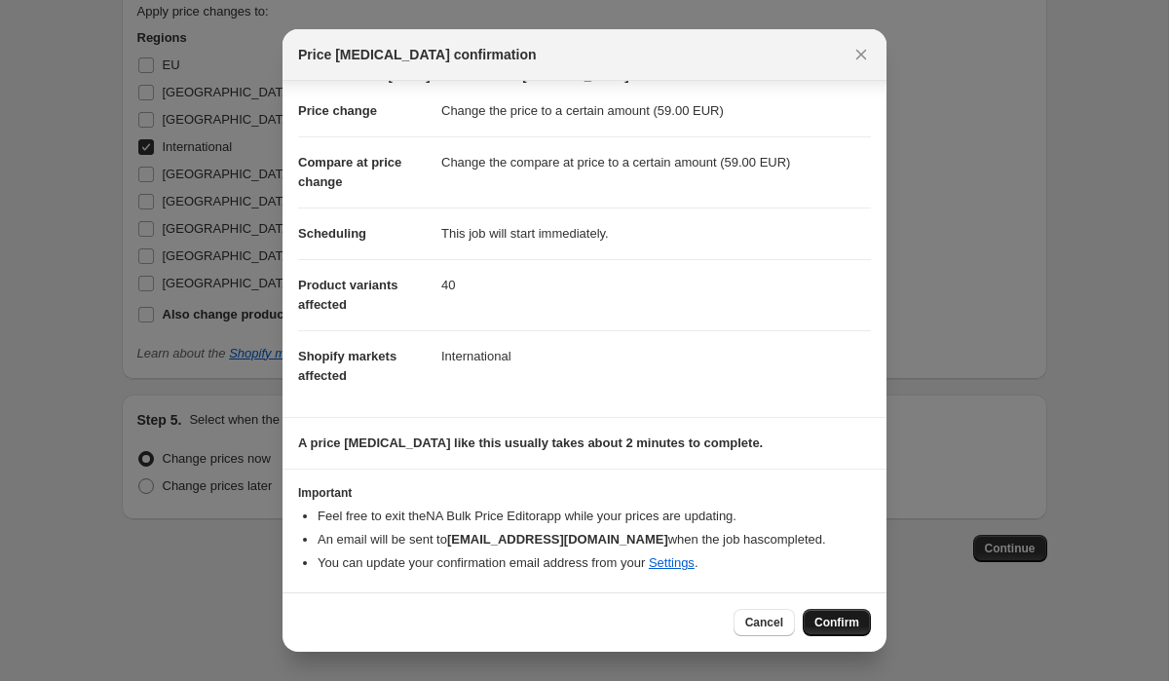
click at [827, 625] on span "Confirm" at bounding box center [837, 623] width 45 height 16
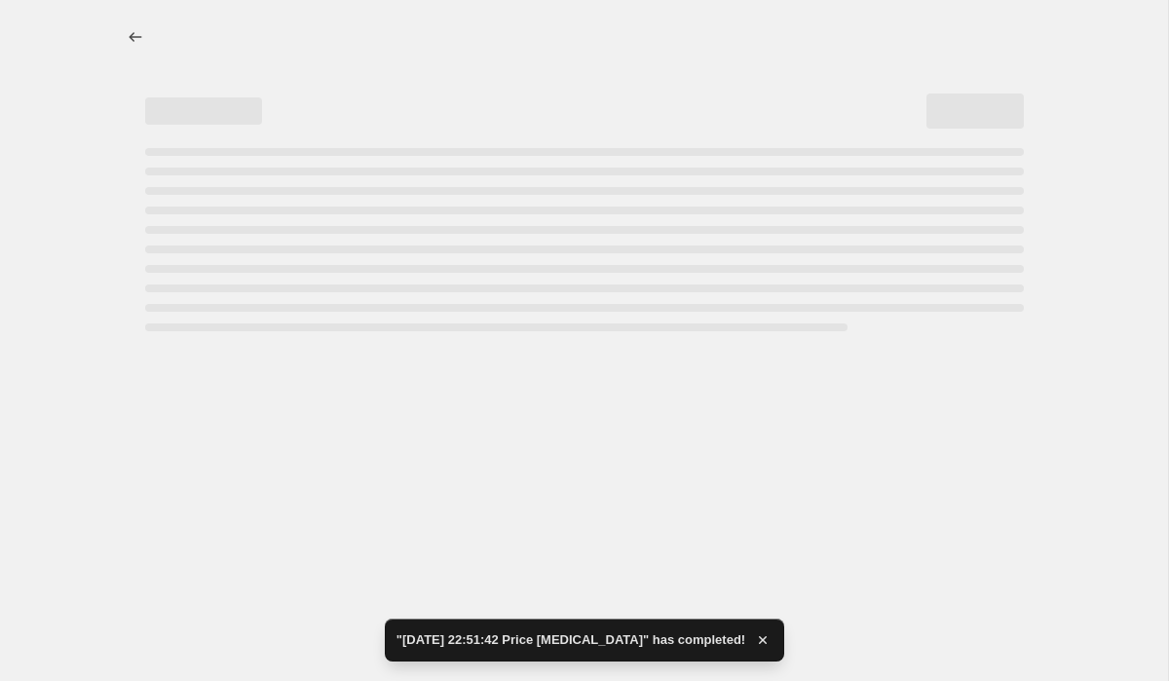
select select "to"
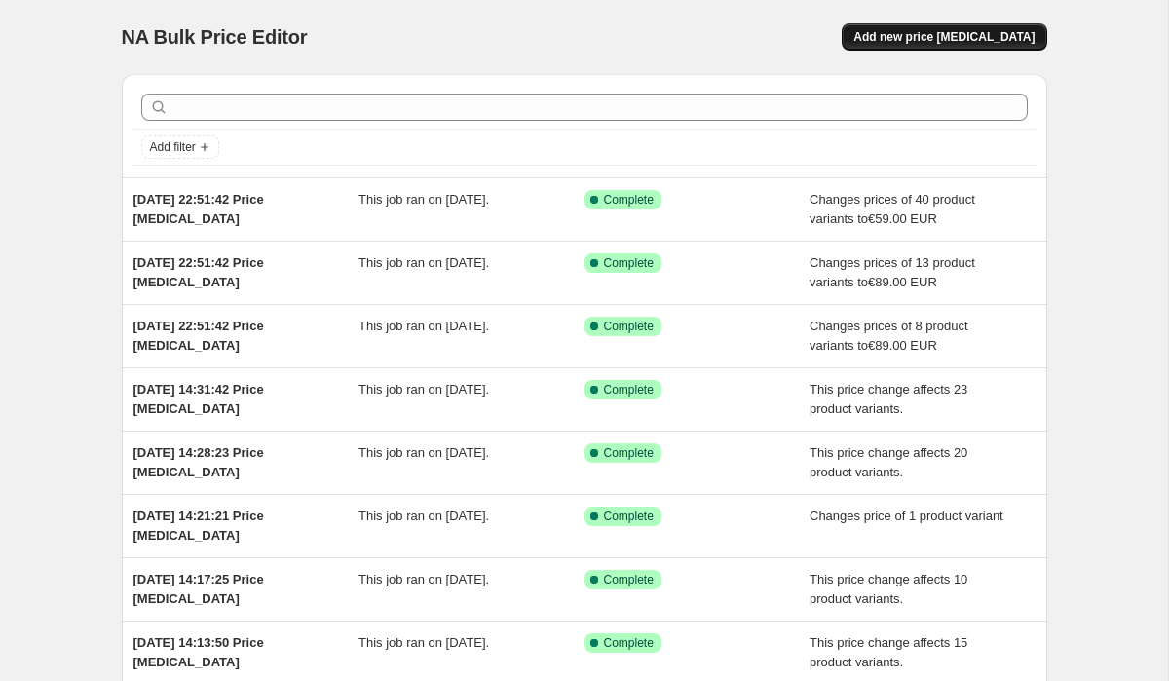
click at [969, 34] on span "Add new price [MEDICAL_DATA]" at bounding box center [943, 37] width 181 height 16
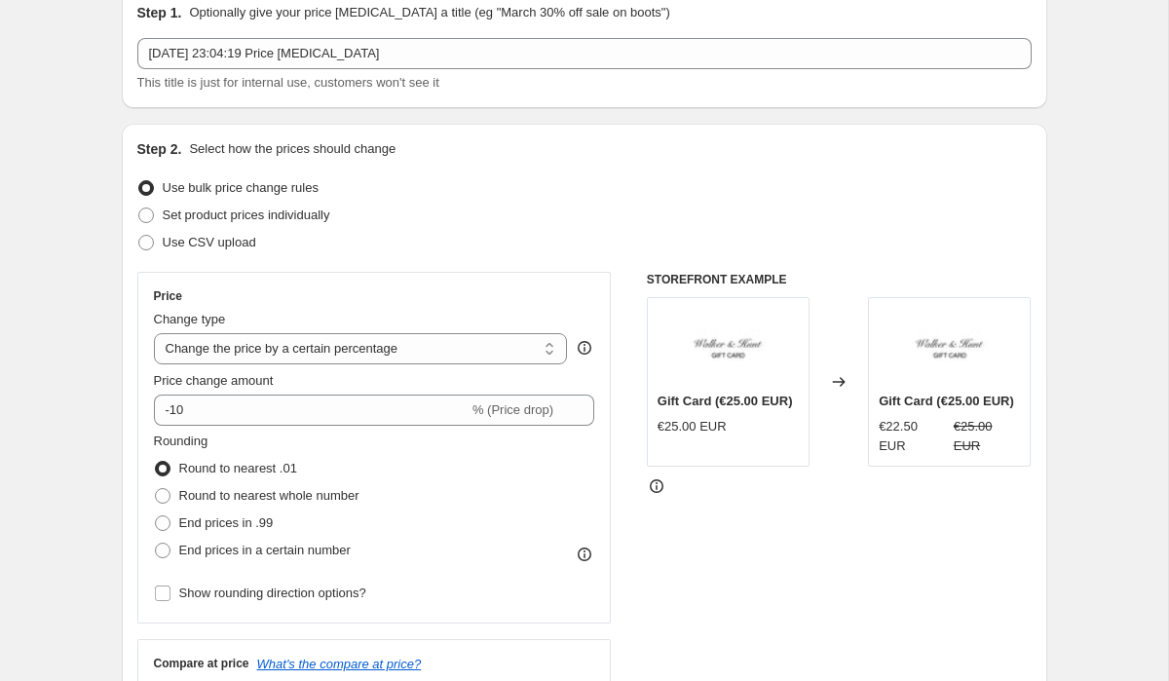
scroll to position [115, 0]
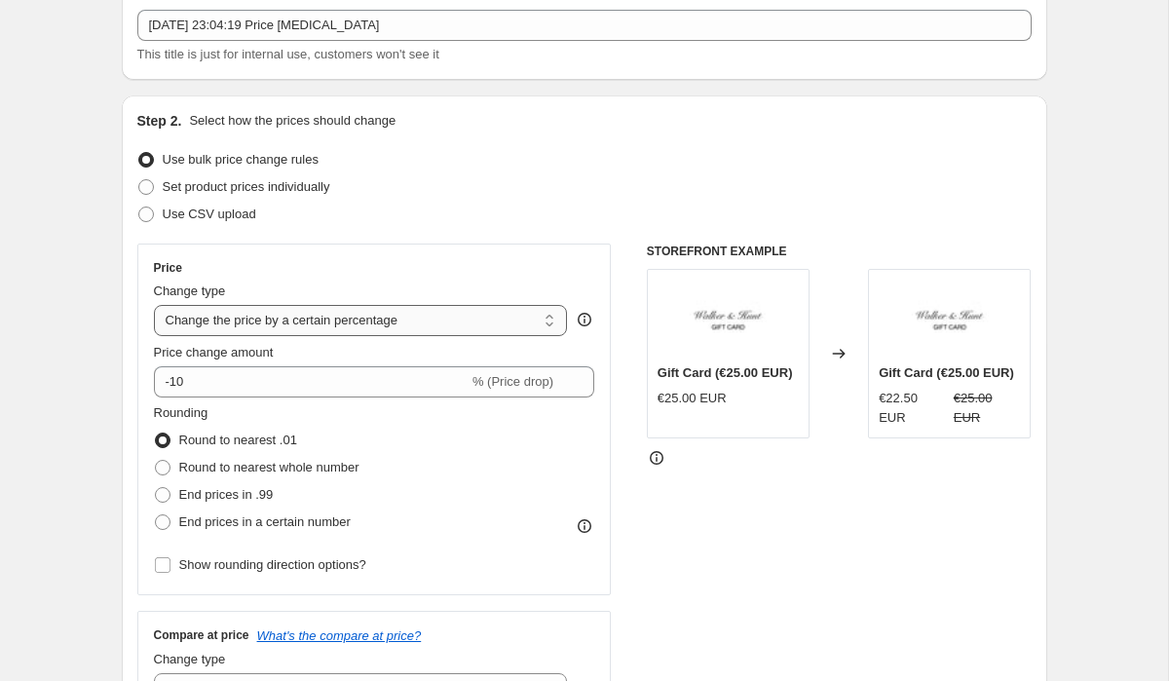
click at [306, 327] on select "Change the price to a certain amount Change the price by a certain amount Chang…" at bounding box center [361, 320] width 414 height 31
select select "to"
click at [154, 305] on select "Change the price to a certain amount Change the price by a certain amount Chang…" at bounding box center [361, 320] width 414 height 31
type input "80.00"
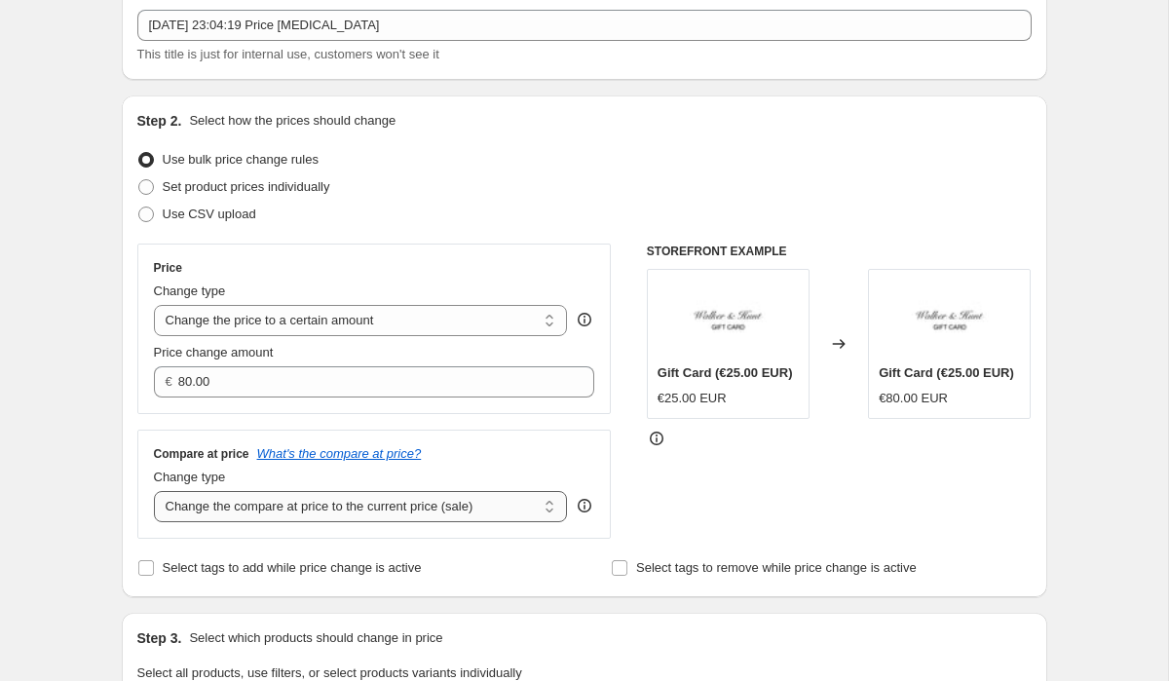
click at [254, 501] on select "Change the compare at price to the current price (sale) Change the compare at p…" at bounding box center [361, 506] width 414 height 31
select select "to"
click at [154, 491] on select "Change the compare at price to the current price (sale) Change the compare at p…" at bounding box center [361, 506] width 414 height 31
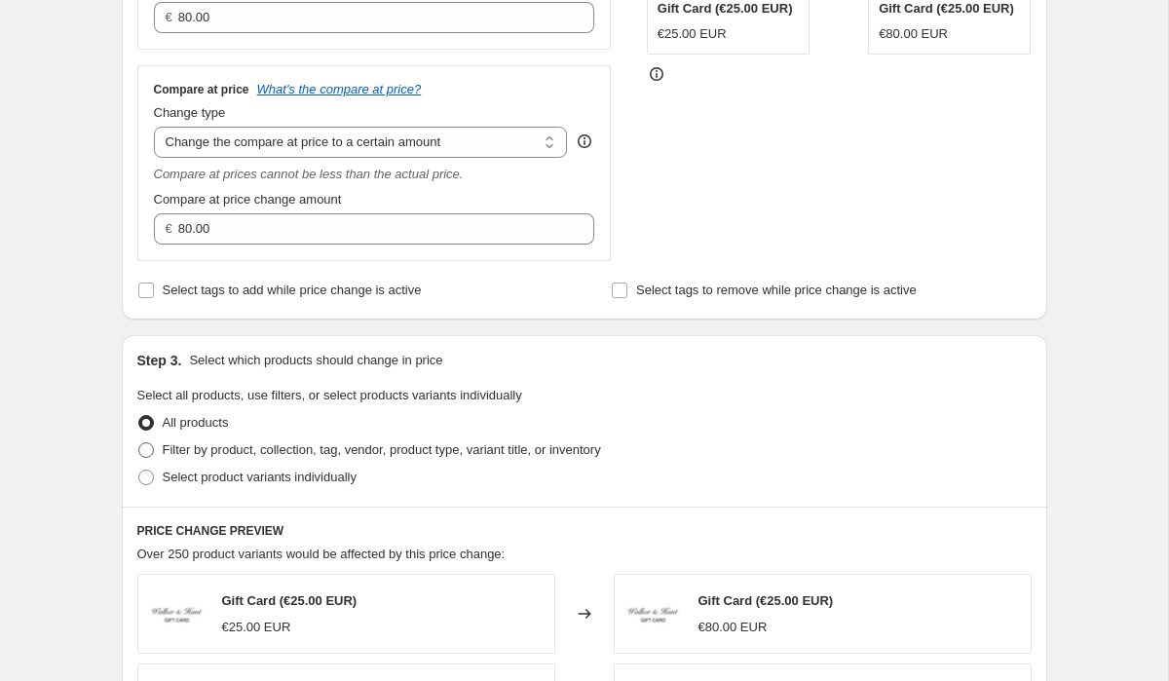
scroll to position [485, 0]
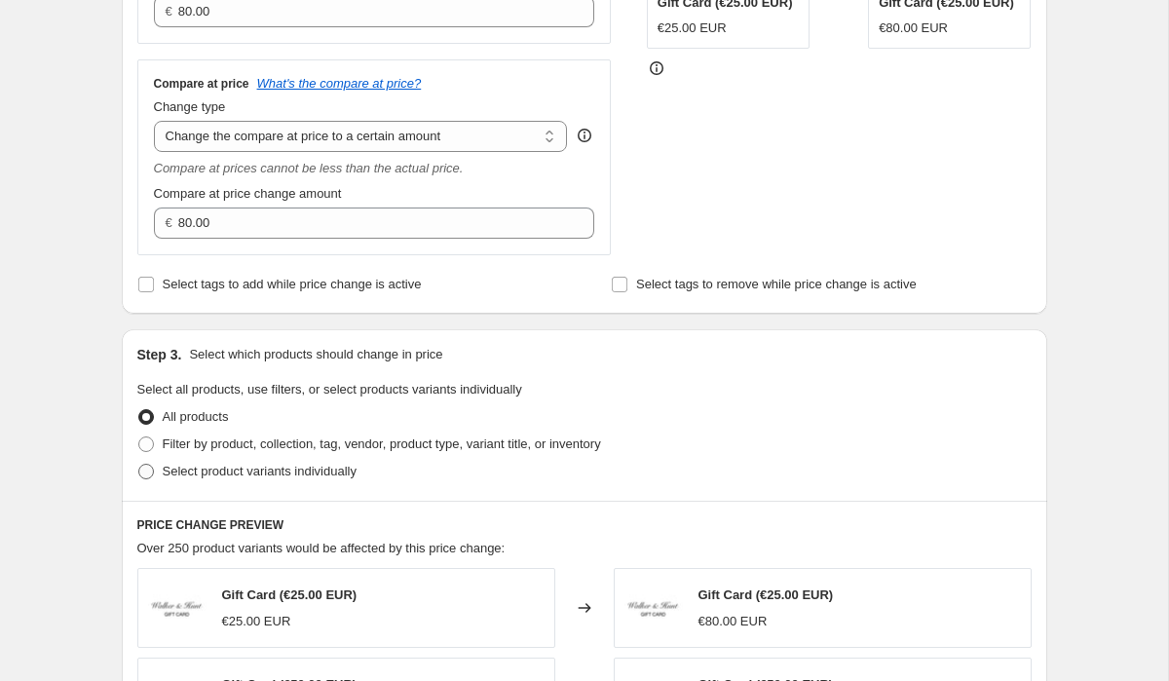
click at [149, 471] on span at bounding box center [146, 472] width 16 height 16
click at [139, 465] on input "Select product variants individually" at bounding box center [138, 464] width 1 height 1
radio input "true"
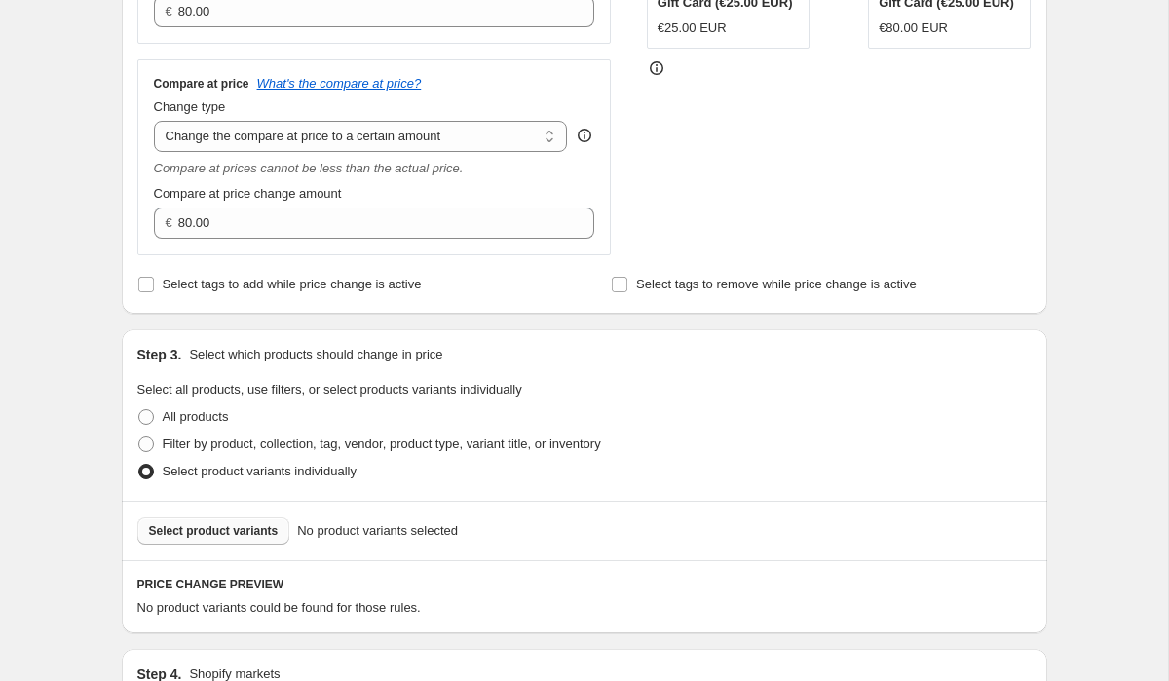
click at [212, 535] on span "Select product variants" at bounding box center [214, 531] width 130 height 16
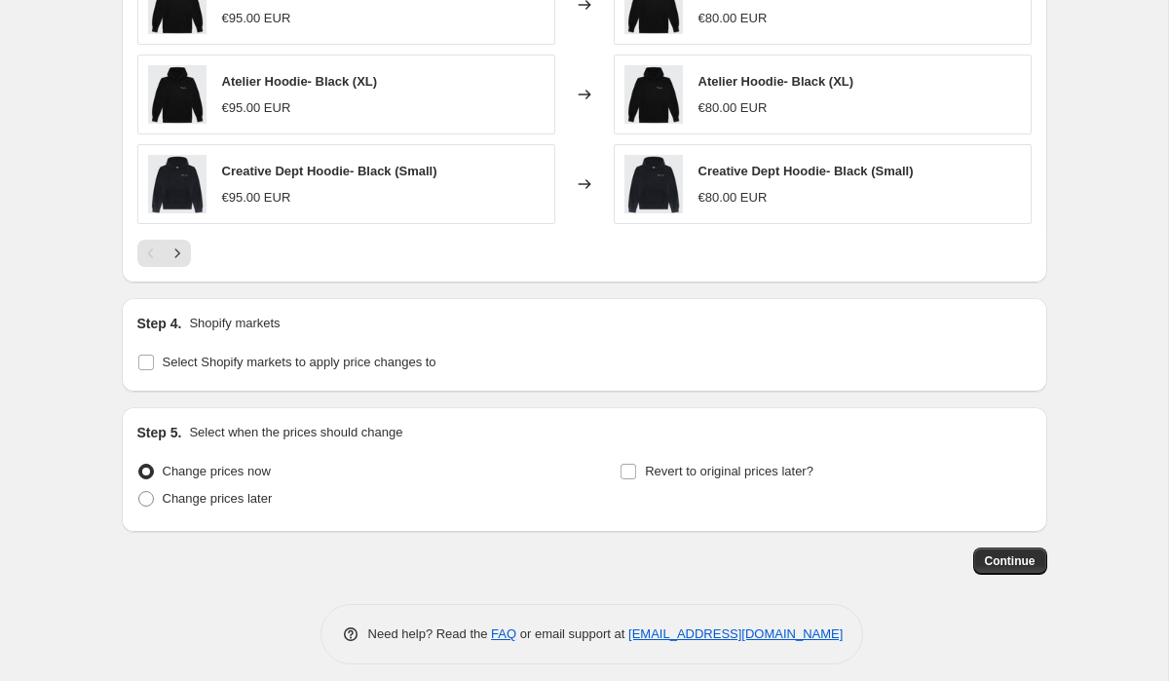
scroll to position [1340, 0]
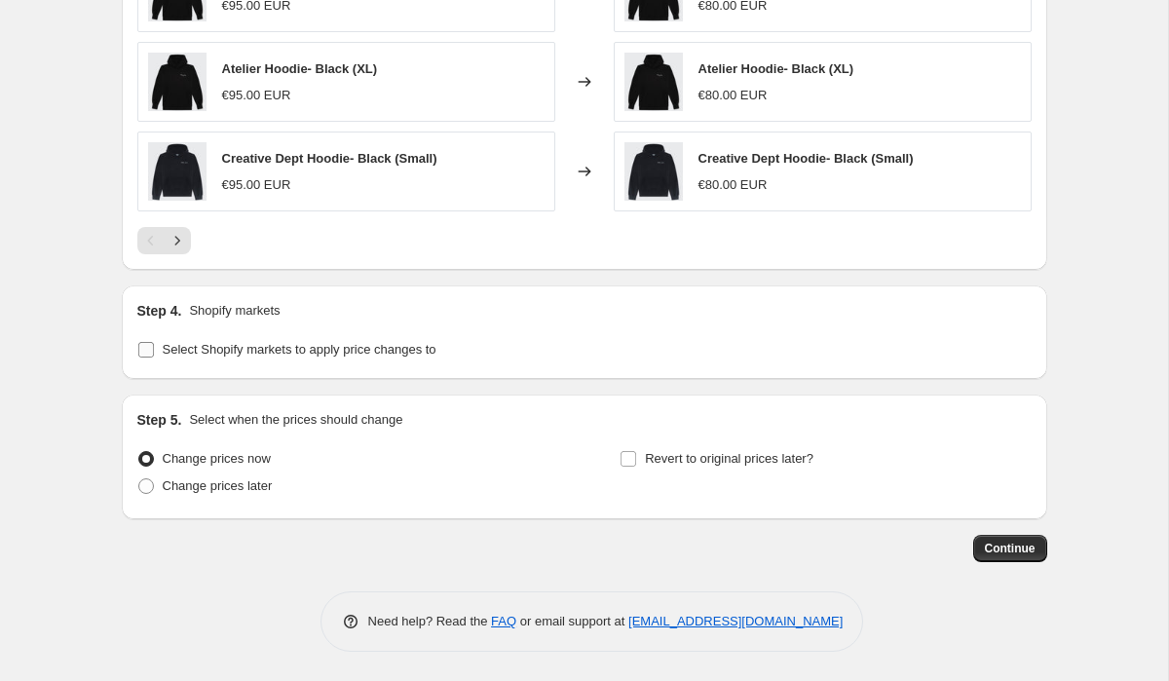
click at [150, 358] on span at bounding box center [146, 350] width 18 height 18
click at [150, 358] on input "Select Shopify markets to apply price changes to" at bounding box center [146, 350] width 16 height 16
checkbox input "true"
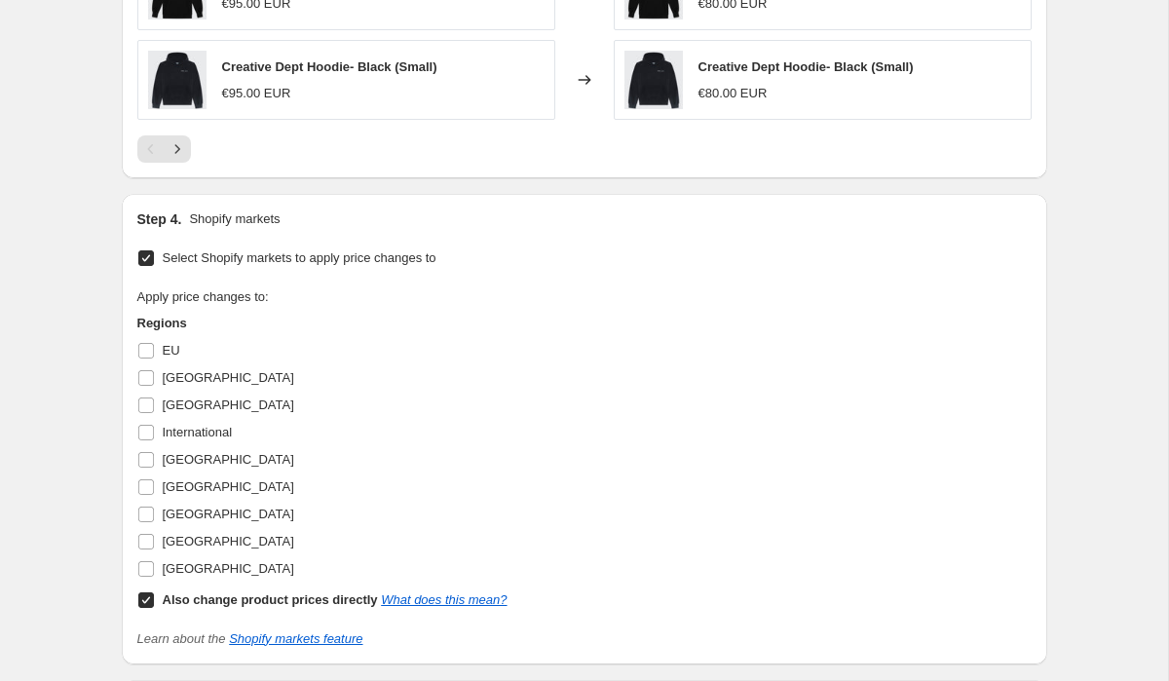
scroll to position [1530, 0]
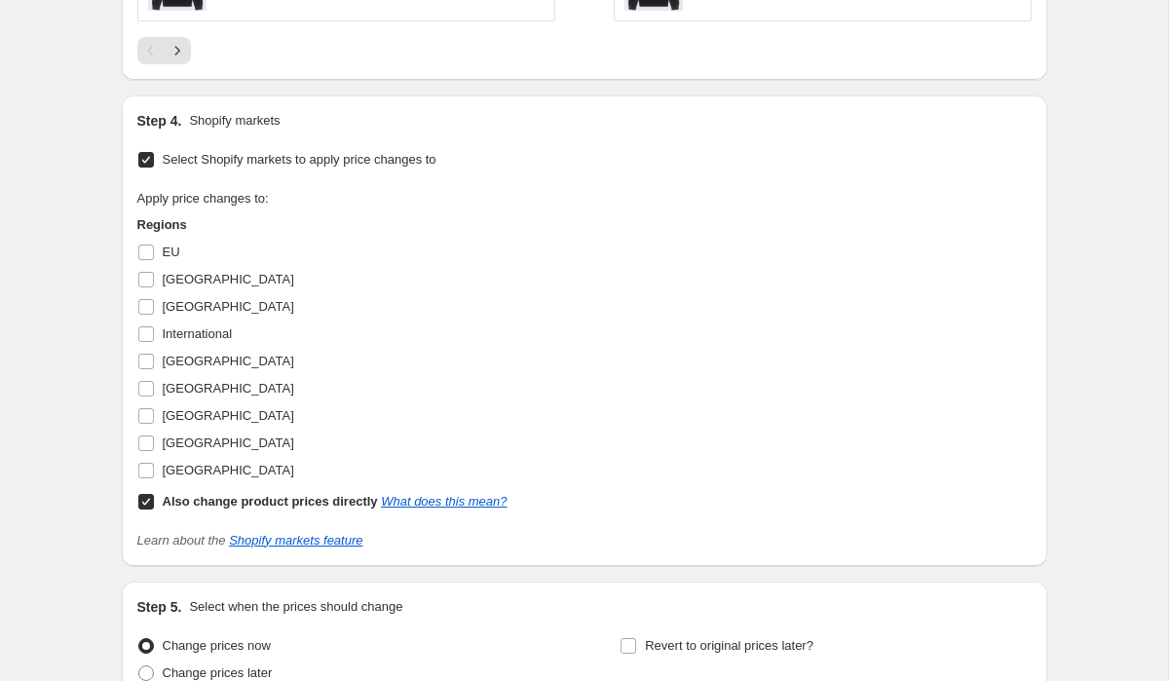
click at [151, 497] on input "Also change product prices directly What does this mean?" at bounding box center [146, 502] width 16 height 16
checkbox input "false"
click at [155, 326] on label "International" at bounding box center [184, 334] width 95 height 27
click at [154, 326] on input "International" at bounding box center [146, 334] width 16 height 16
checkbox input "true"
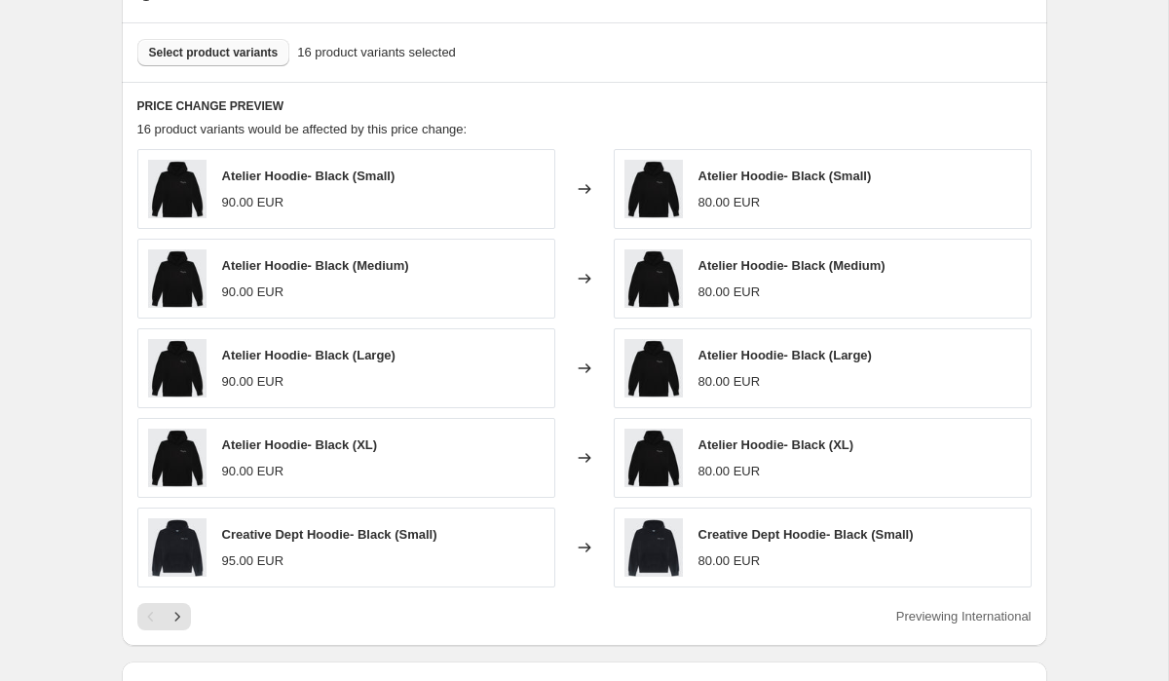
scroll to position [962, 0]
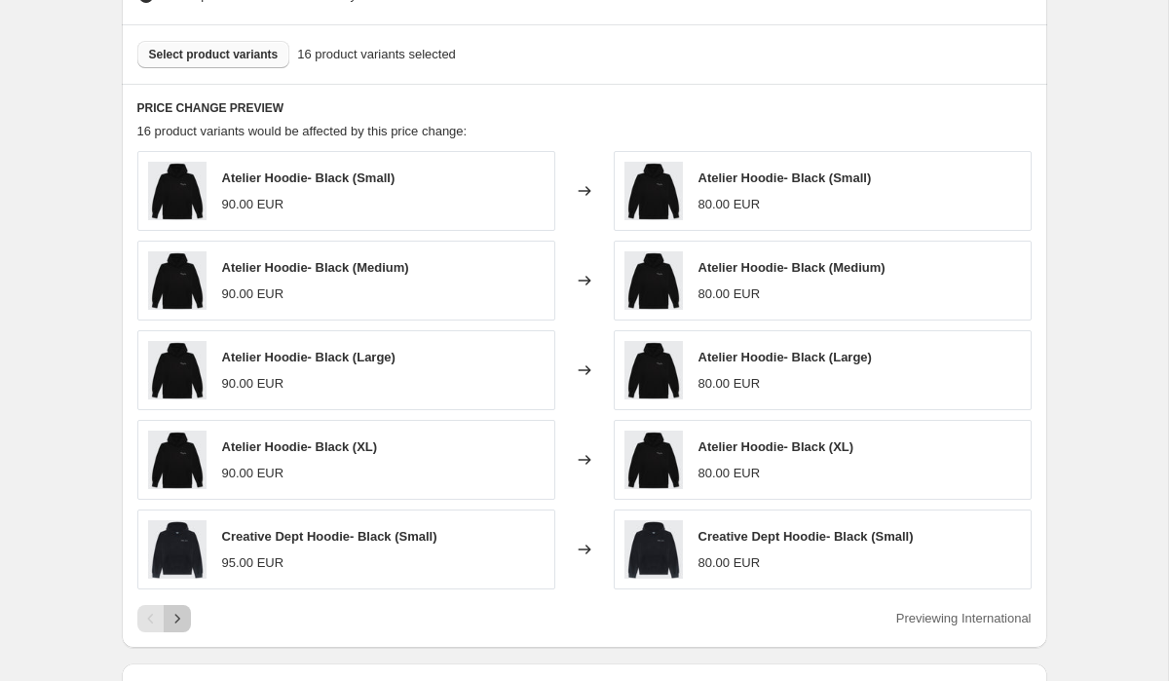
click at [181, 624] on icon "Next" at bounding box center [177, 618] width 19 height 19
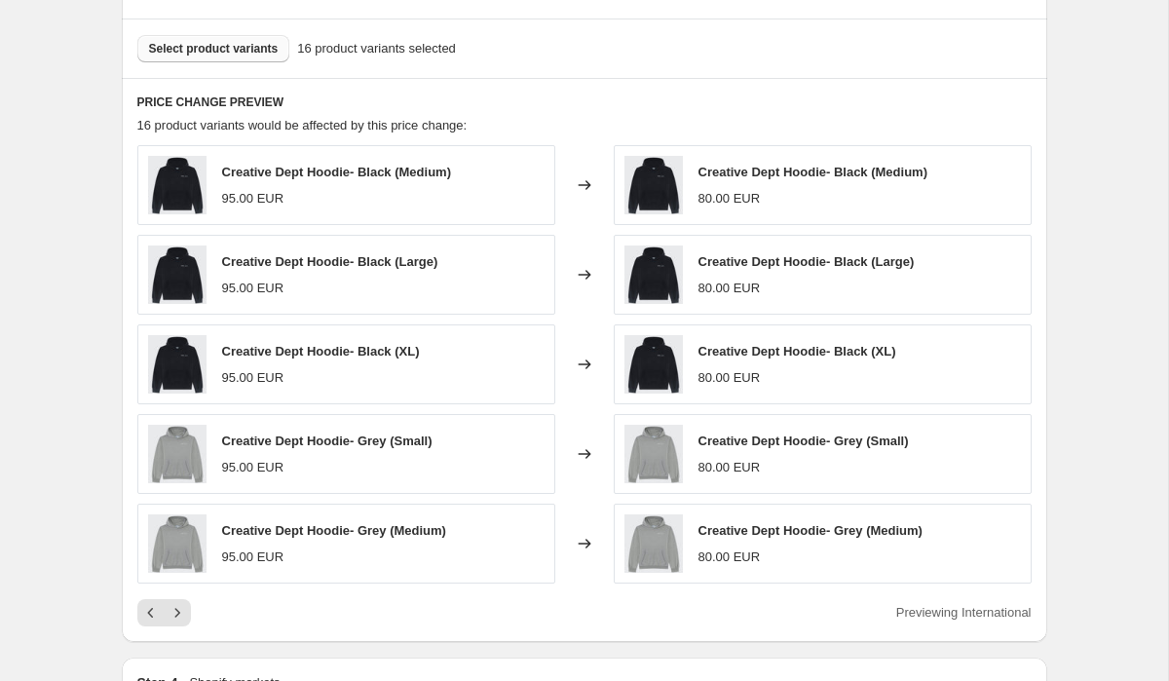
scroll to position [974, 0]
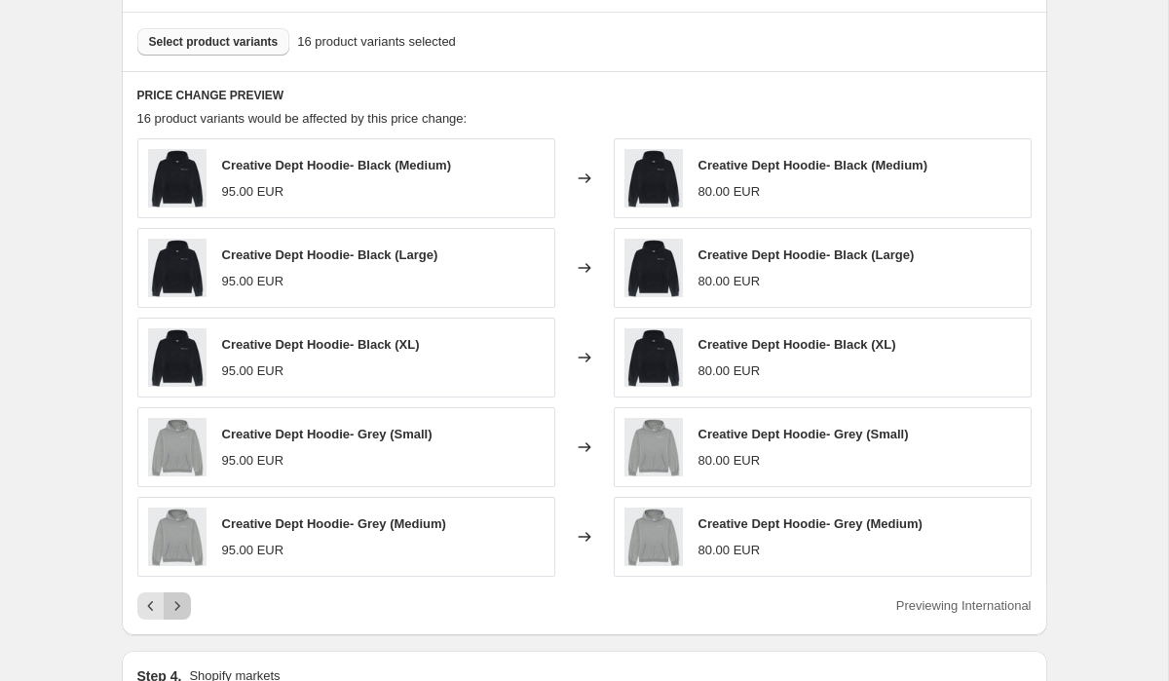
click at [181, 614] on icon "Next" at bounding box center [177, 605] width 19 height 19
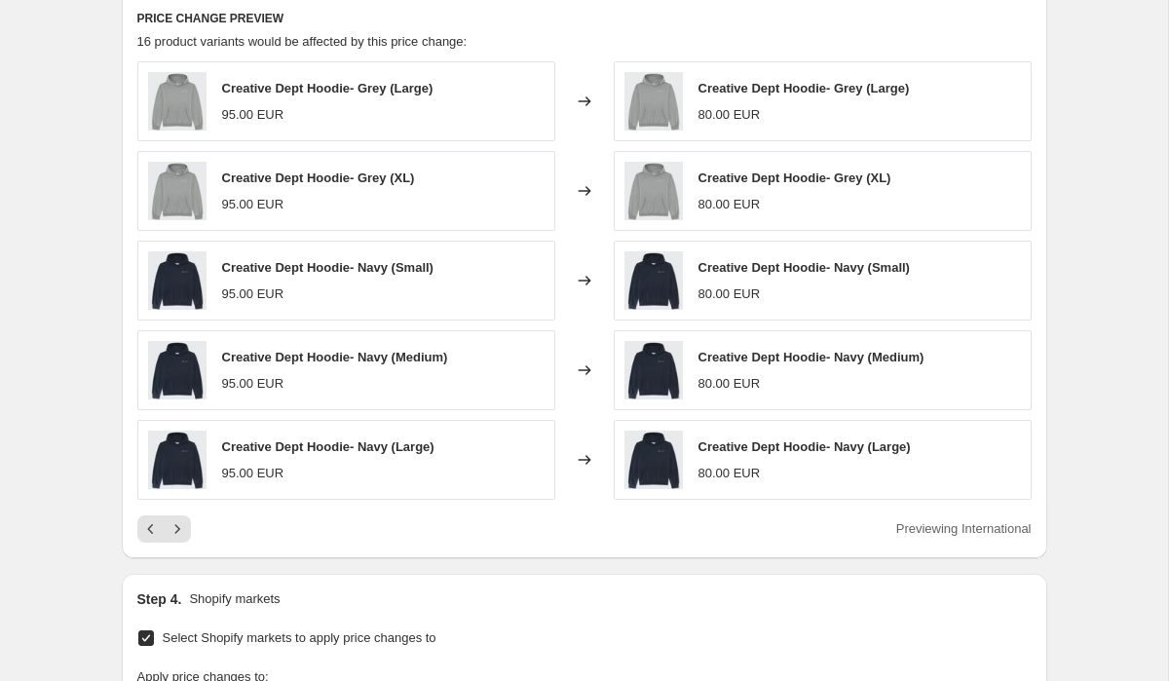
scroll to position [1053, 0]
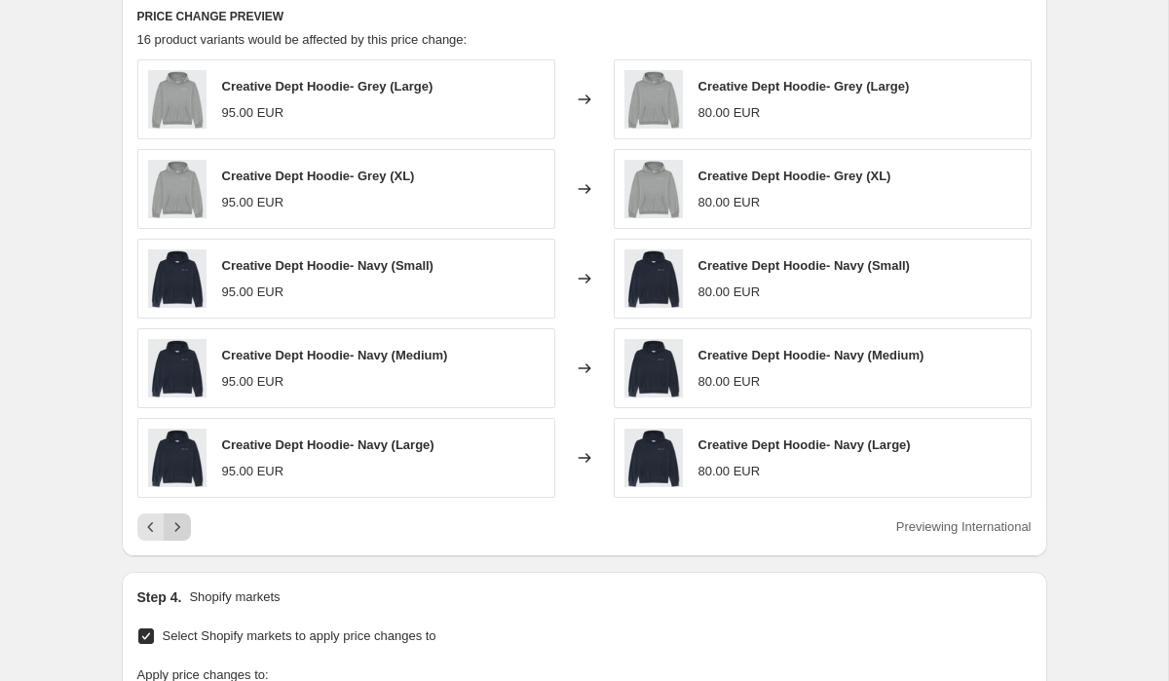
click at [181, 534] on icon "Next" at bounding box center [177, 526] width 19 height 19
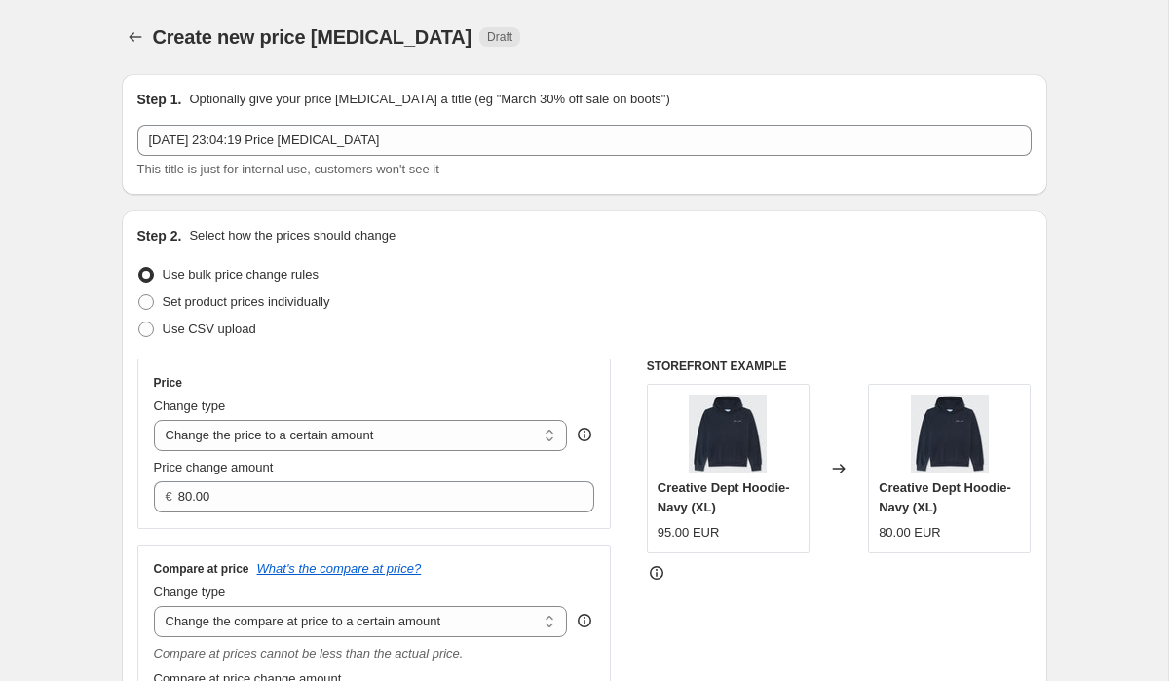
scroll to position [166, 0]
